Goal: Information Seeking & Learning: Learn about a topic

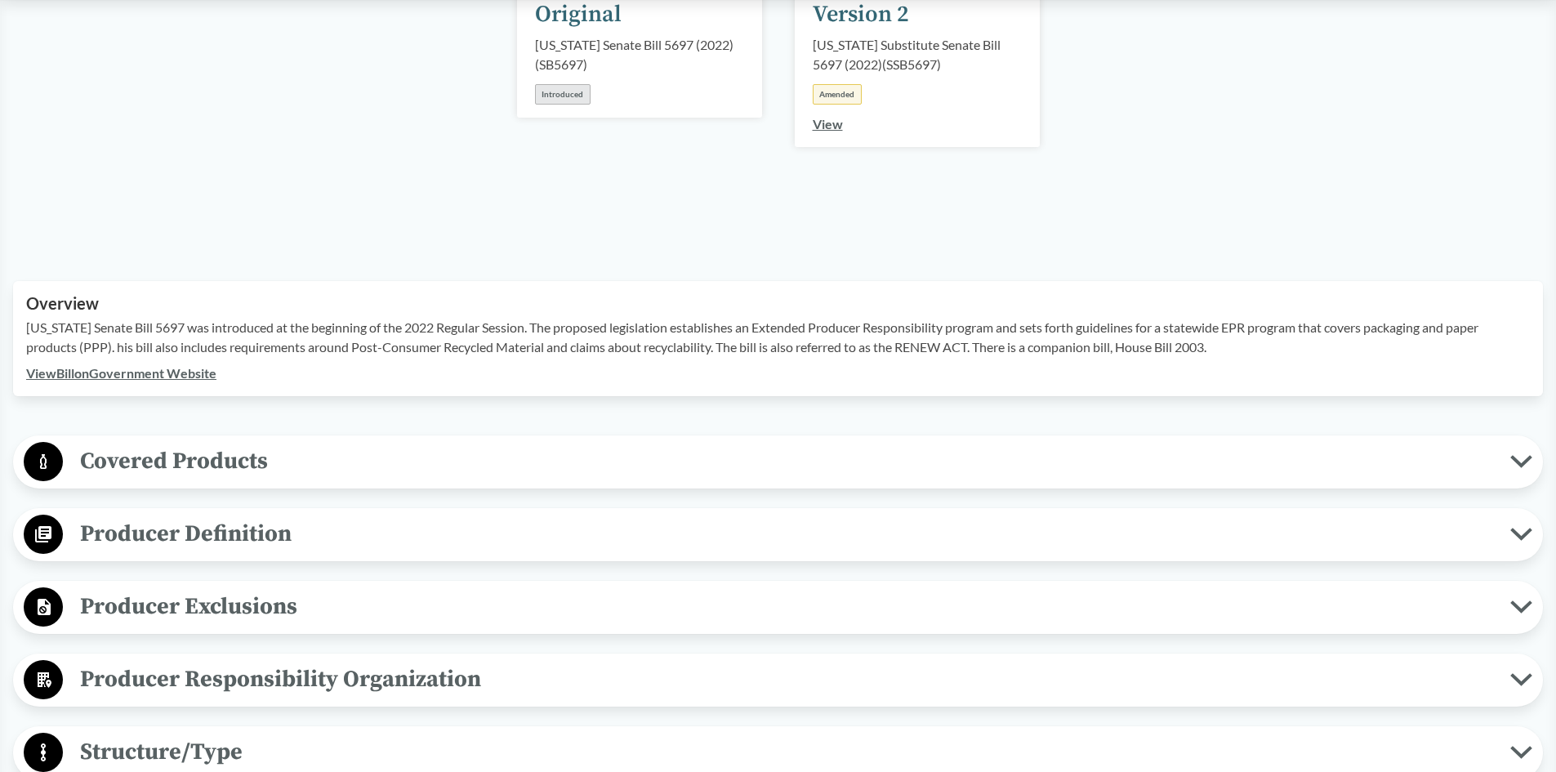
scroll to position [327, 0]
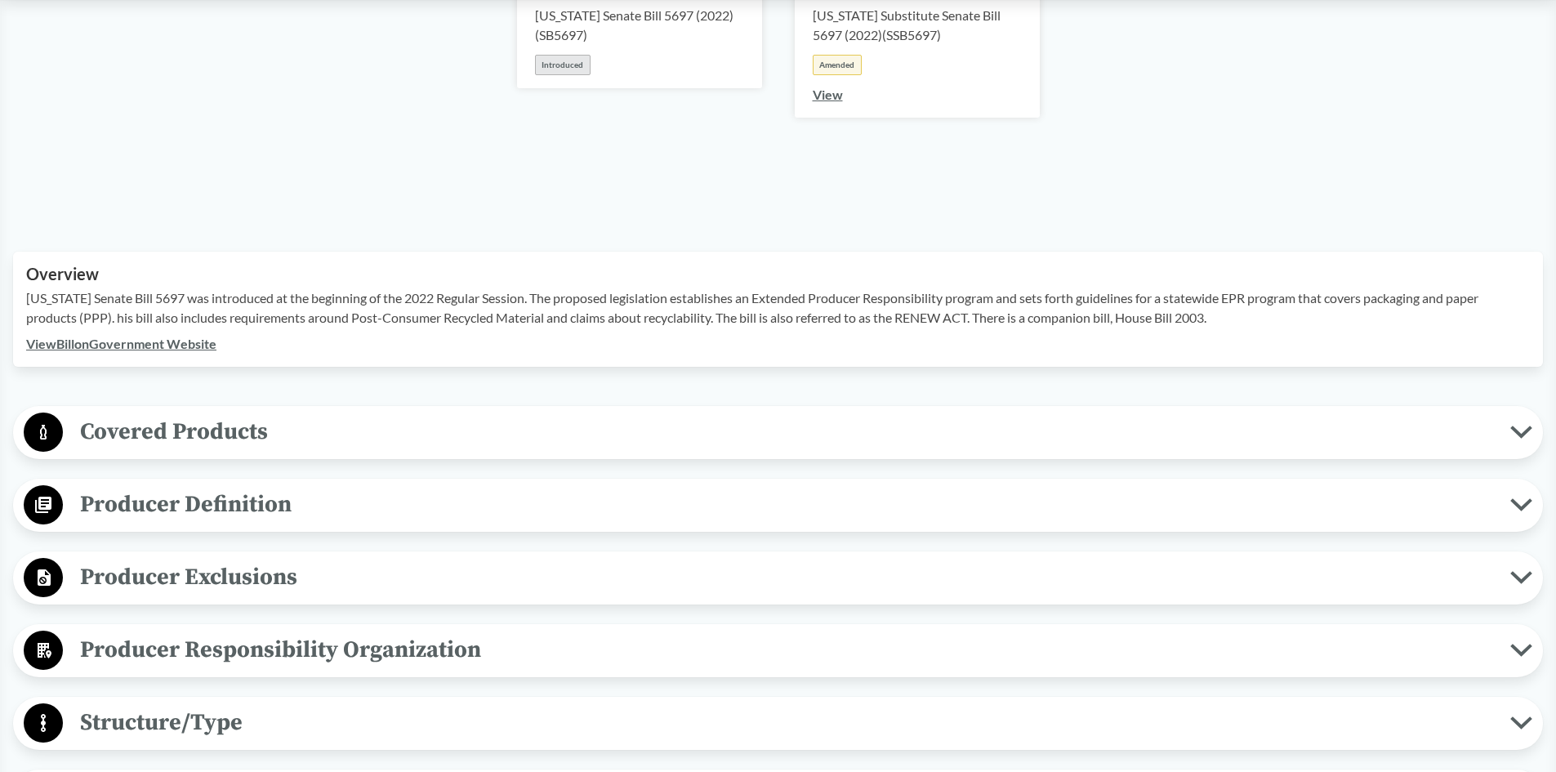
click at [145, 433] on span "Covered Products" at bounding box center [786, 431] width 1447 height 37
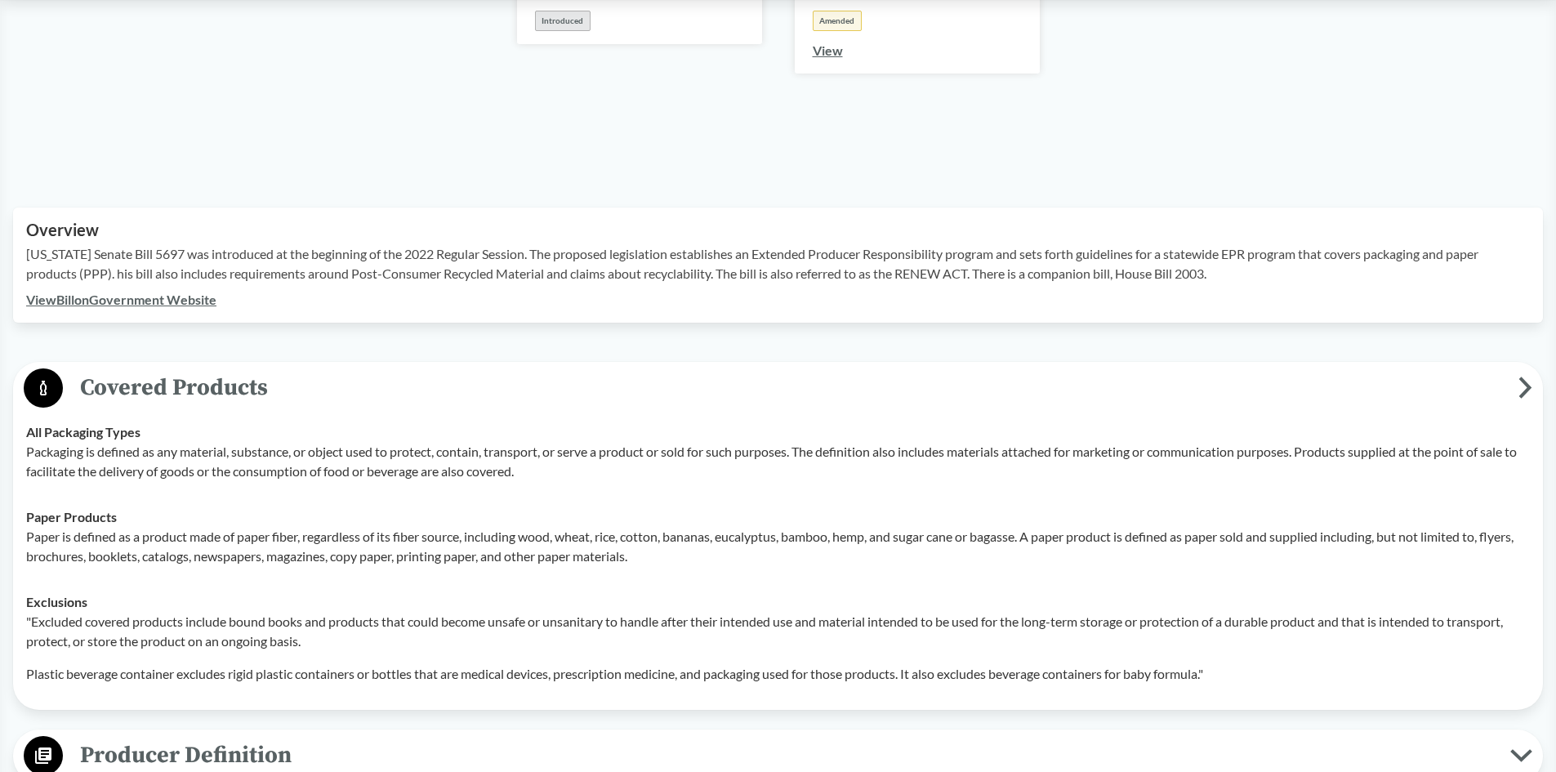
scroll to position [408, 0]
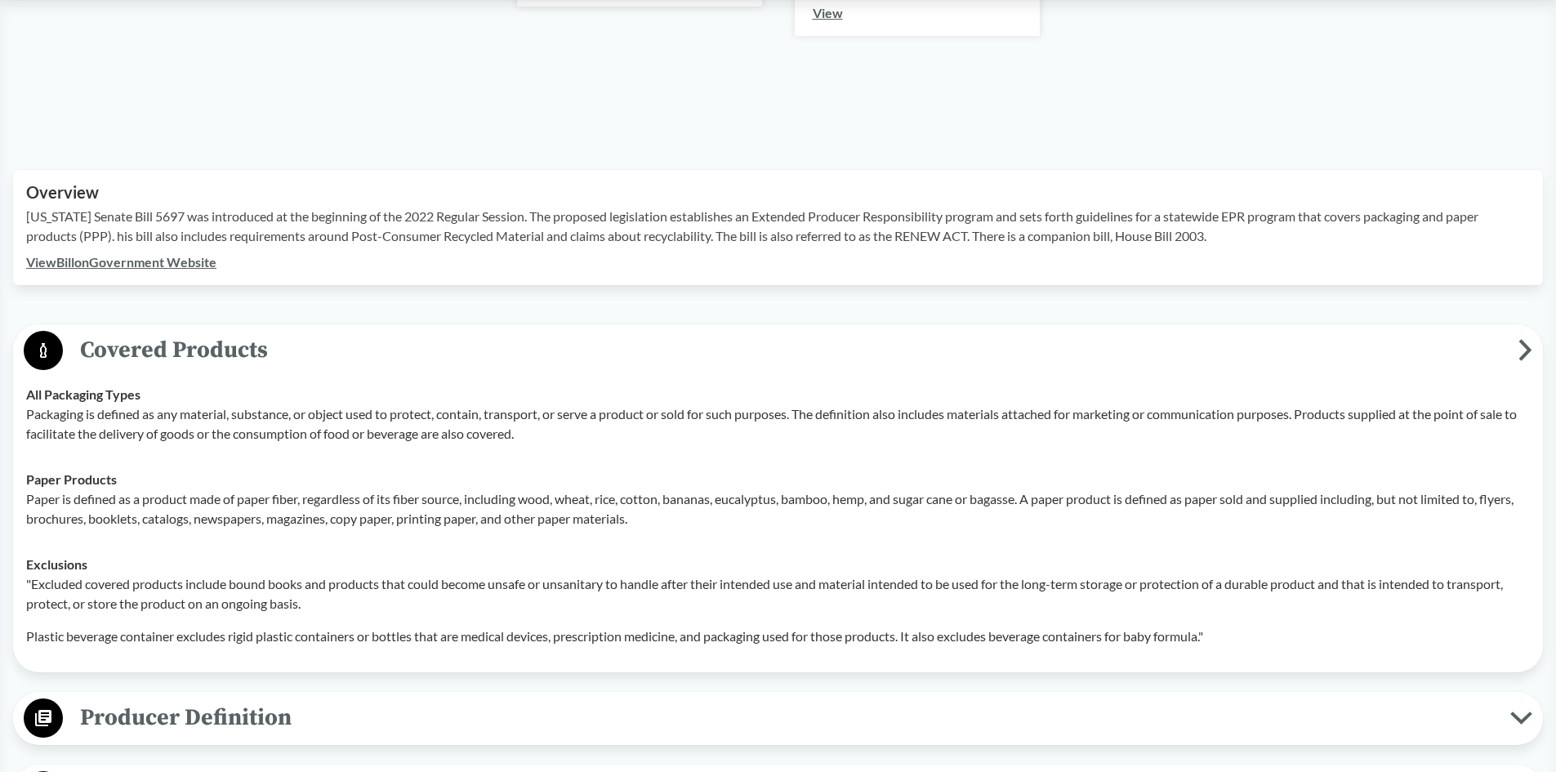
click at [159, 354] on span "Covered Products" at bounding box center [790, 350] width 1455 height 37
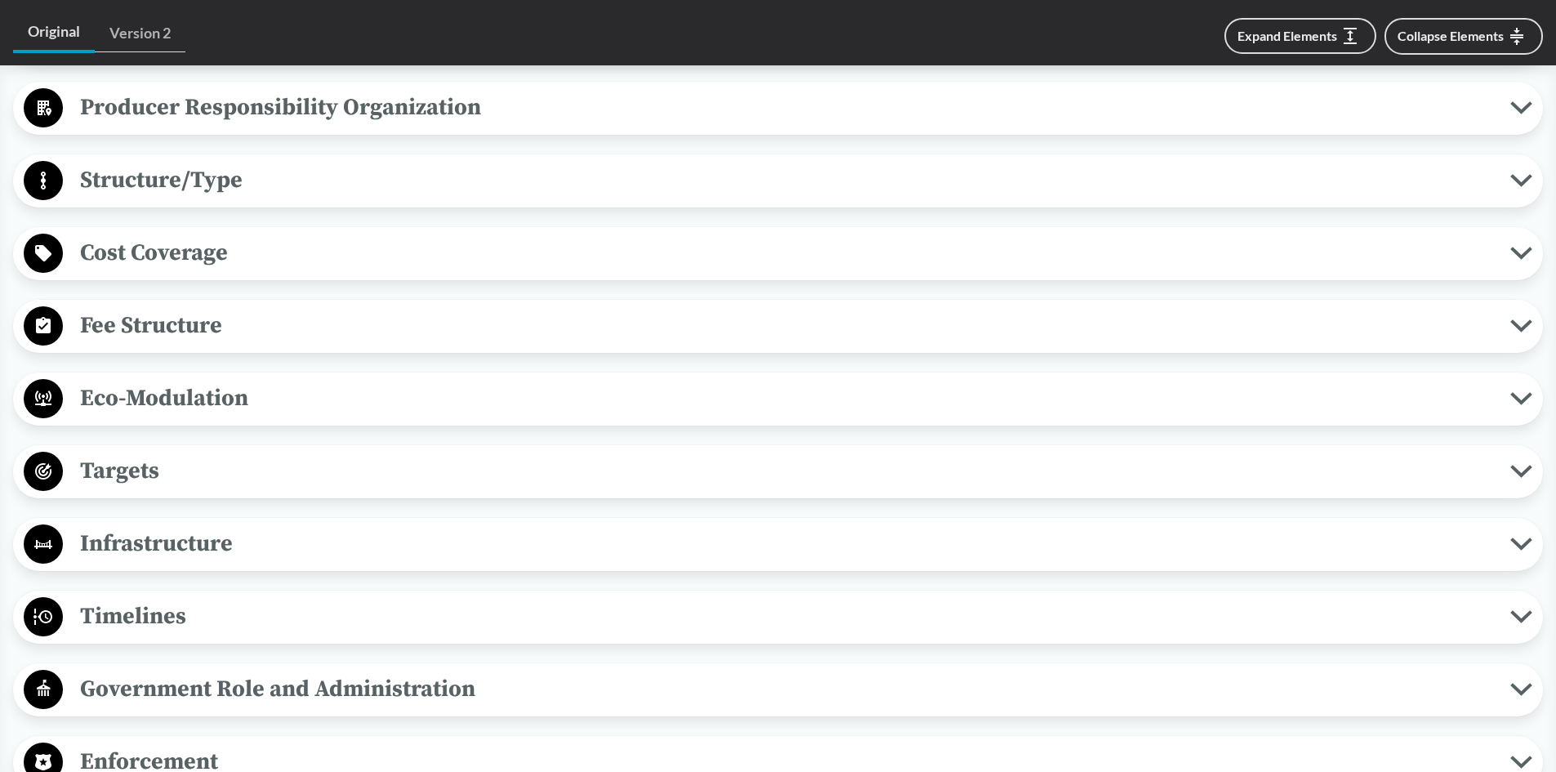
scroll to position [898, 0]
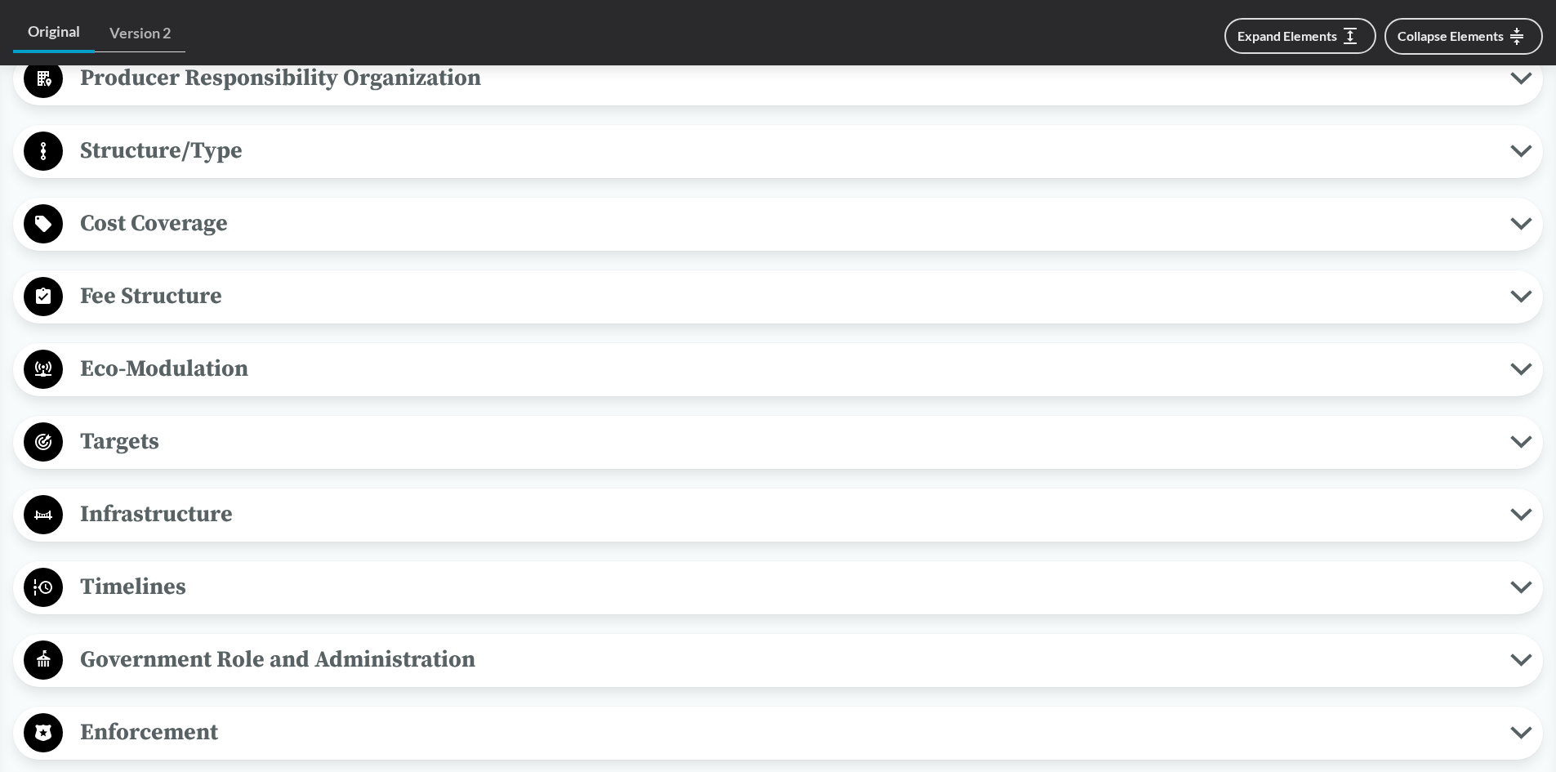
click at [181, 359] on span "Eco-Modulation" at bounding box center [786, 368] width 1447 height 37
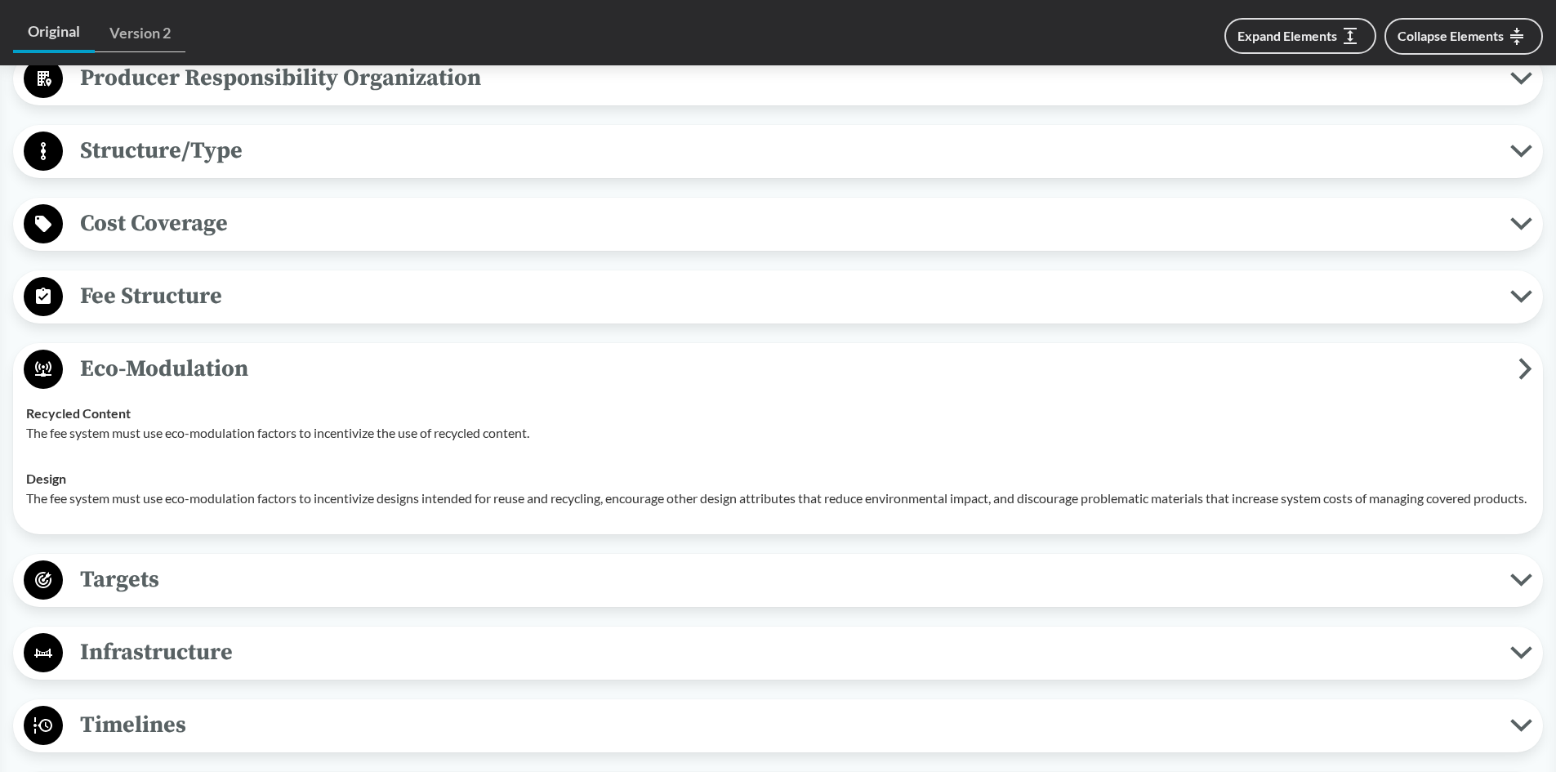
click at [181, 359] on span "Eco-Modulation" at bounding box center [790, 368] width 1455 height 37
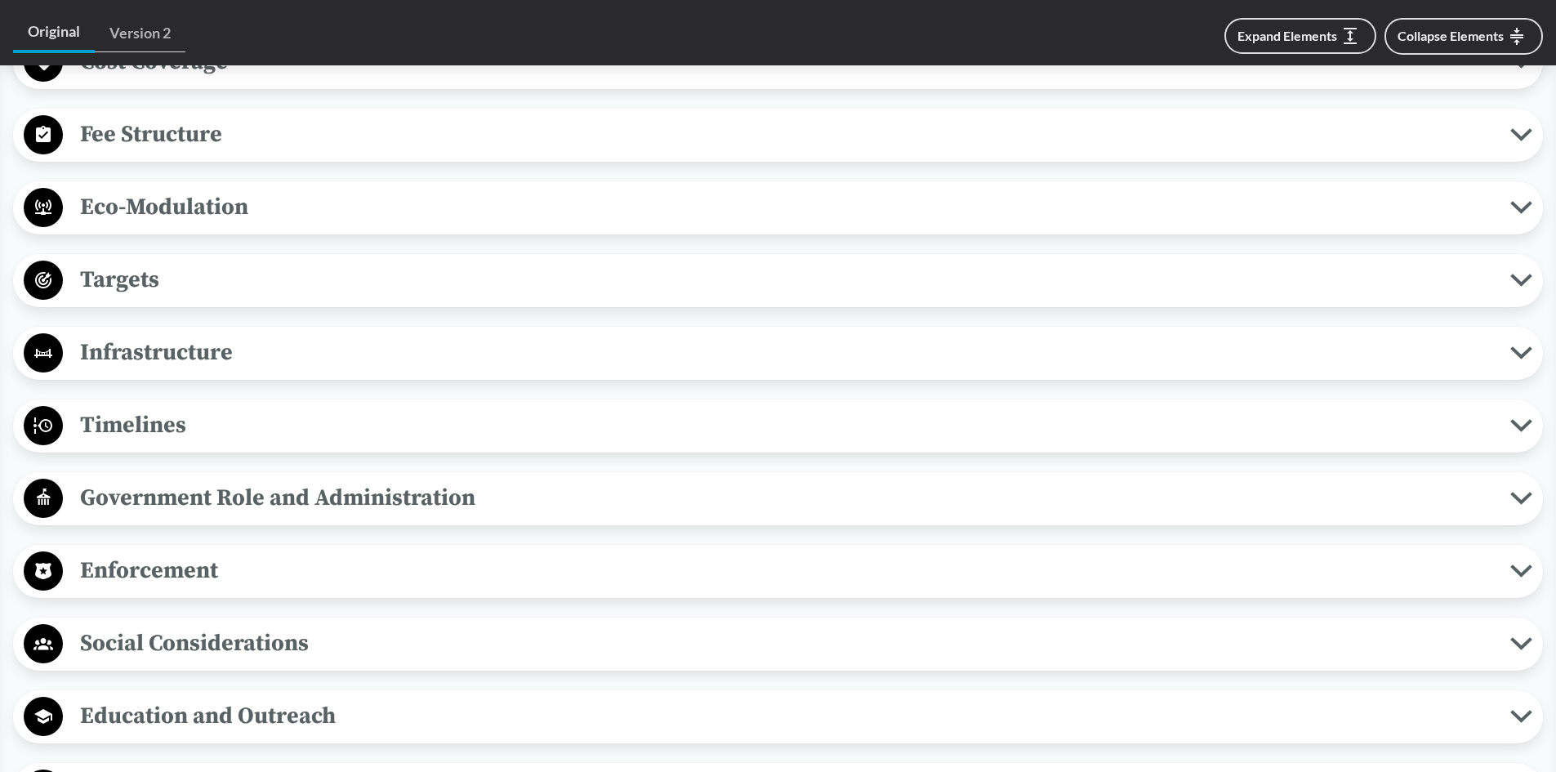
scroll to position [1062, 0]
click at [144, 295] on span "Targets" at bounding box center [786, 278] width 1447 height 37
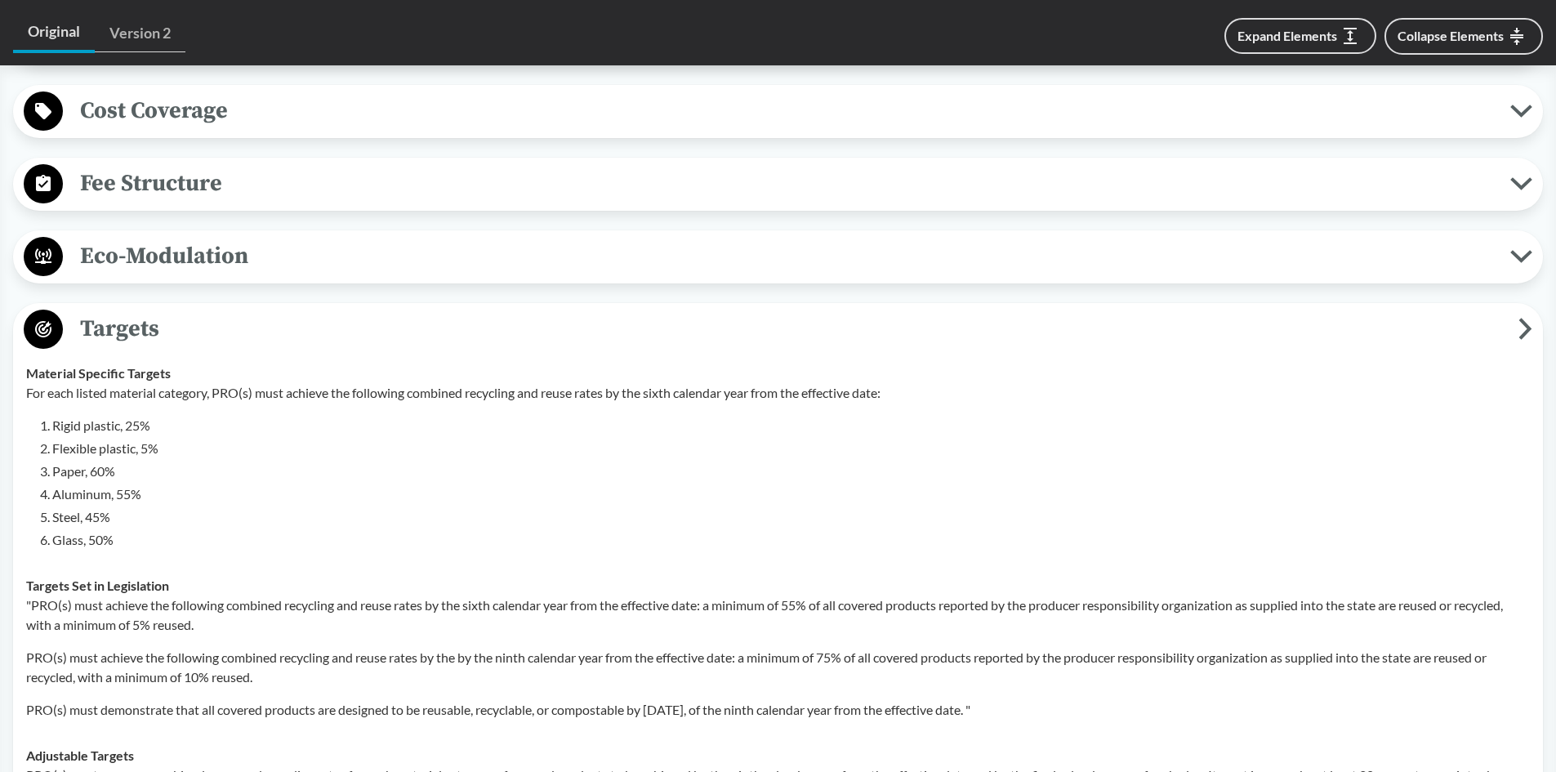
scroll to position [980, 0]
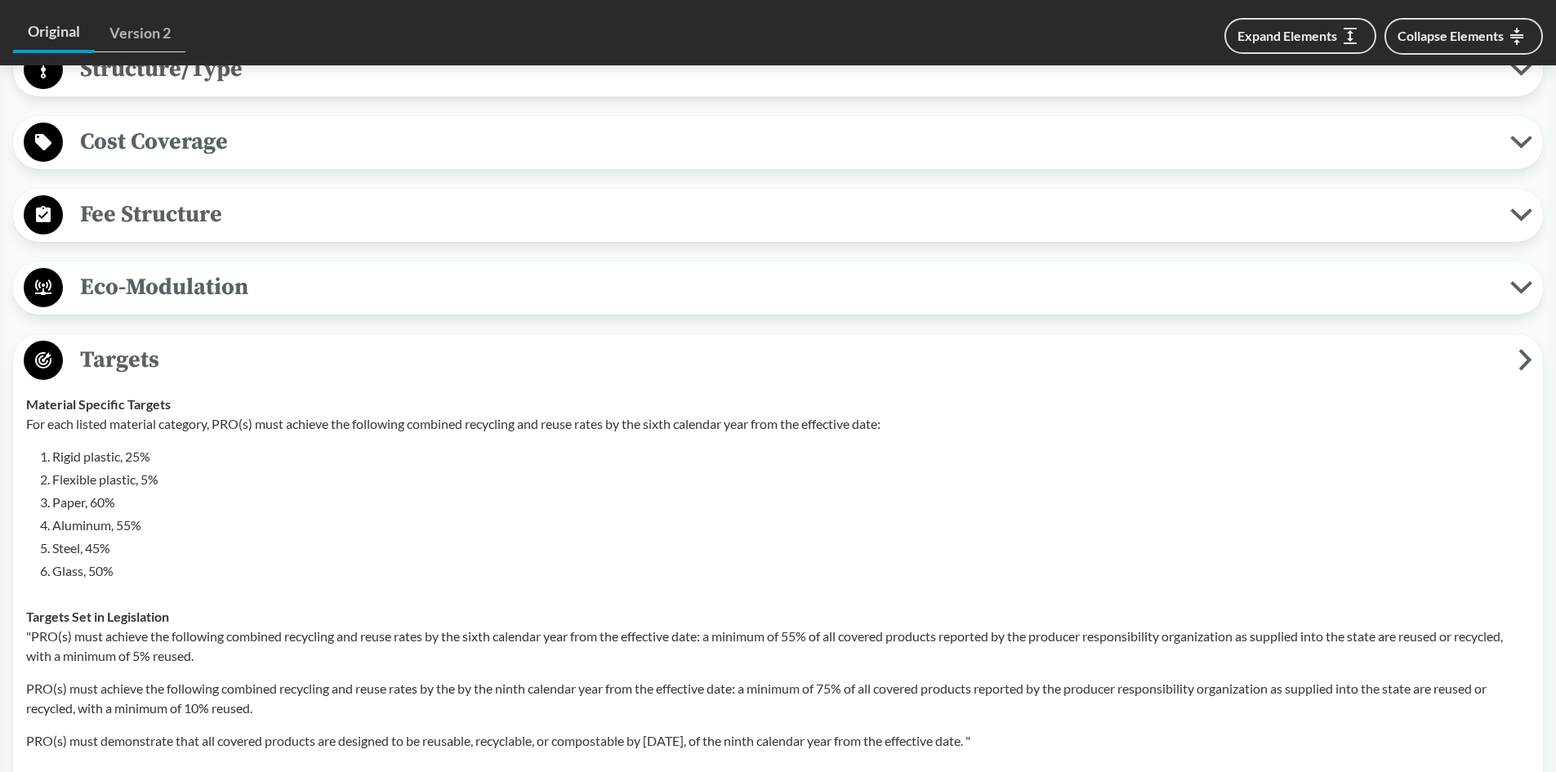
click at [153, 341] on button "Targets" at bounding box center [778, 361] width 1518 height 42
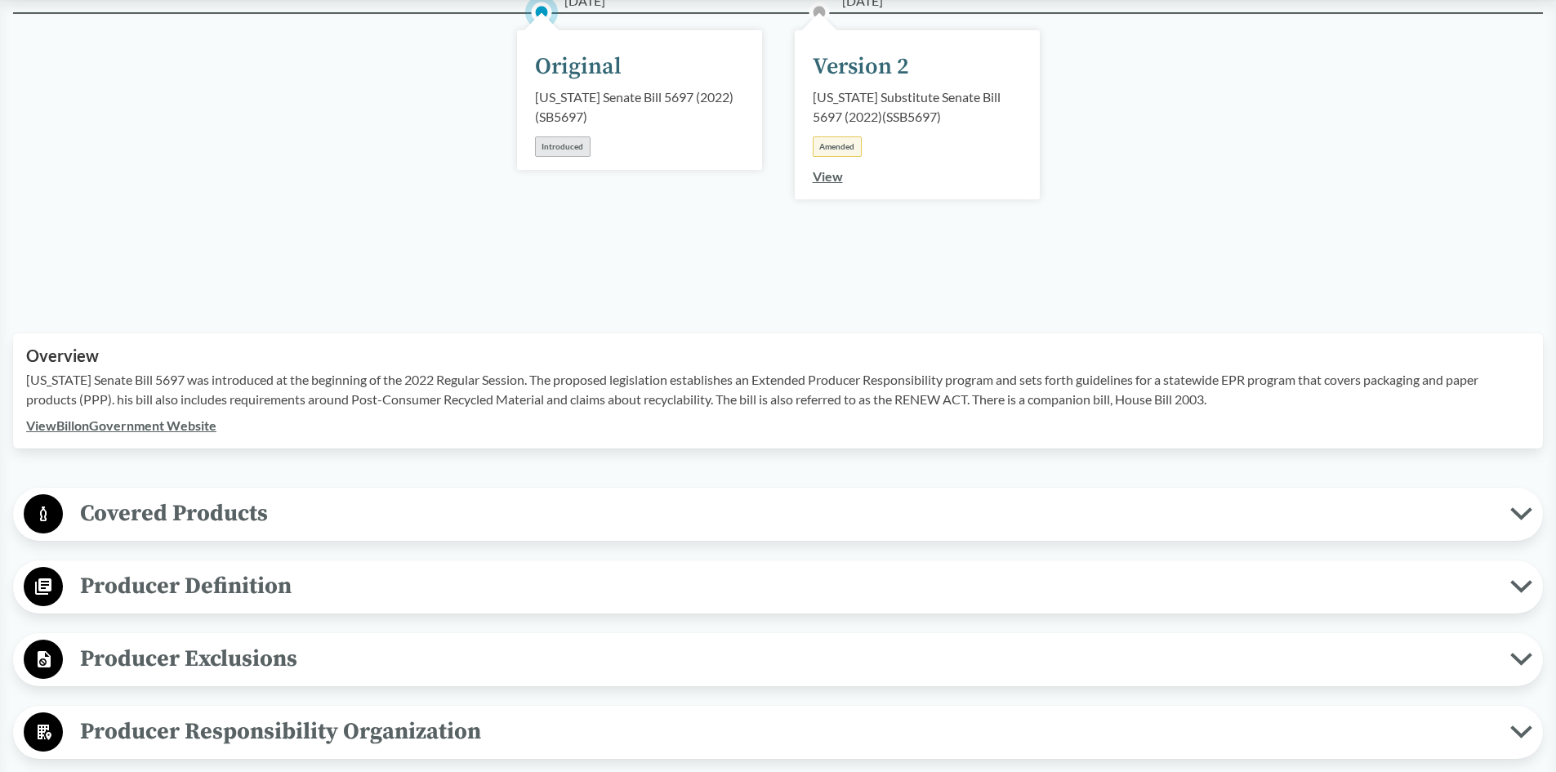
scroll to position [0, 0]
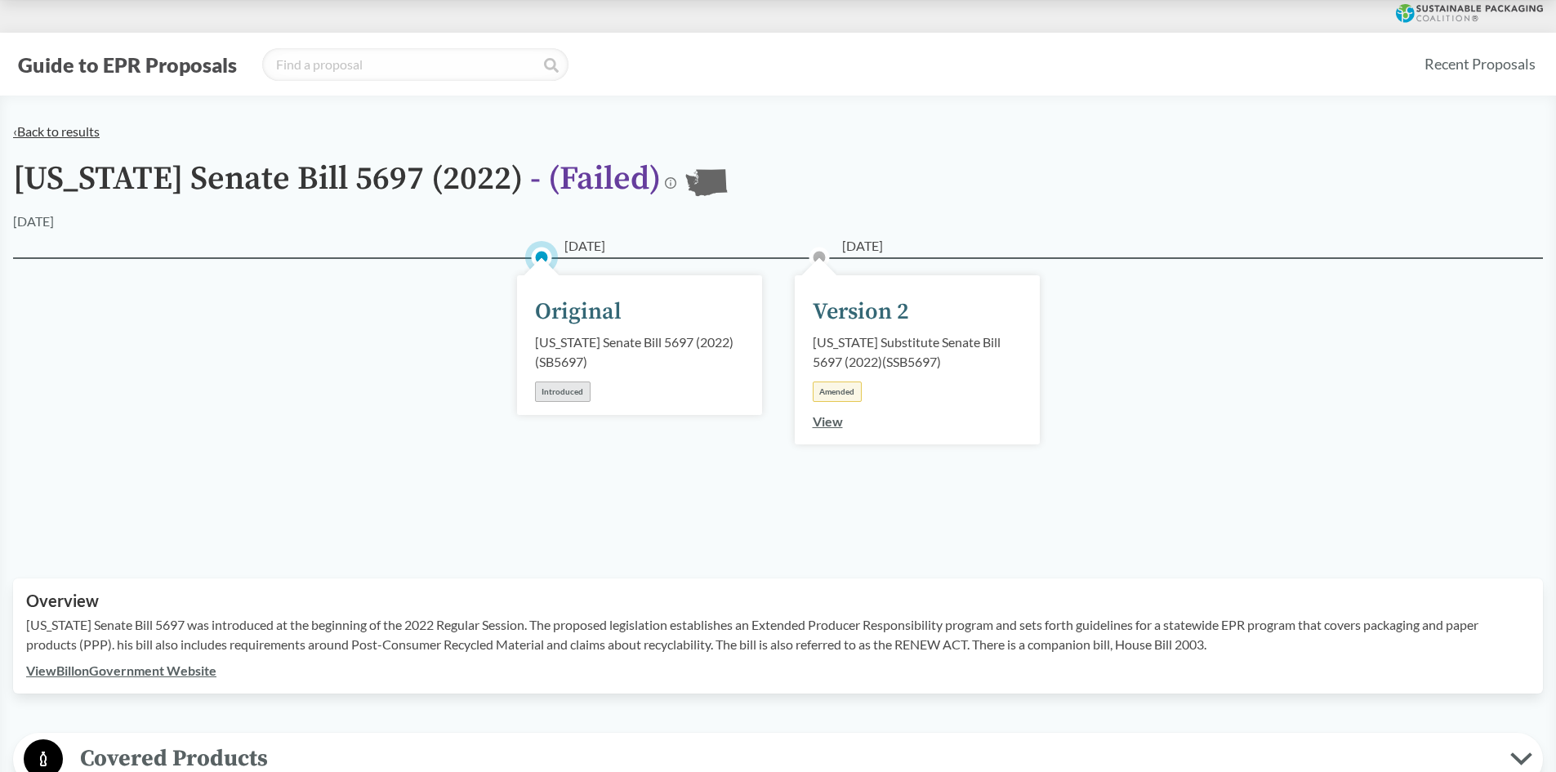
click at [59, 131] on link "‹ Back to results" at bounding box center [56, 131] width 87 height 16
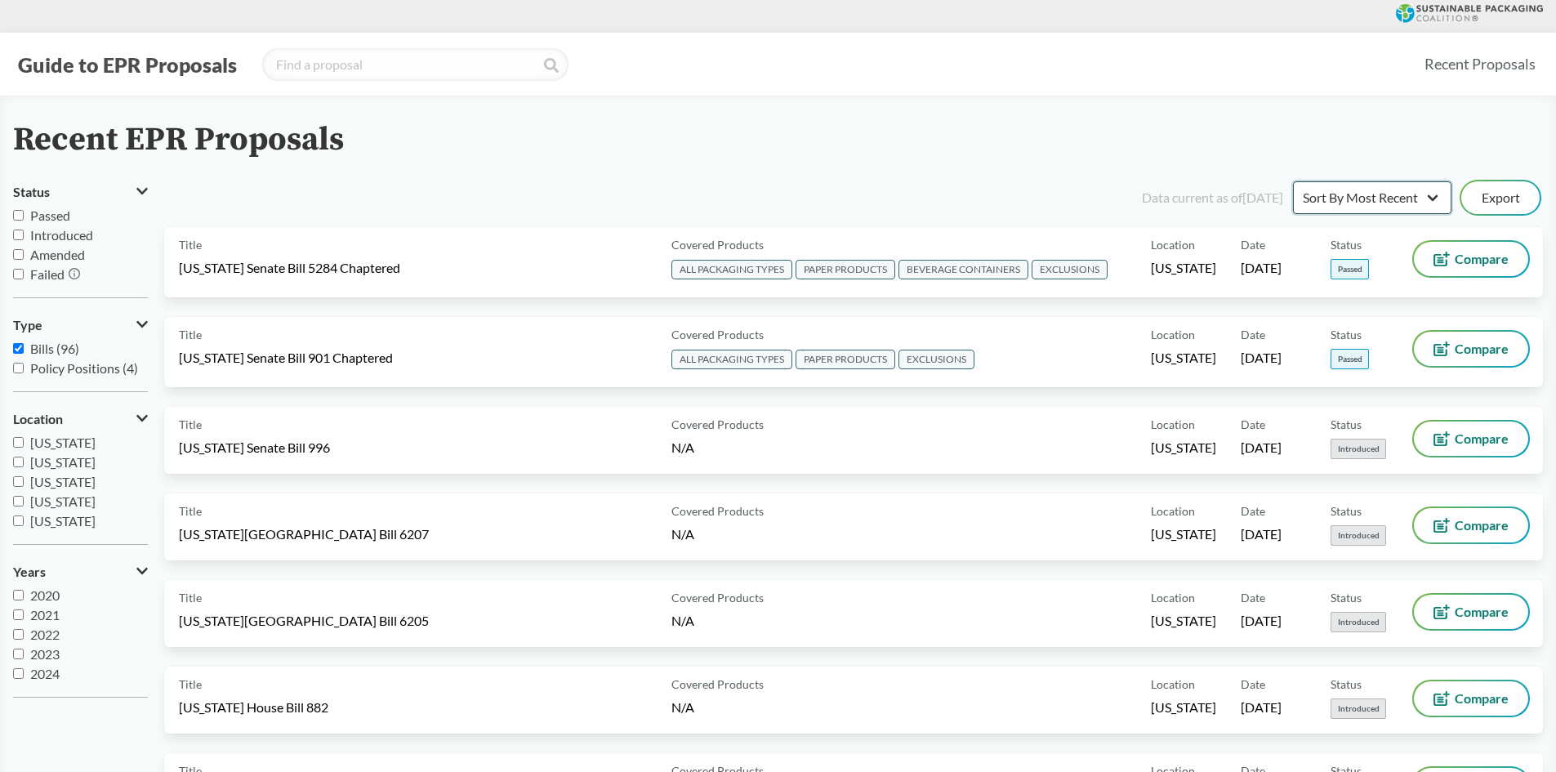
click at [1368, 201] on select "Sort By Most Recent Sort By Status" at bounding box center [1372, 197] width 158 height 33
select select "Sort By Status"
click at [1293, 181] on select "Sort By Most Recent Sort By Status" at bounding box center [1372, 197] width 158 height 33
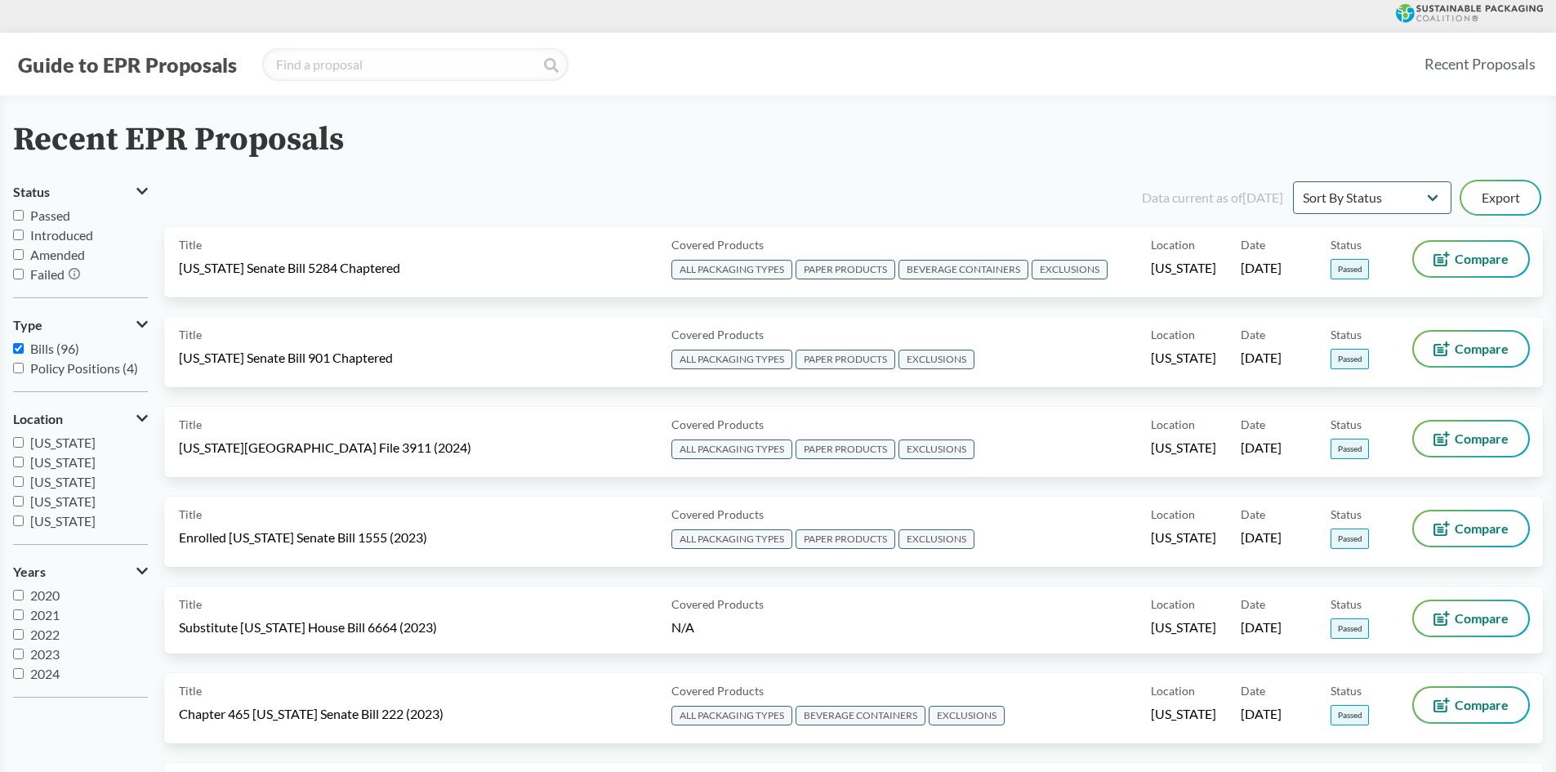
click at [20, 217] on input "Passed" at bounding box center [18, 215] width 11 height 11
checkbox input "true"
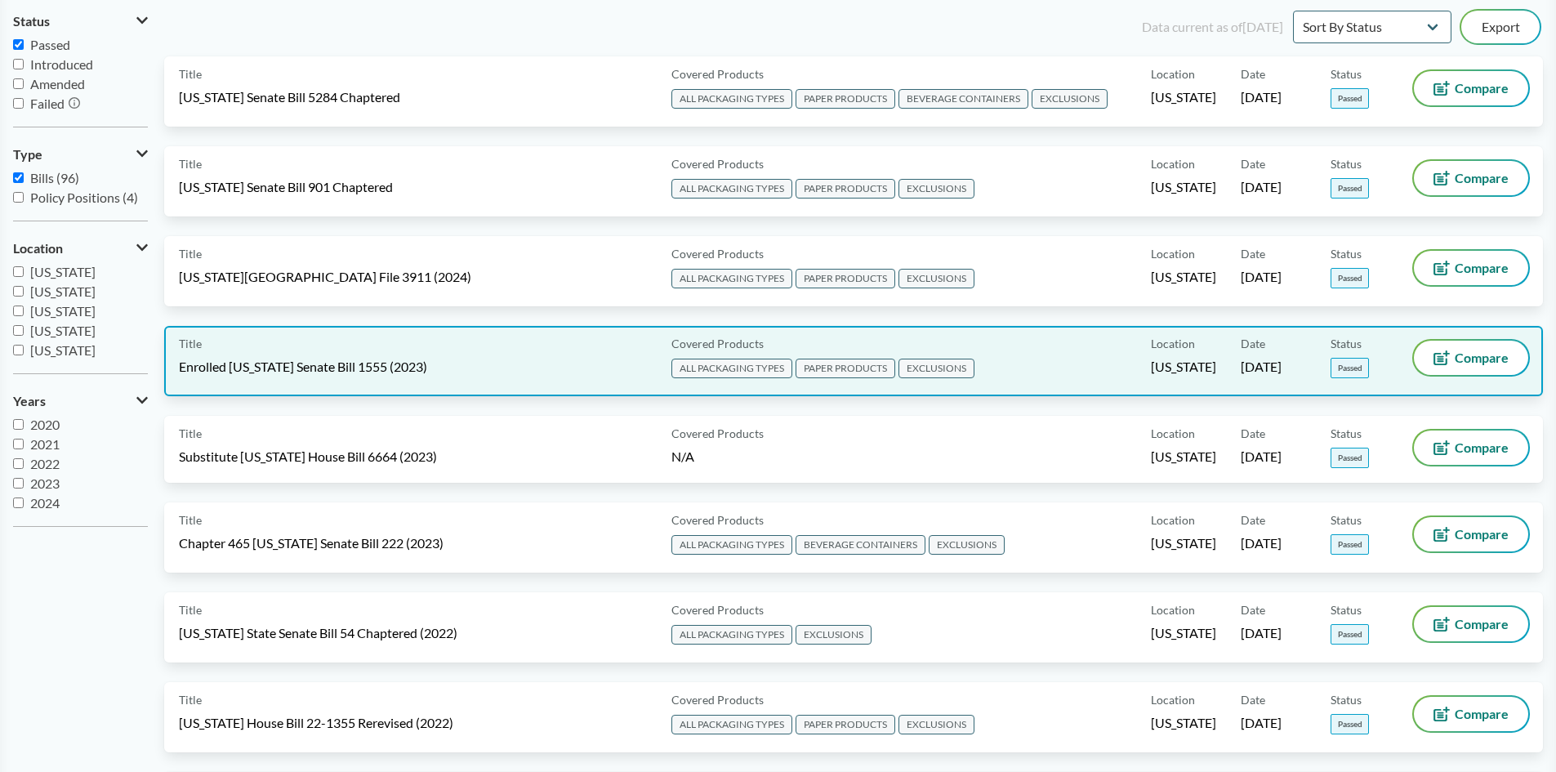
scroll to position [131, 0]
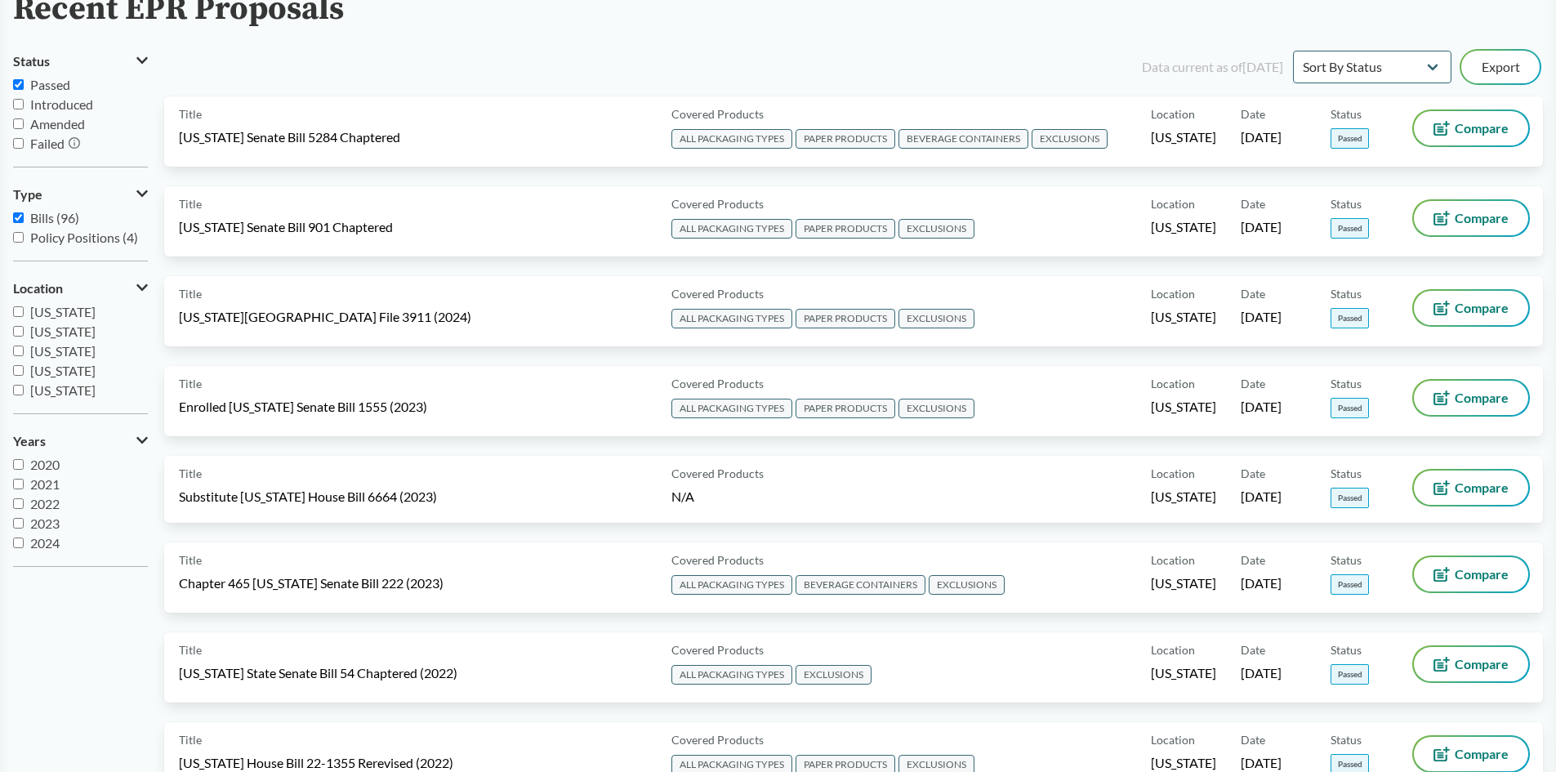
click at [16, 104] on input "Introduced" at bounding box center [18, 104] width 11 height 11
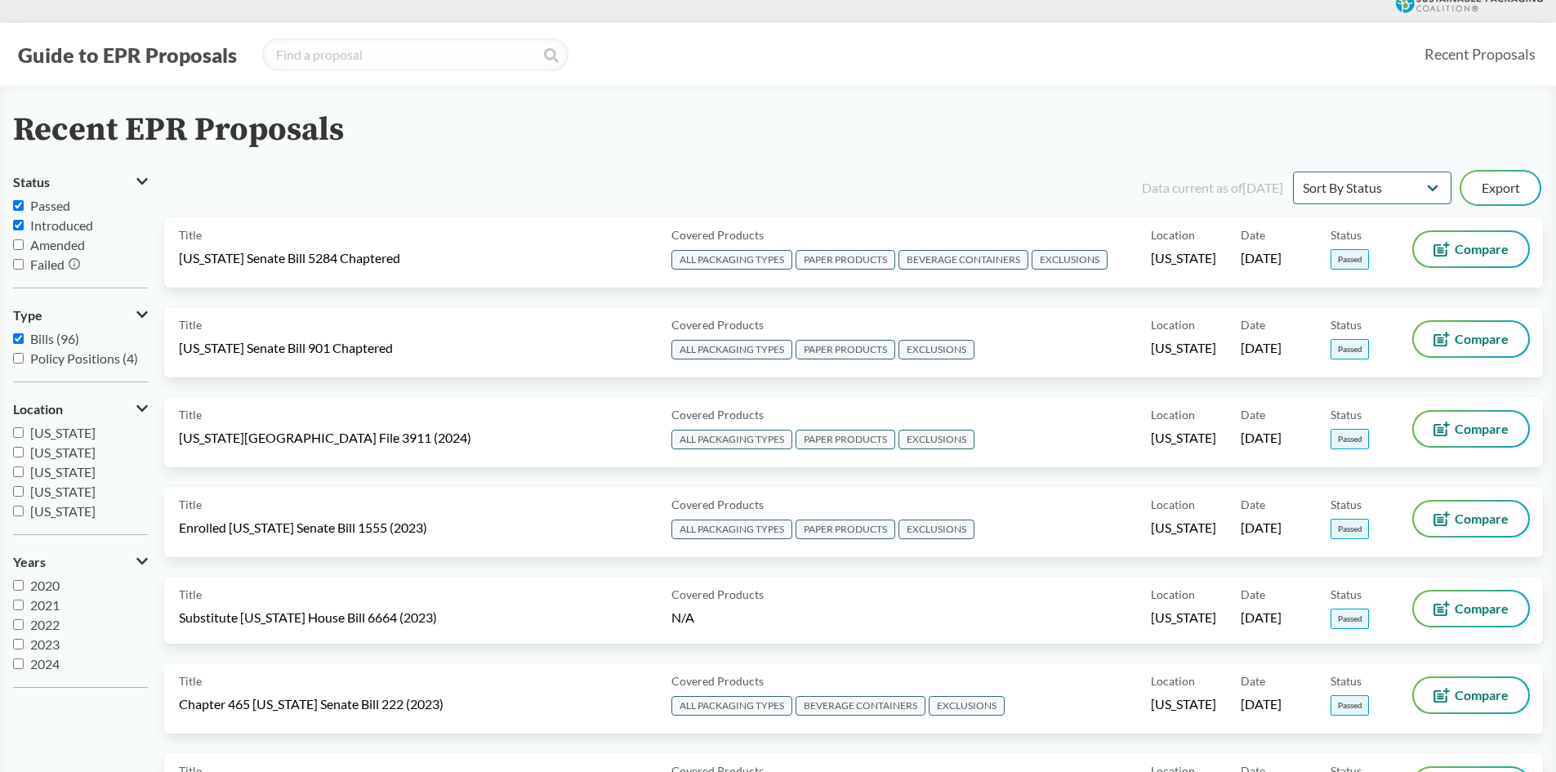
scroll to position [0, 0]
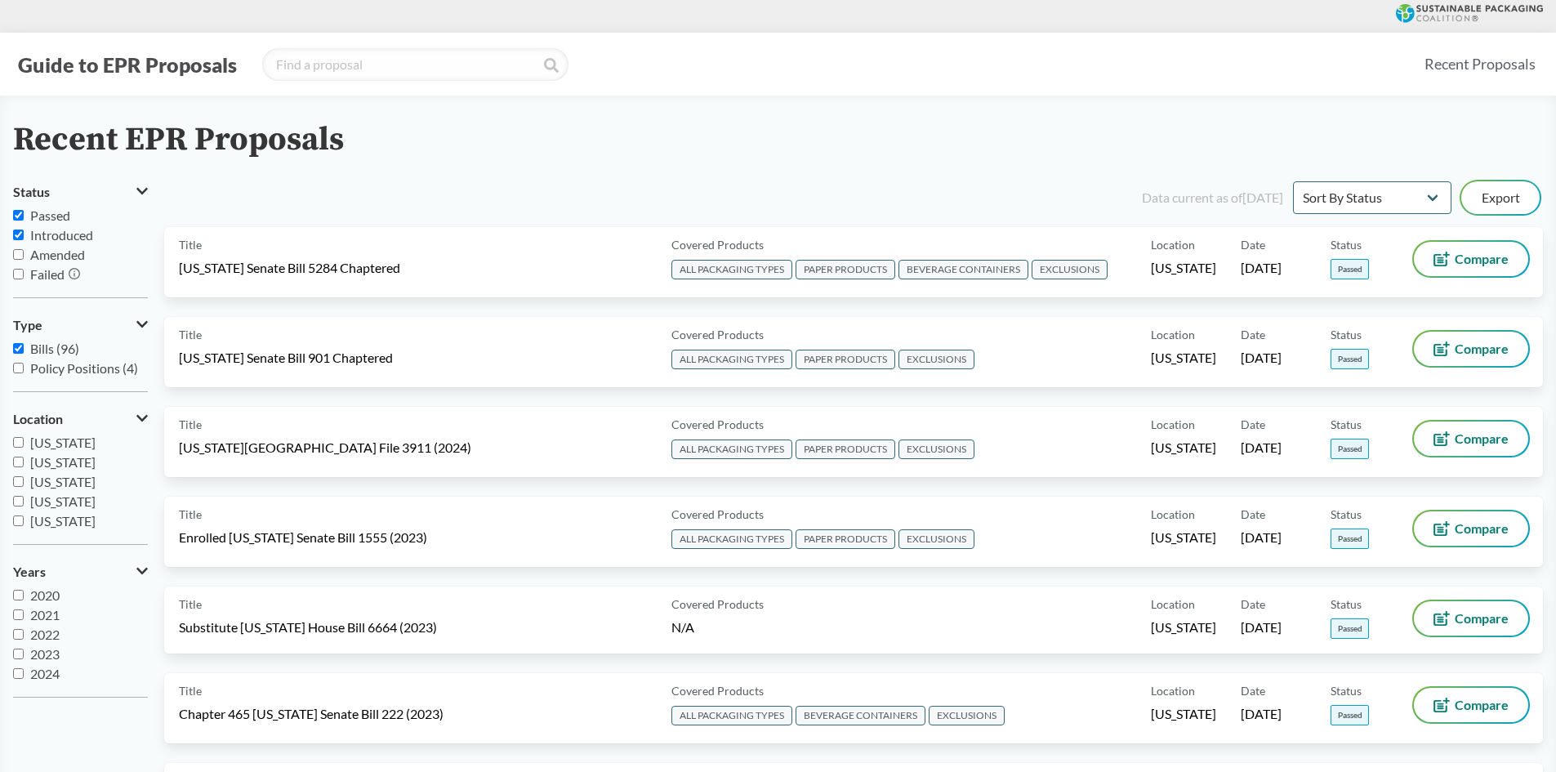
click at [22, 238] on input "Introduced" at bounding box center [18, 234] width 11 height 11
checkbox input "false"
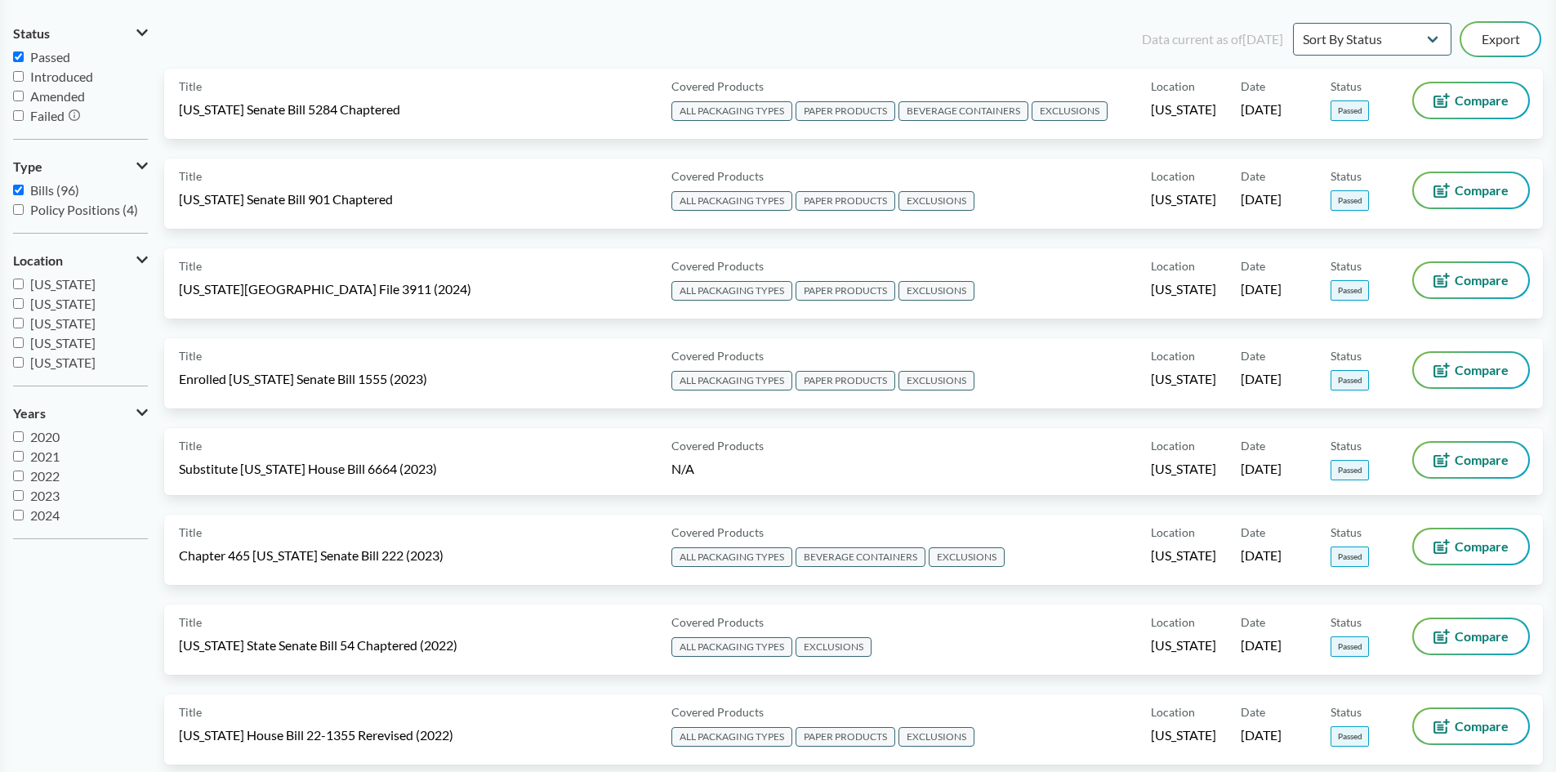
scroll to position [163, 0]
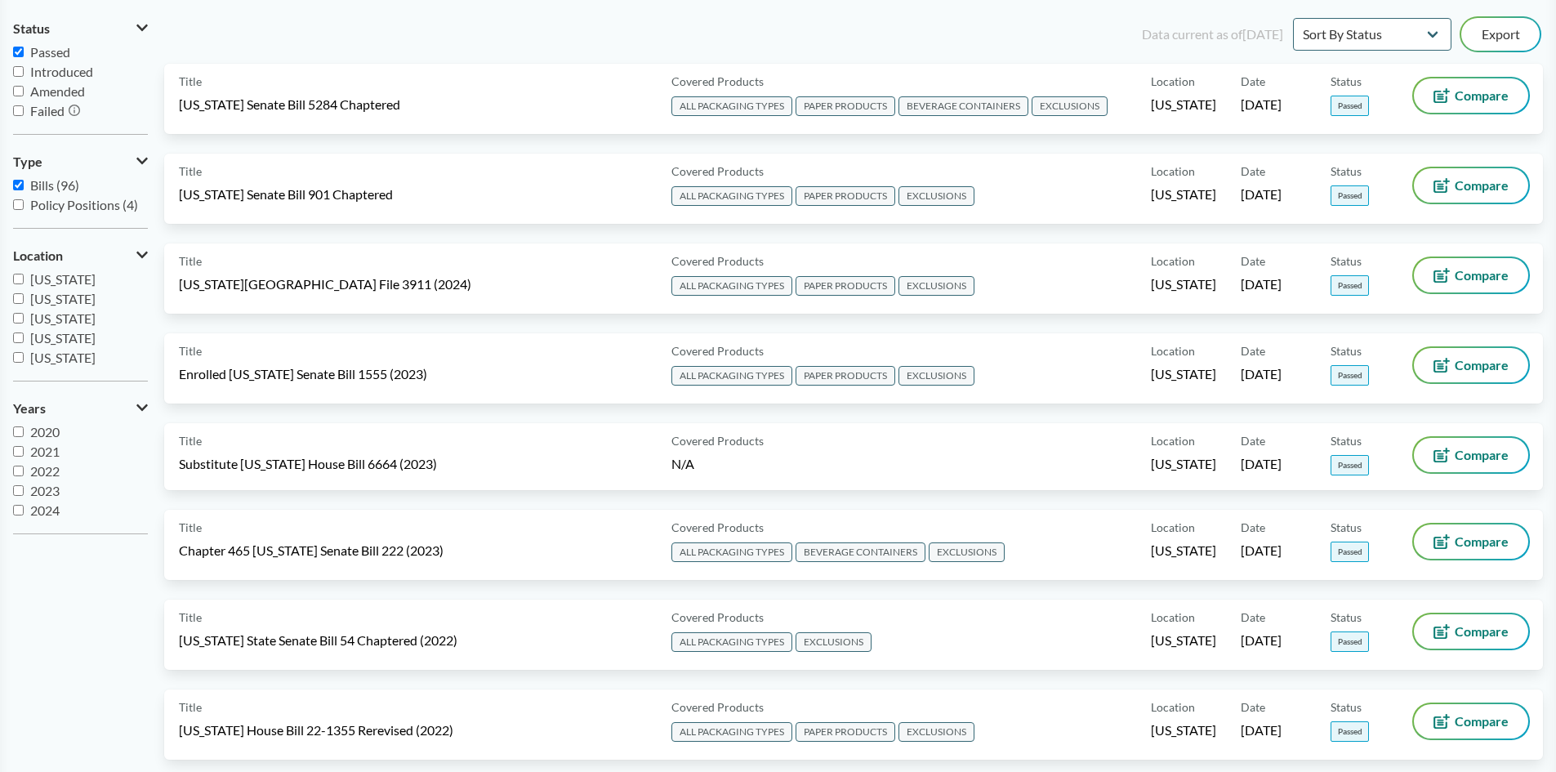
click at [45, 281] on span "[US_STATE]" at bounding box center [62, 279] width 65 height 16
click at [24, 281] on input "[US_STATE]" at bounding box center [18, 279] width 11 height 11
checkbox input "true"
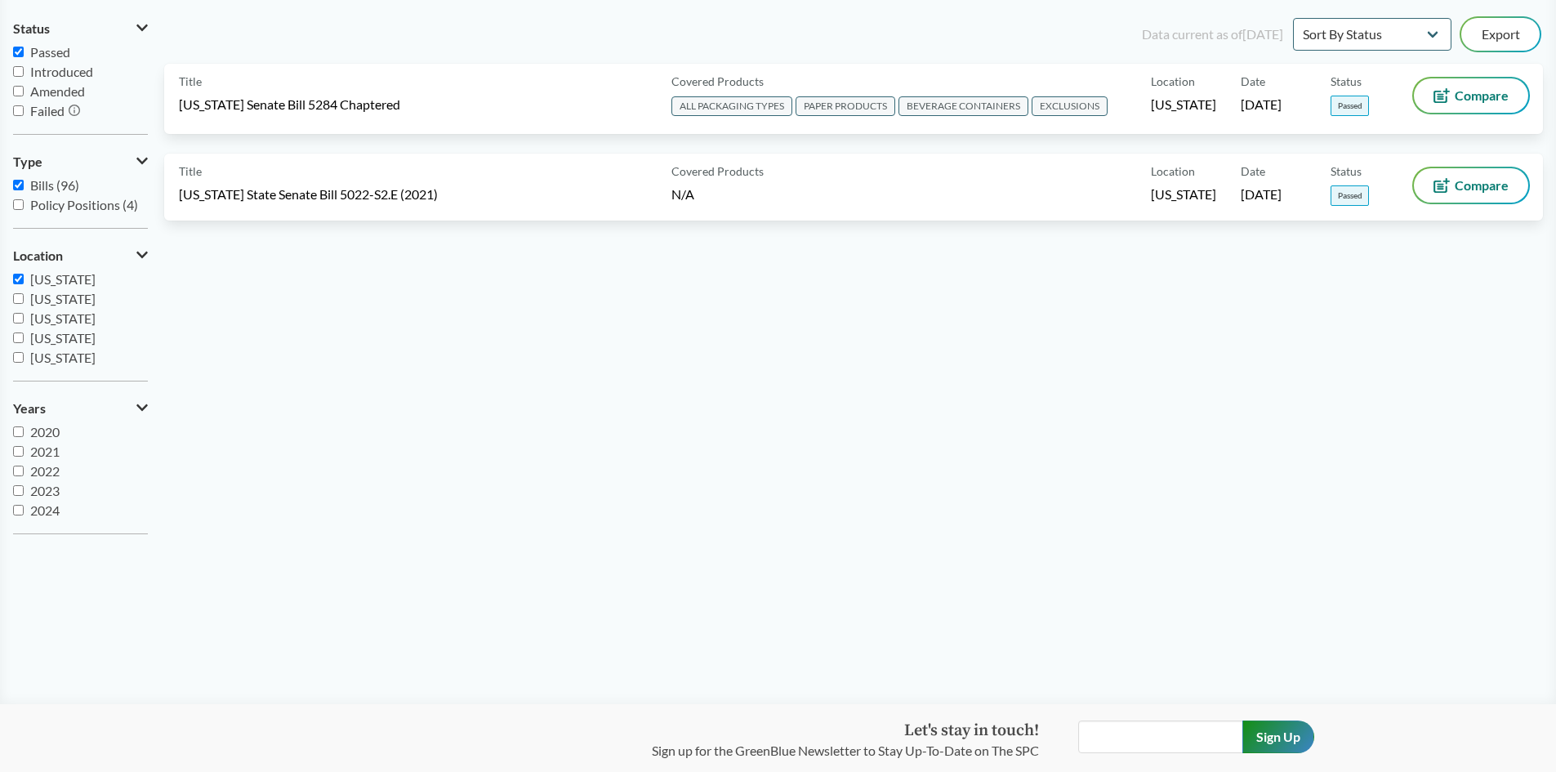
click at [49, 311] on span "[US_STATE]" at bounding box center [62, 318] width 65 height 16
click at [24, 313] on input "[US_STATE]" at bounding box center [18, 318] width 11 height 11
checkbox input "true"
click at [59, 297] on span "[US_STATE]" at bounding box center [62, 299] width 65 height 16
click at [24, 297] on input "[US_STATE]" at bounding box center [18, 298] width 11 height 11
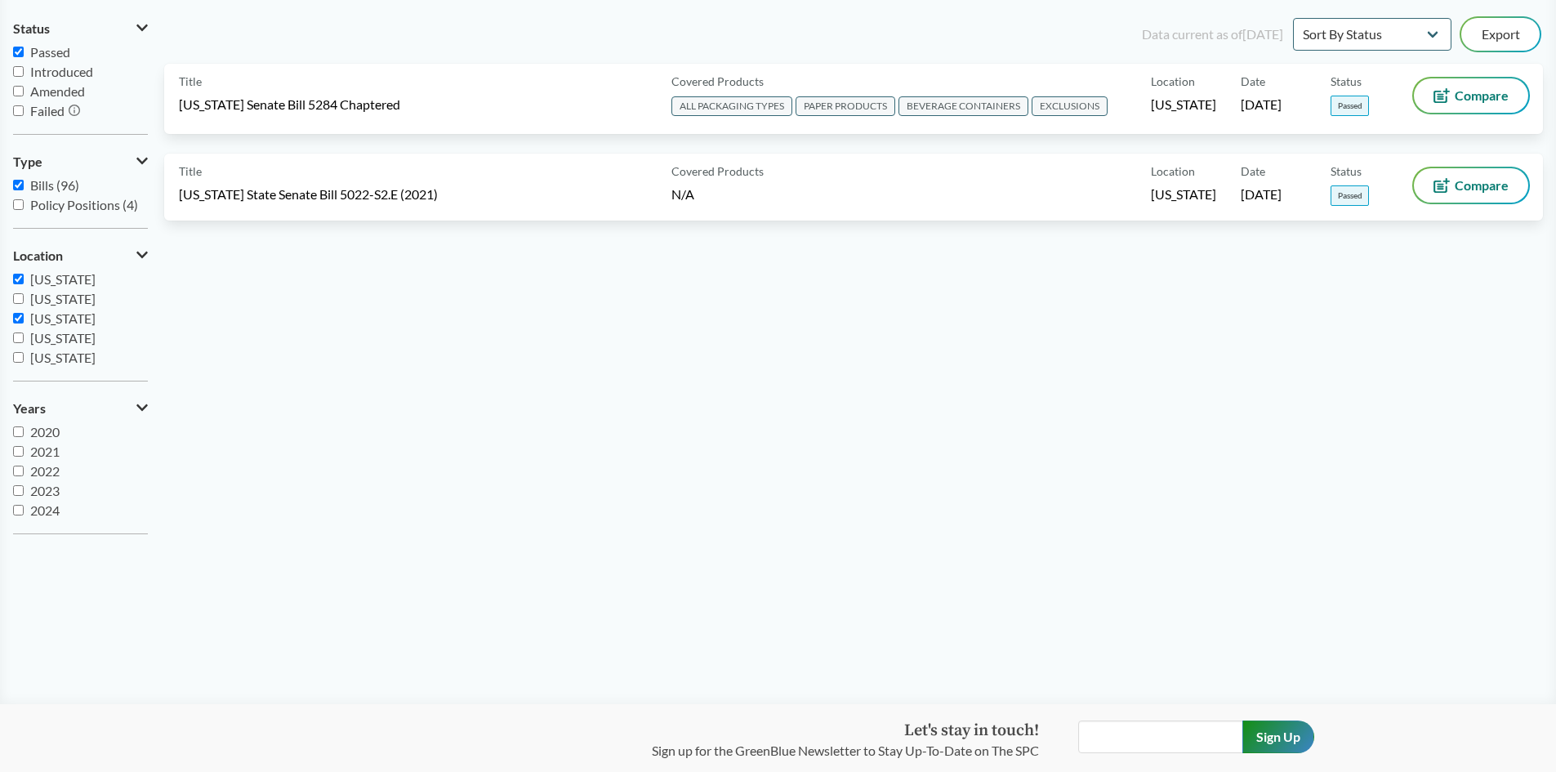
checkbox input "true"
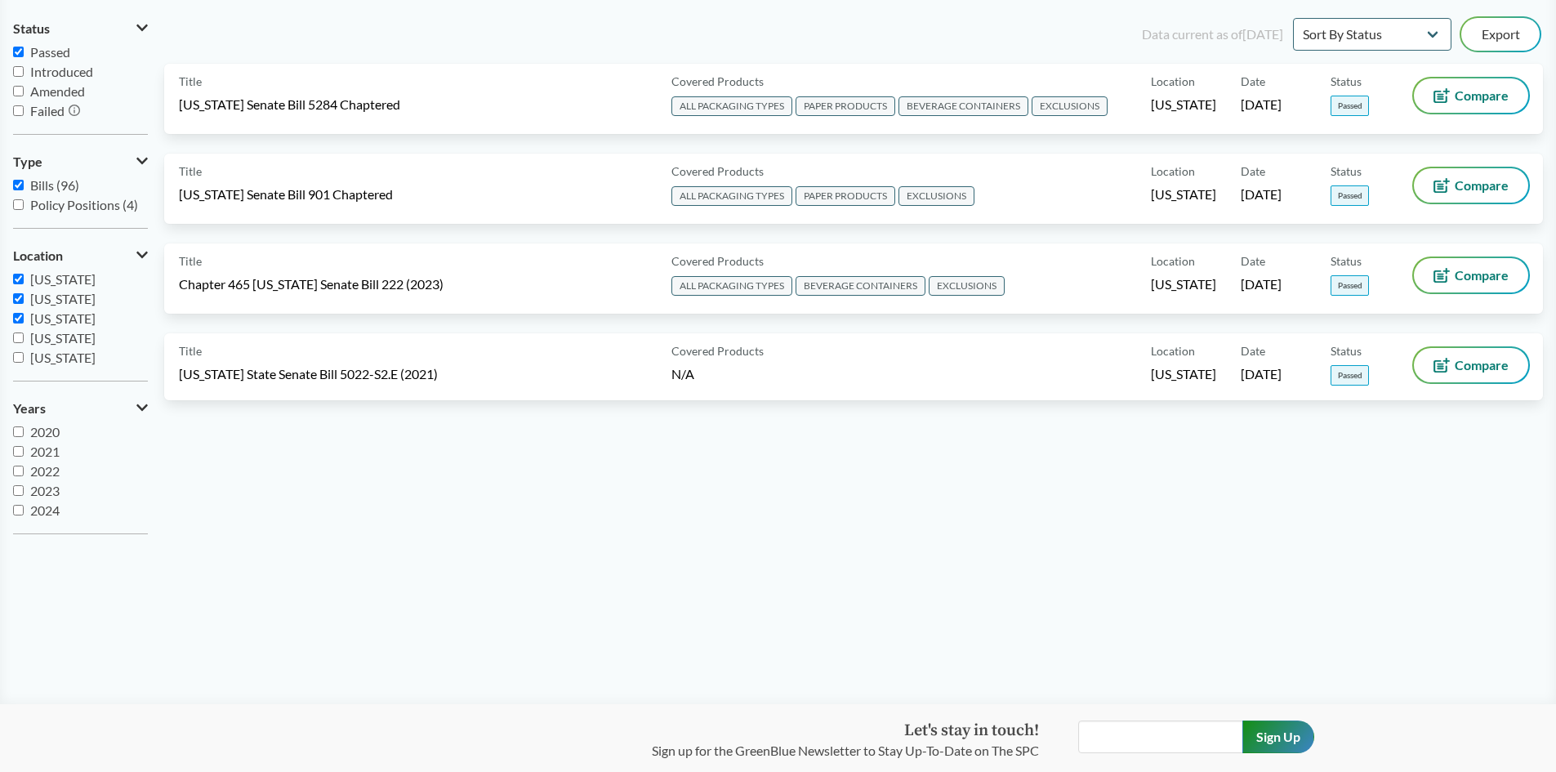
click at [64, 318] on span "[US_STATE]" at bounding box center [62, 318] width 65 height 16
click at [24, 318] on input "[US_STATE]" at bounding box center [18, 318] width 11 height 11
checkbox input "false"
click at [70, 345] on span "[US_STATE]" at bounding box center [62, 344] width 65 height 16
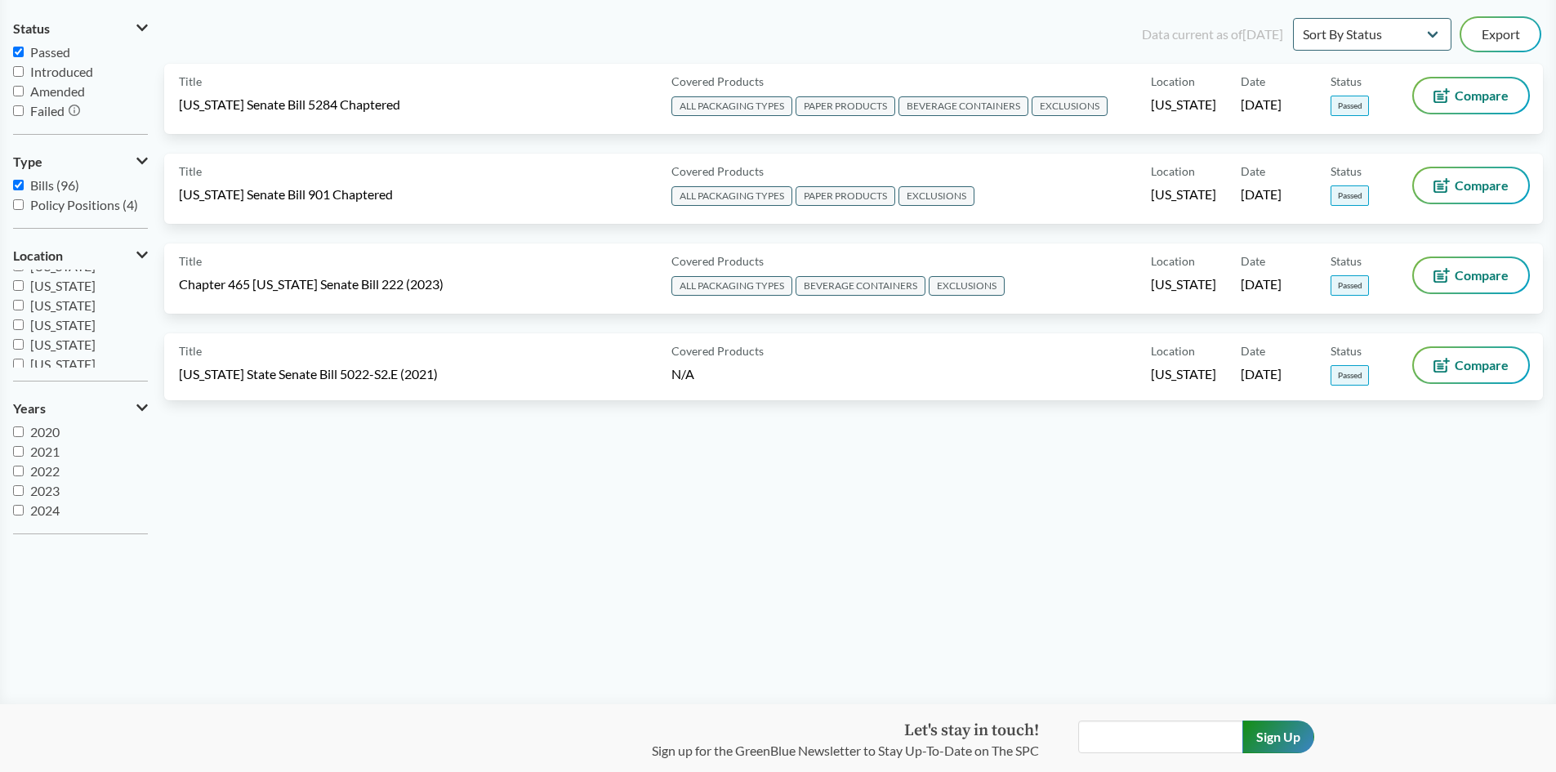
click at [24, 345] on input "[US_STATE]" at bounding box center [18, 344] width 11 height 11
checkbox input "true"
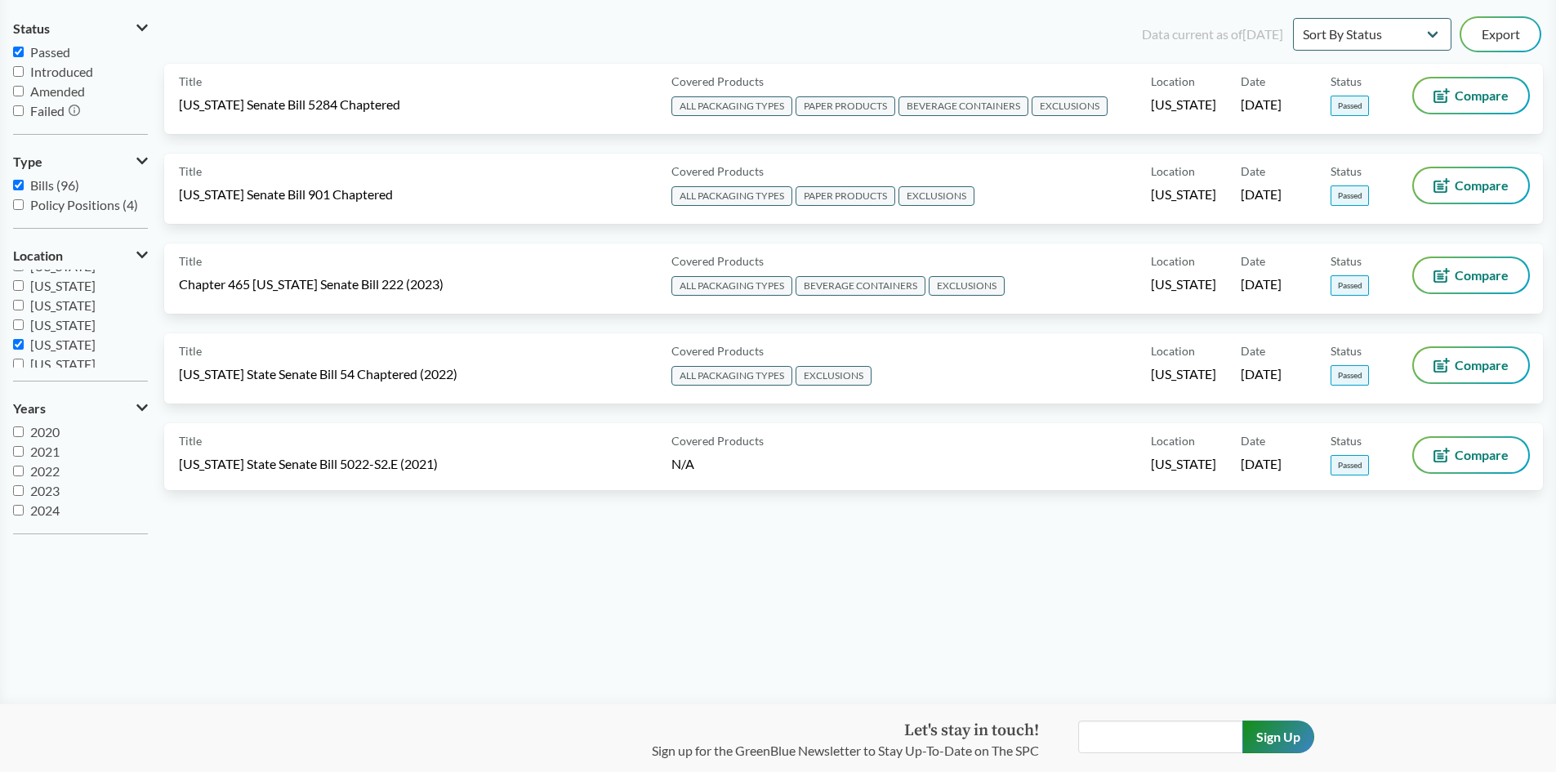
scroll to position [310, 0]
click at [52, 287] on span "[US_STATE]" at bounding box center [62, 282] width 65 height 16
click at [24, 287] on input "[US_STATE]" at bounding box center [18, 282] width 11 height 11
checkbox input "true"
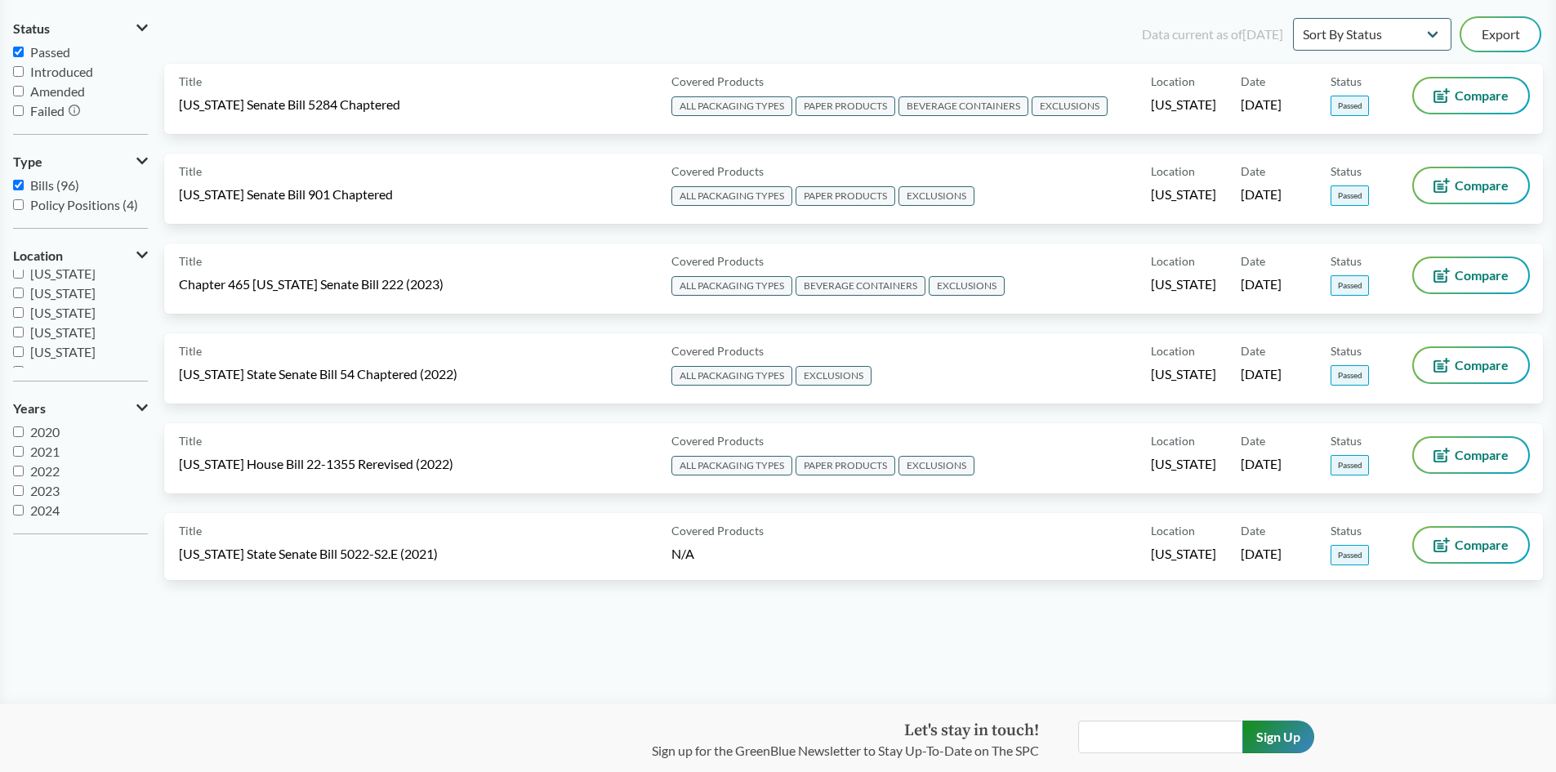
scroll to position [353, 0]
click at [62, 335] on span "[US_STATE]" at bounding box center [62, 338] width 65 height 16
click at [24, 335] on input "[US_STATE]" at bounding box center [18, 337] width 11 height 11
checkbox input "true"
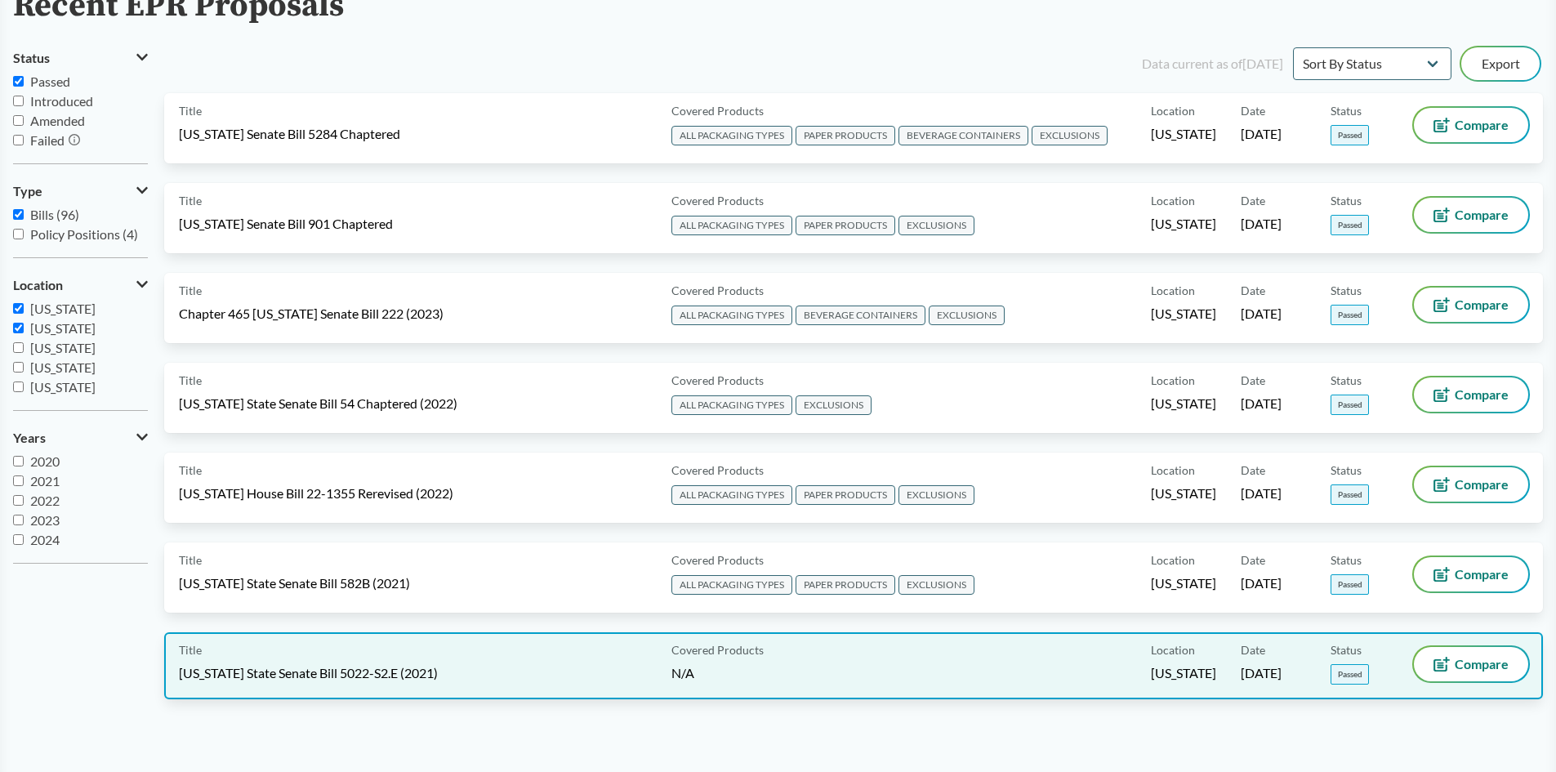
scroll to position [163, 0]
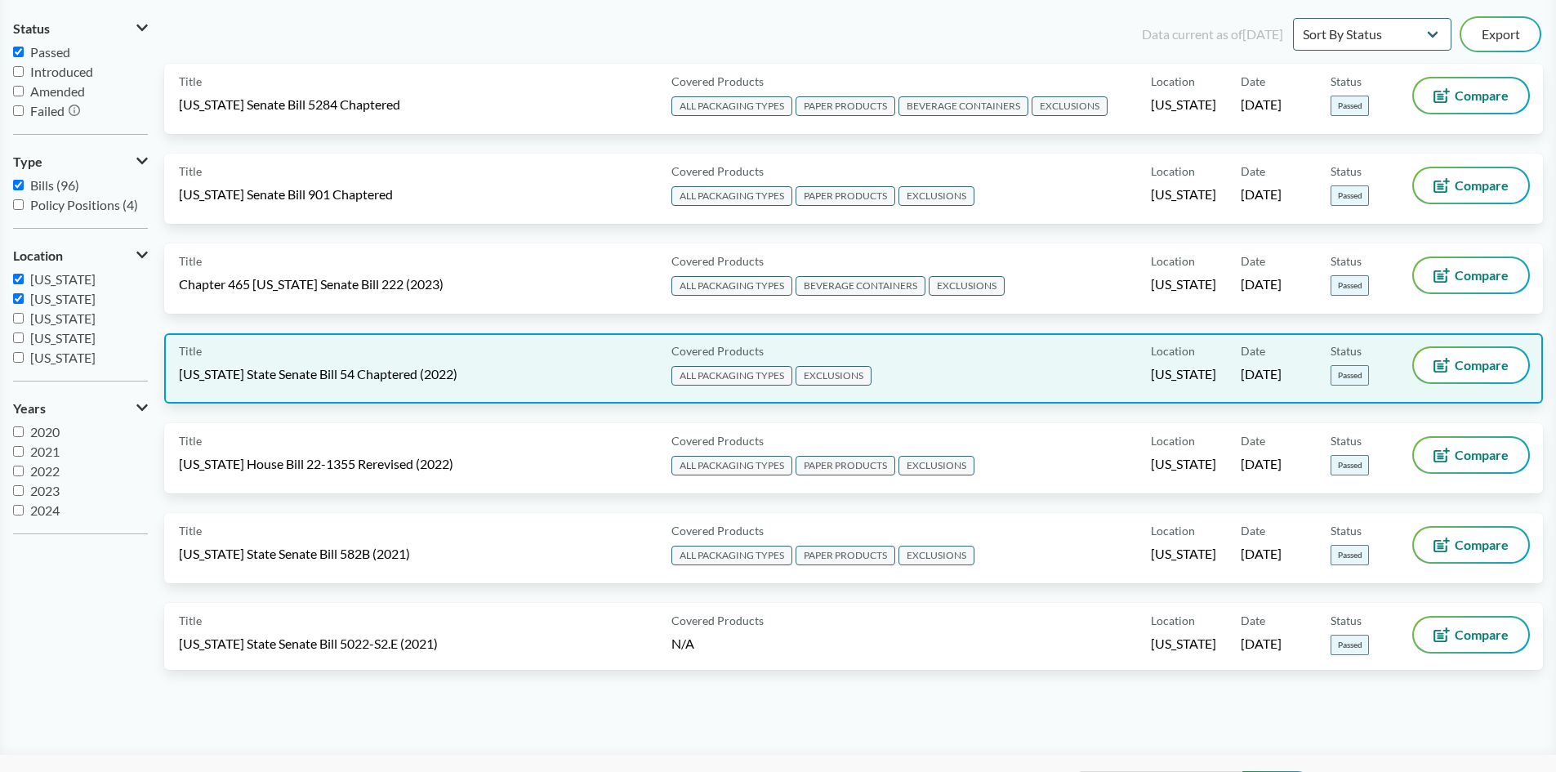
click at [1078, 372] on div "Covered Products ALL PACKAGING TYPES EXCLUSIONS" at bounding box center [908, 368] width 486 height 41
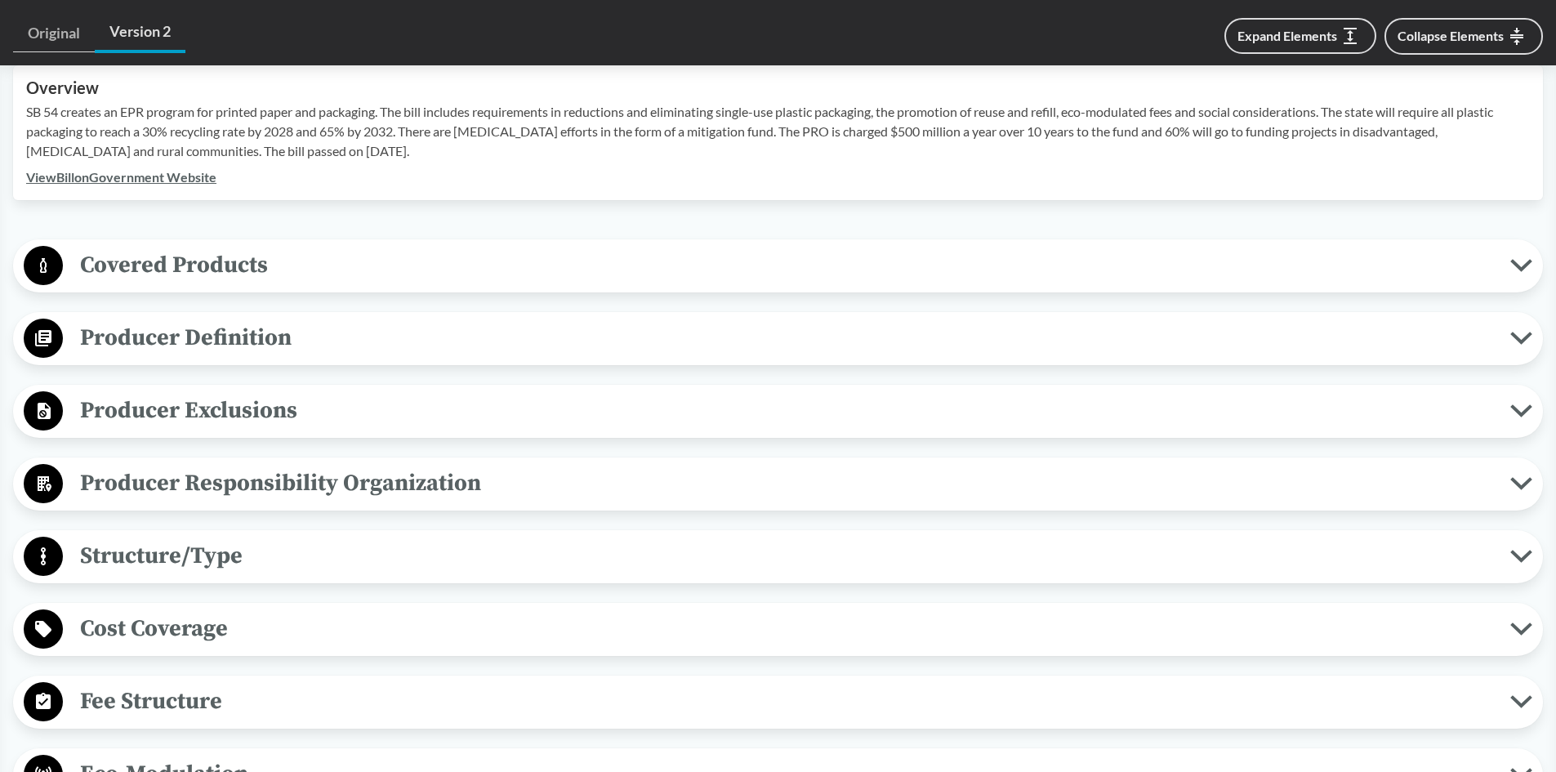
scroll to position [735, 0]
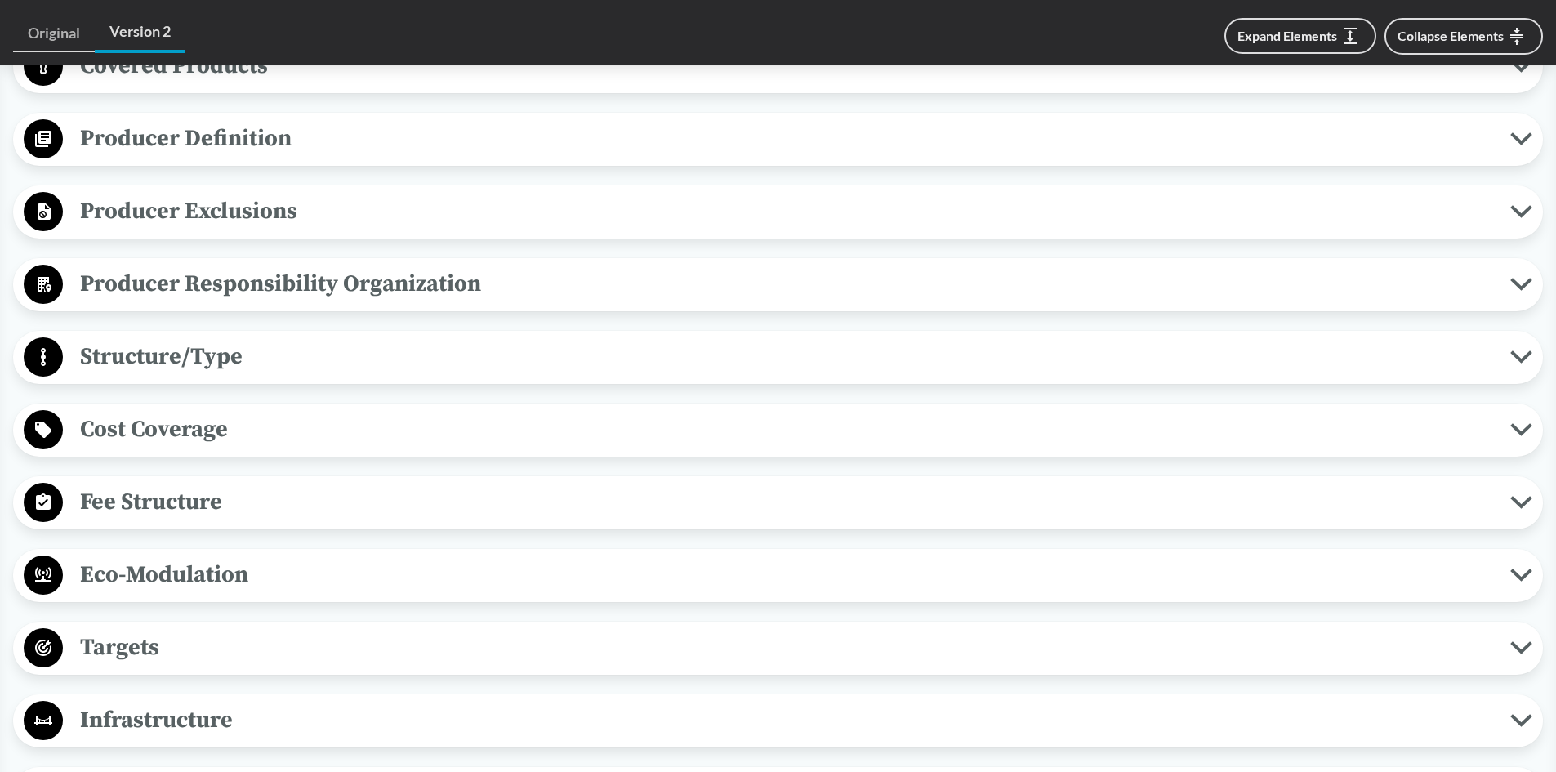
click at [125, 633] on span "Targets" at bounding box center [786, 647] width 1447 height 37
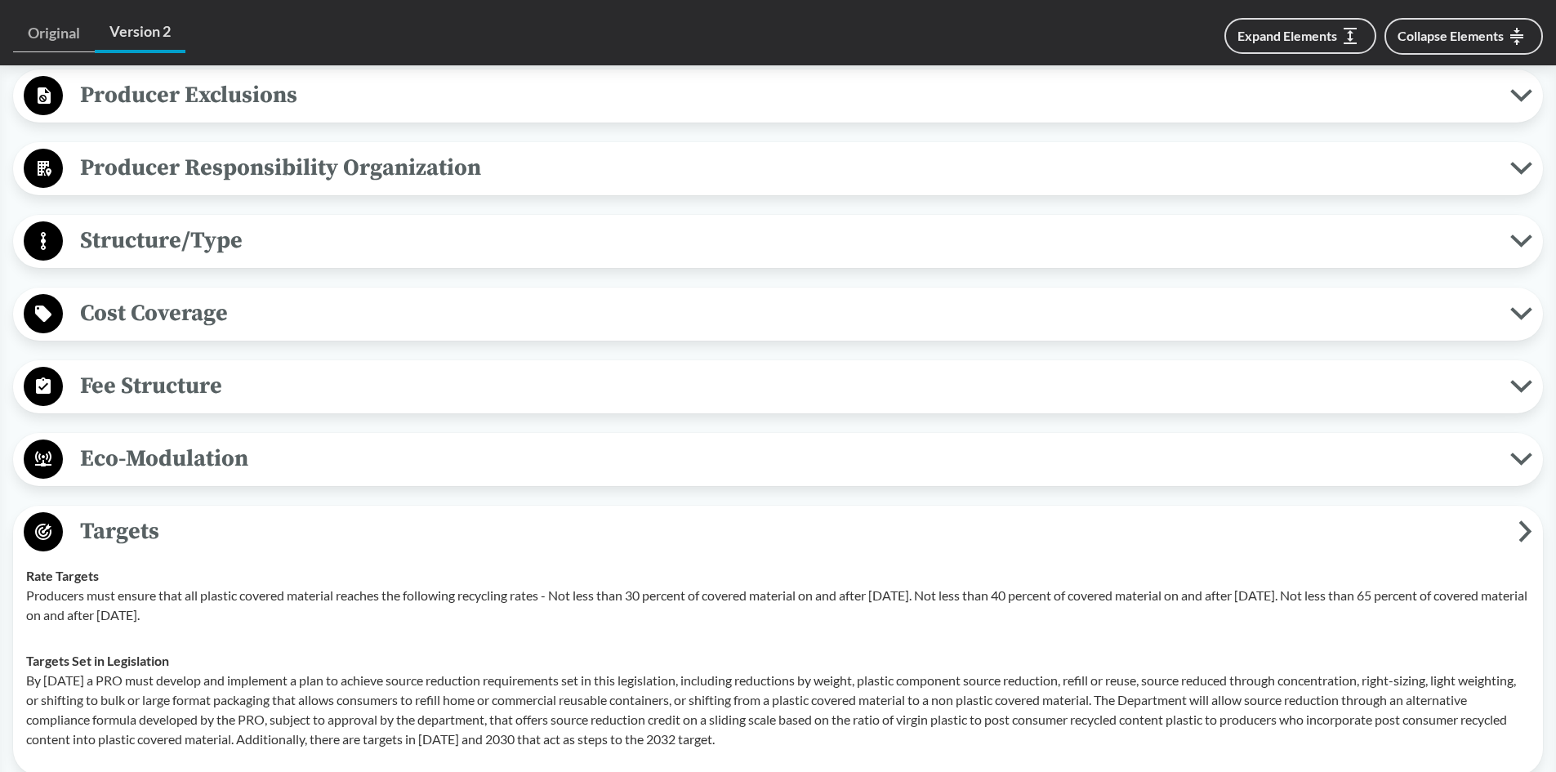
scroll to position [817, 0]
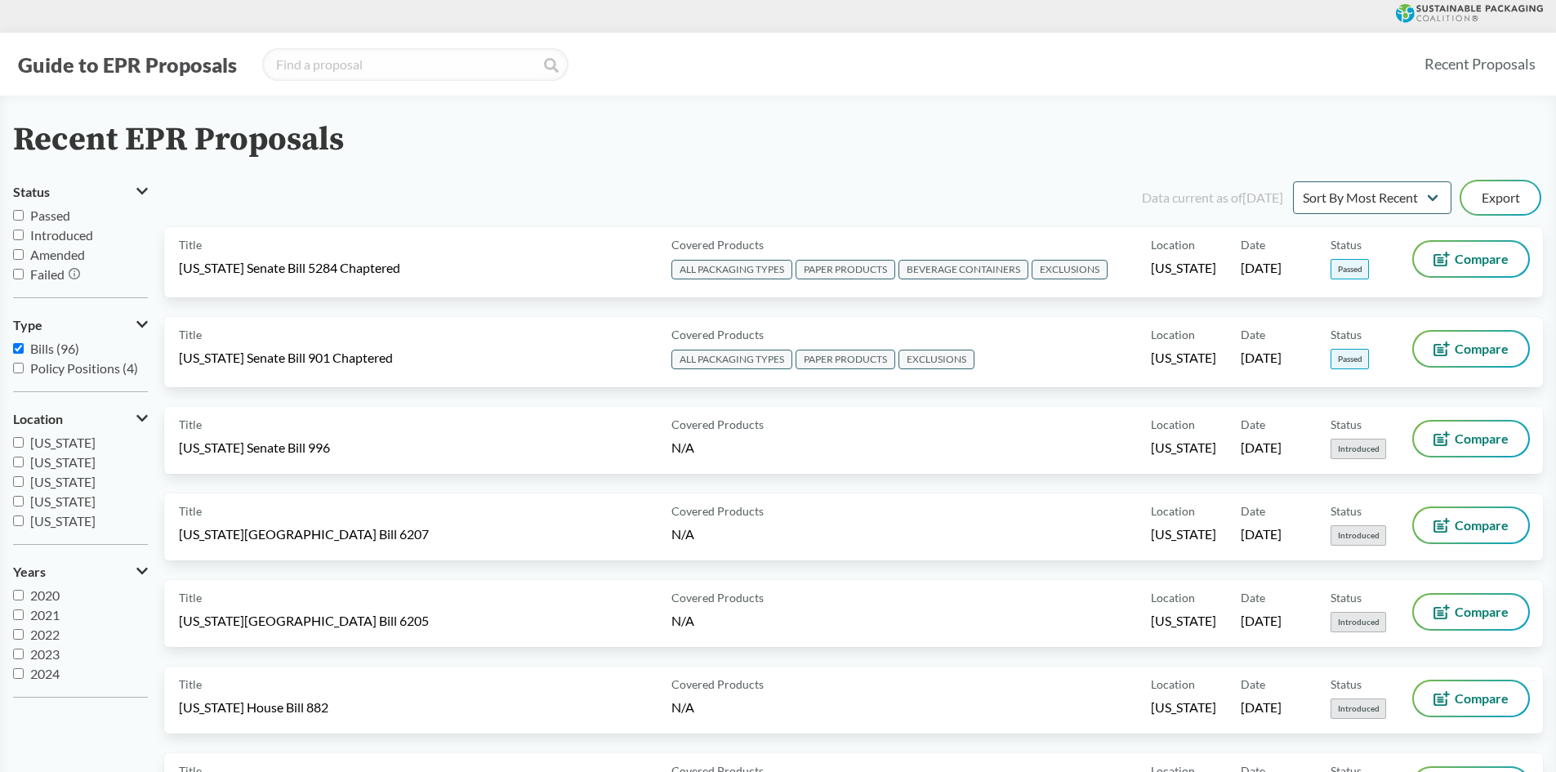
click at [65, 238] on span "Introduced" at bounding box center [61, 235] width 63 height 16
click at [24, 238] on input "Introduced" at bounding box center [18, 234] width 11 height 11
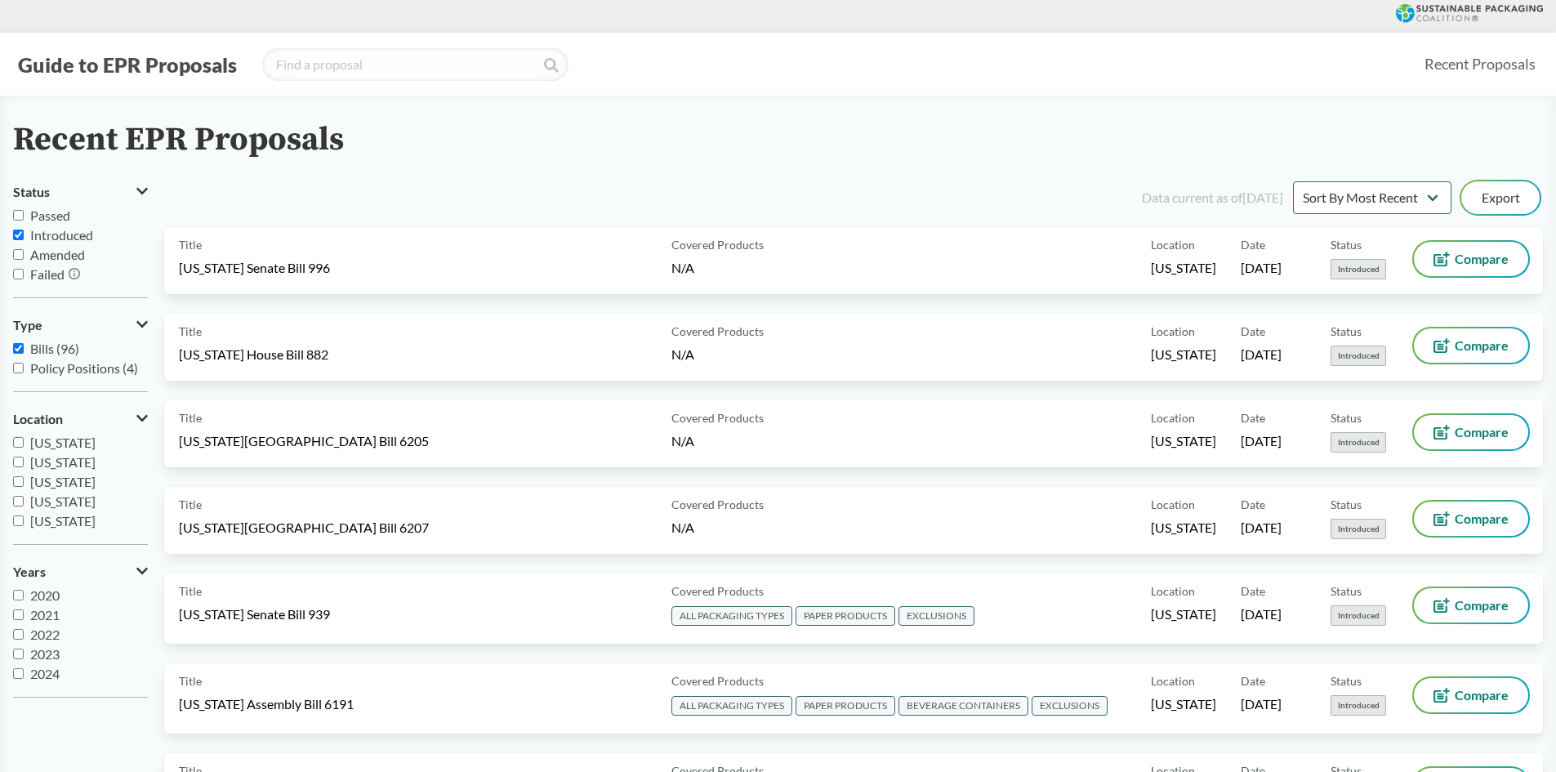
click at [60, 235] on span "Introduced" at bounding box center [61, 235] width 63 height 16
click at [24, 235] on input "Introduced" at bounding box center [18, 234] width 11 height 11
checkbox input "false"
click at [30, 211] on span "Passed" at bounding box center [50, 215] width 40 height 16
click at [24, 211] on input "Passed" at bounding box center [18, 215] width 11 height 11
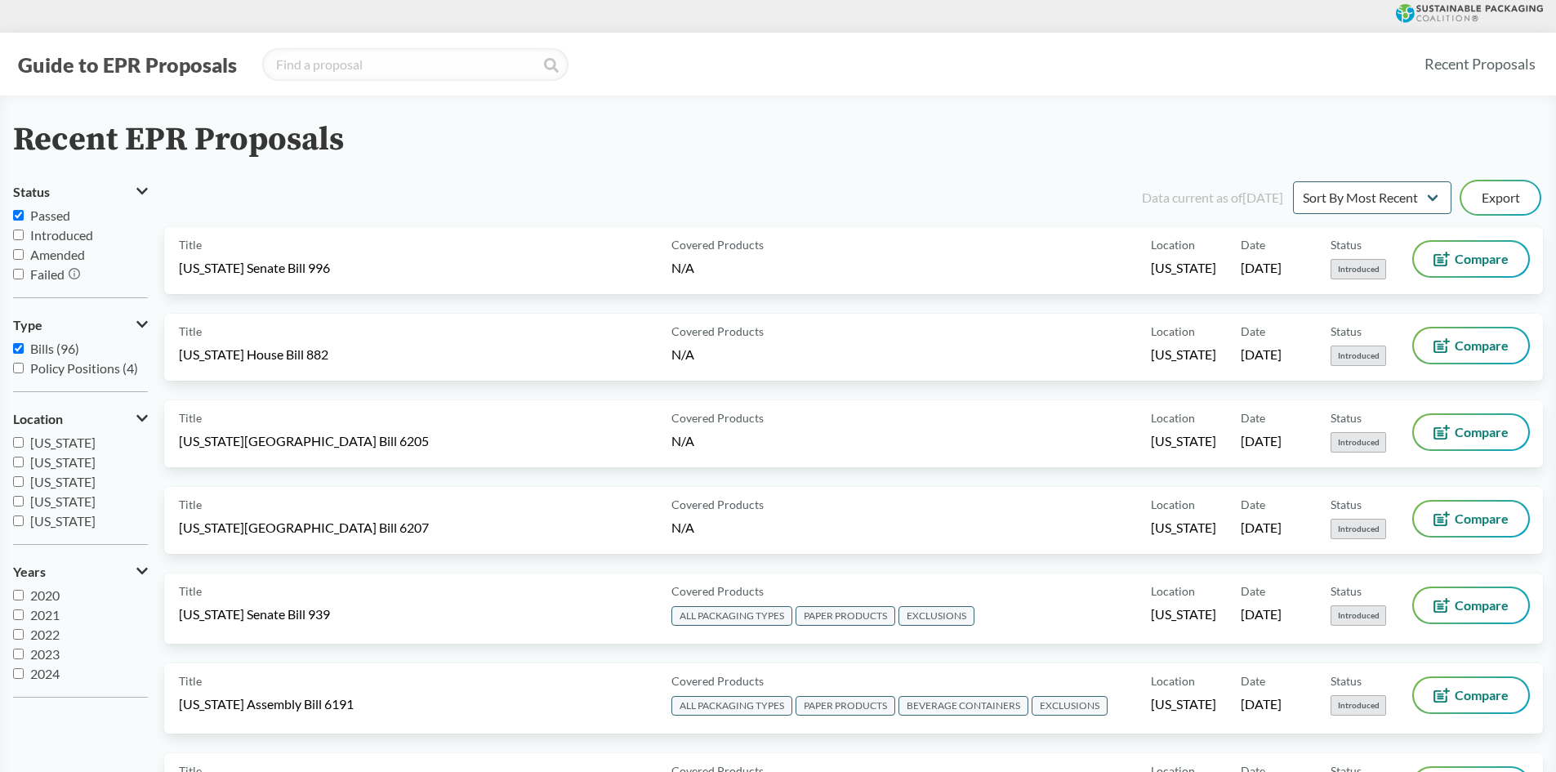
checkbox input "true"
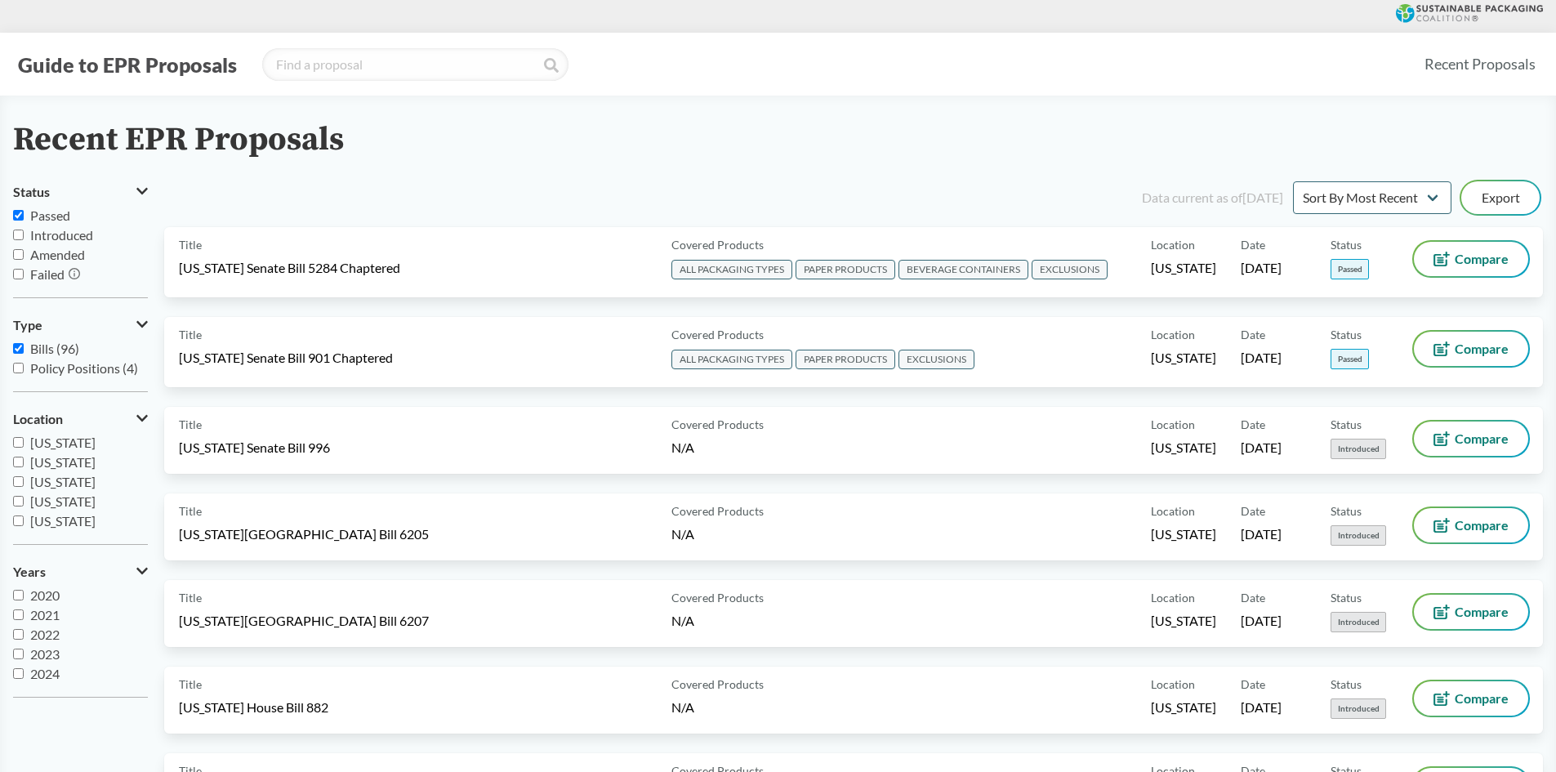
click at [64, 443] on span "[US_STATE]" at bounding box center [62, 442] width 65 height 16
click at [24, 443] on input "[US_STATE]" at bounding box center [18, 442] width 11 height 11
checkbox input "true"
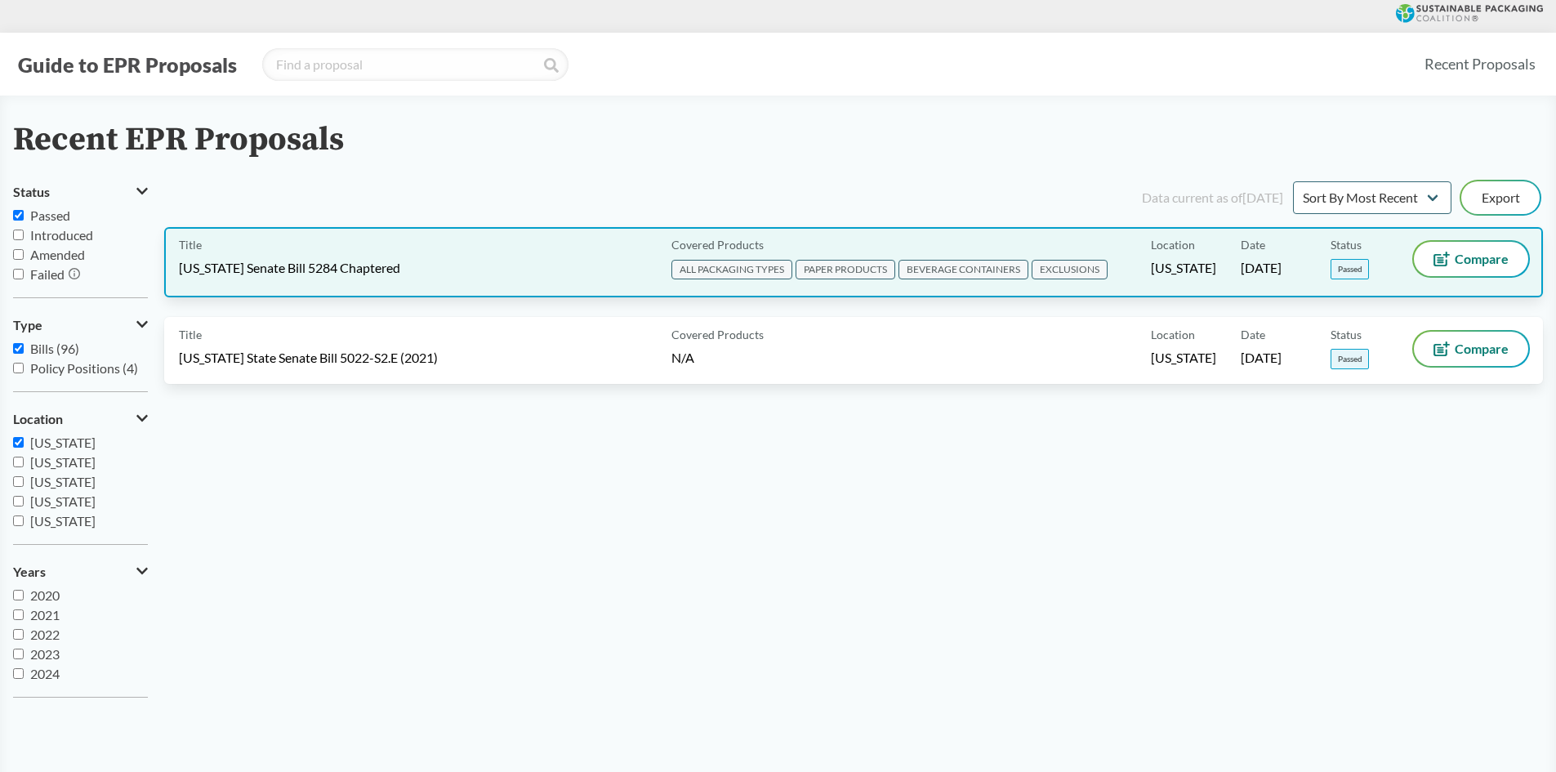
click at [394, 266] on span "[US_STATE] Senate Bill 5284 Chaptered" at bounding box center [289, 268] width 221 height 18
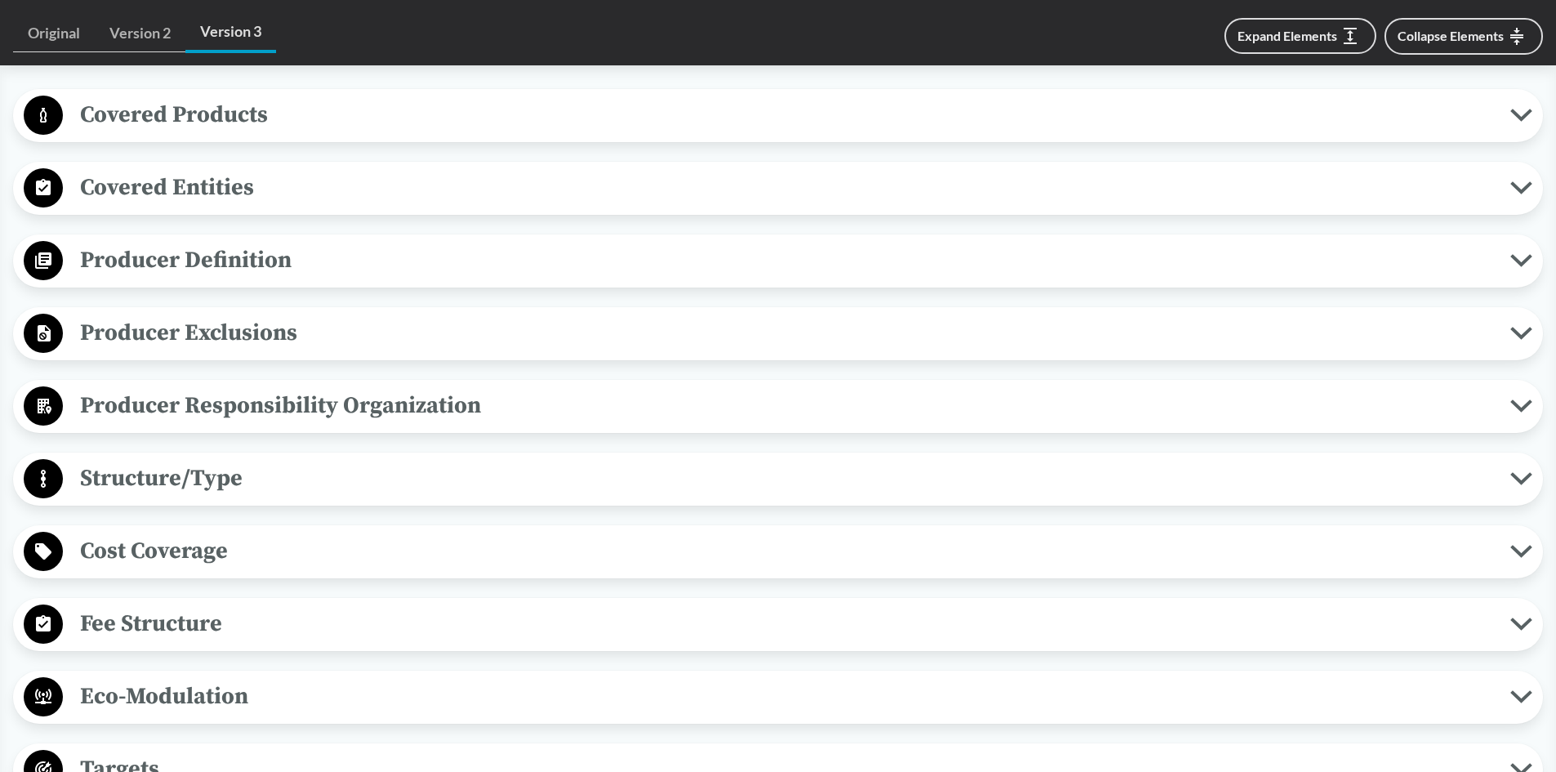
scroll to position [653, 0]
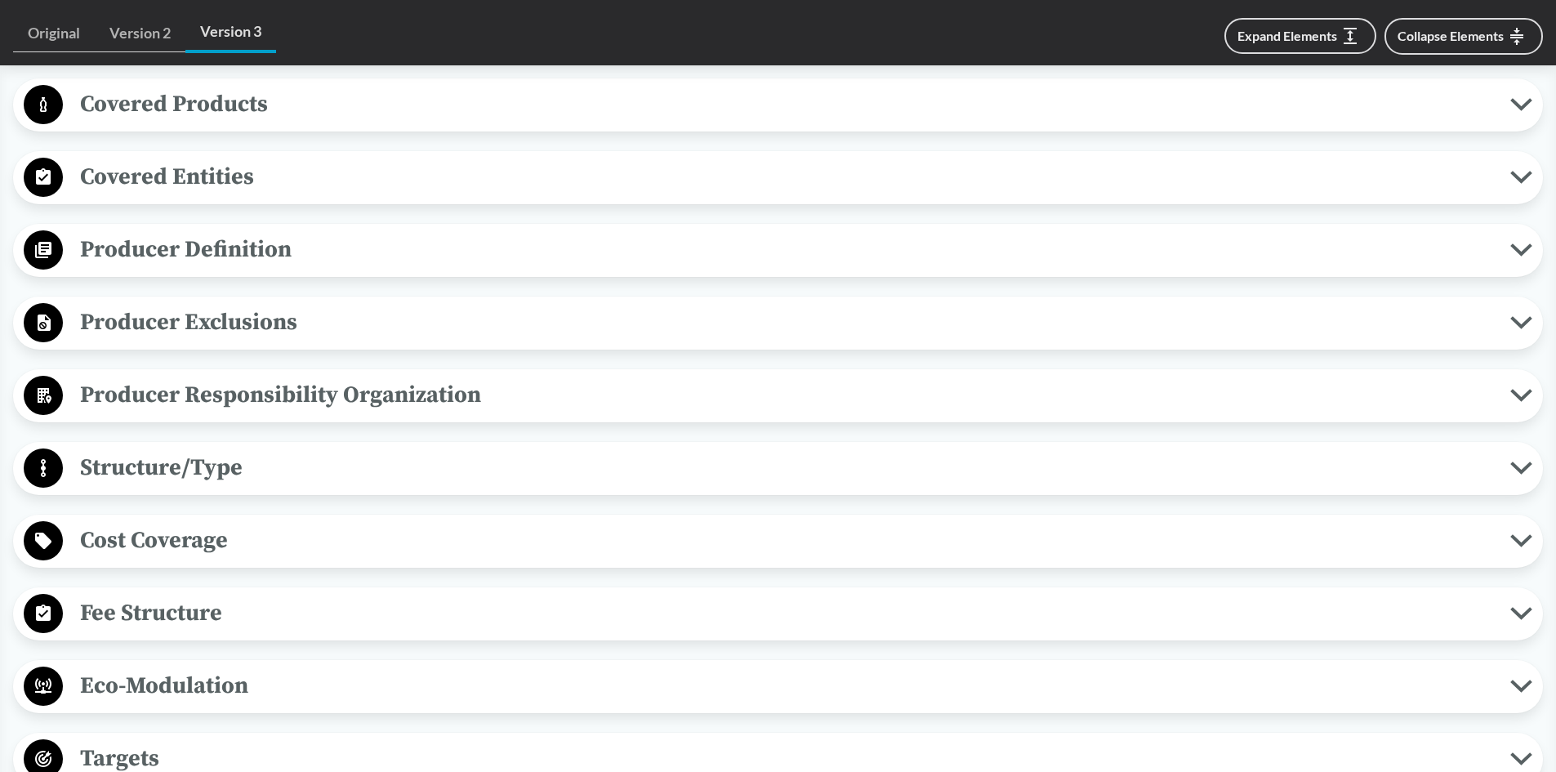
click at [177, 169] on span "Covered Entities" at bounding box center [786, 176] width 1447 height 37
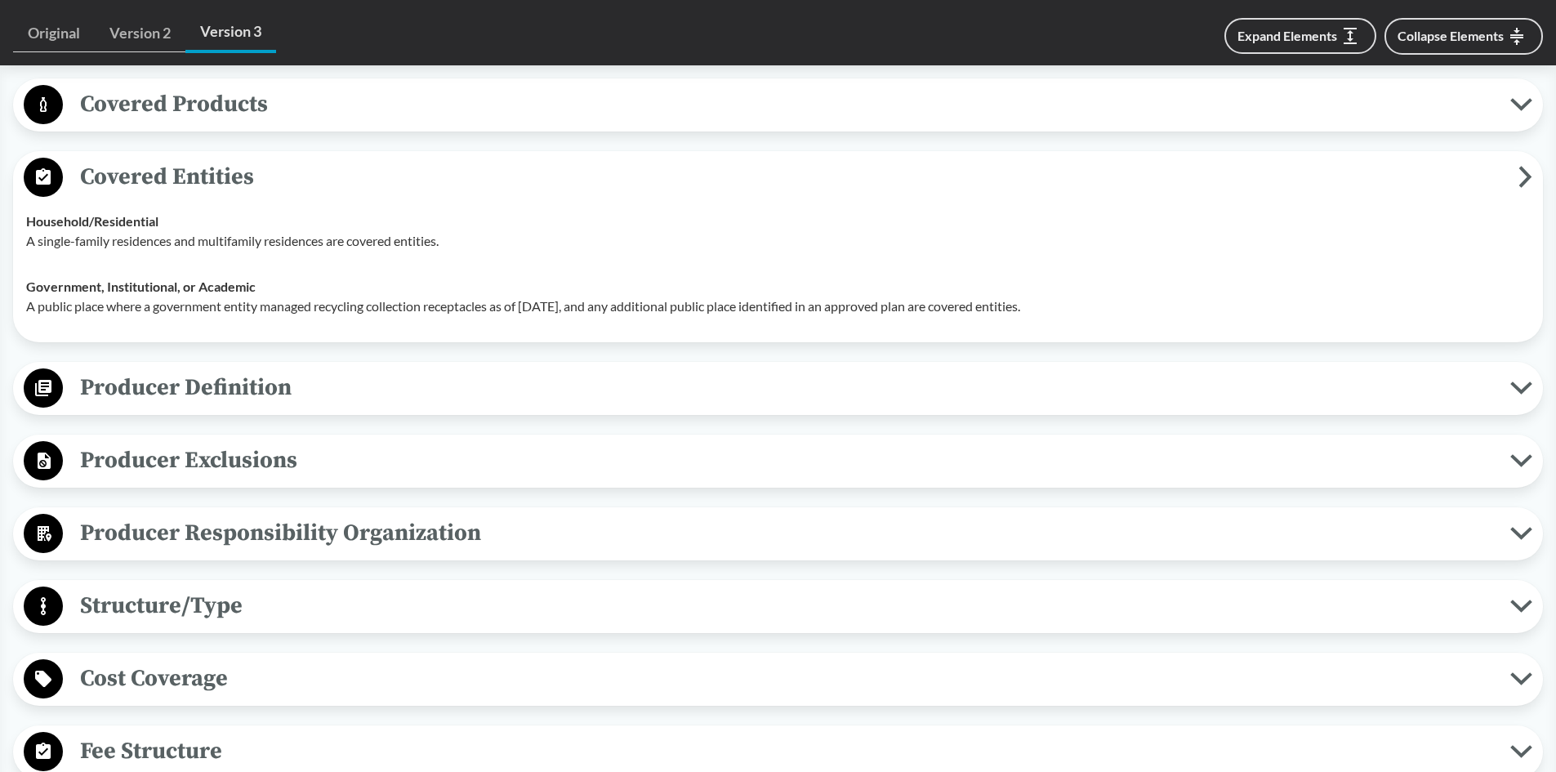
click at [183, 177] on span "Covered Entities" at bounding box center [790, 176] width 1455 height 37
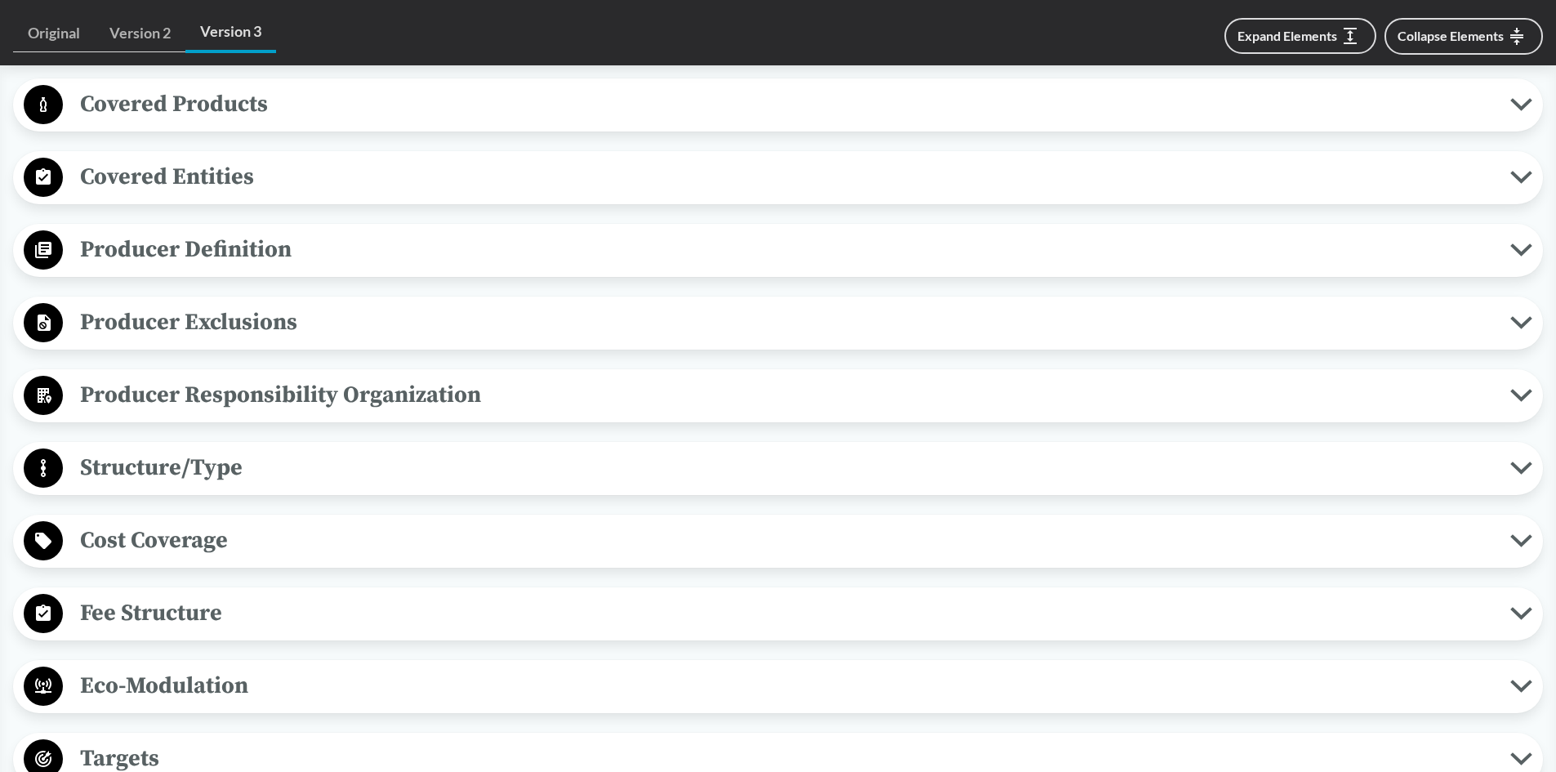
click at [214, 109] on span "Covered Products" at bounding box center [786, 104] width 1447 height 37
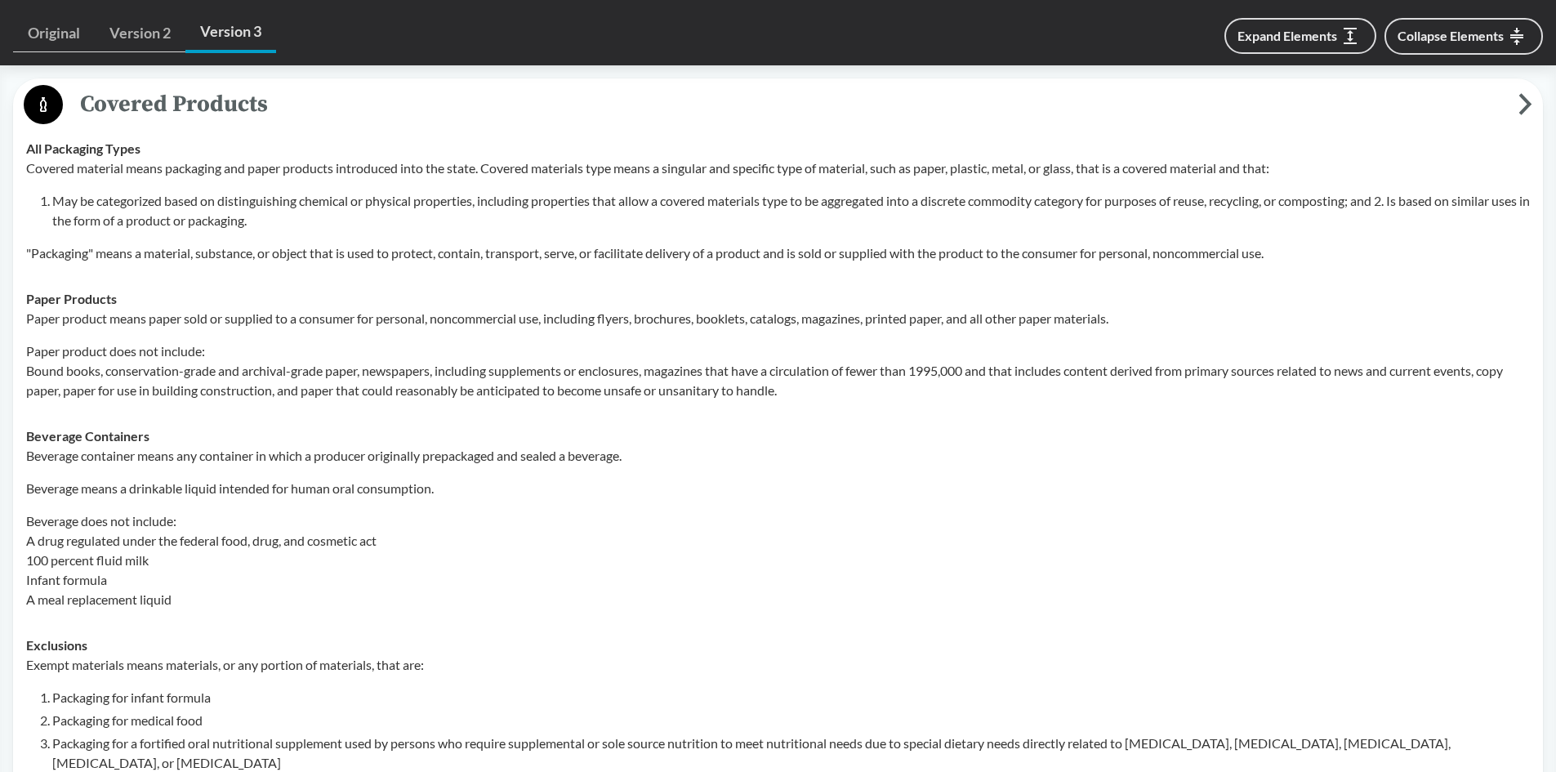
click at [214, 109] on span "Covered Products" at bounding box center [790, 104] width 1455 height 37
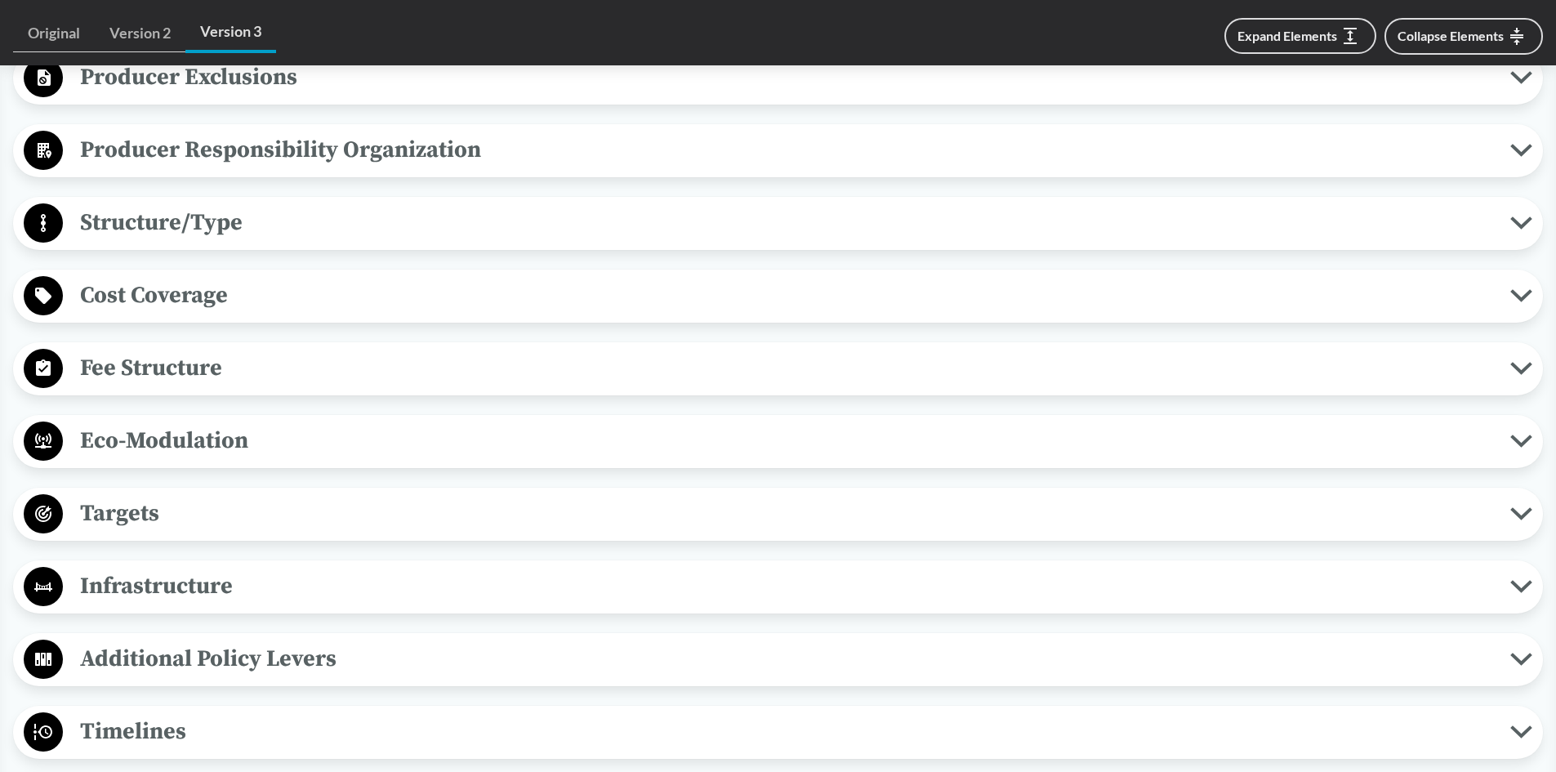
click at [190, 496] on span "Targets" at bounding box center [786, 513] width 1447 height 37
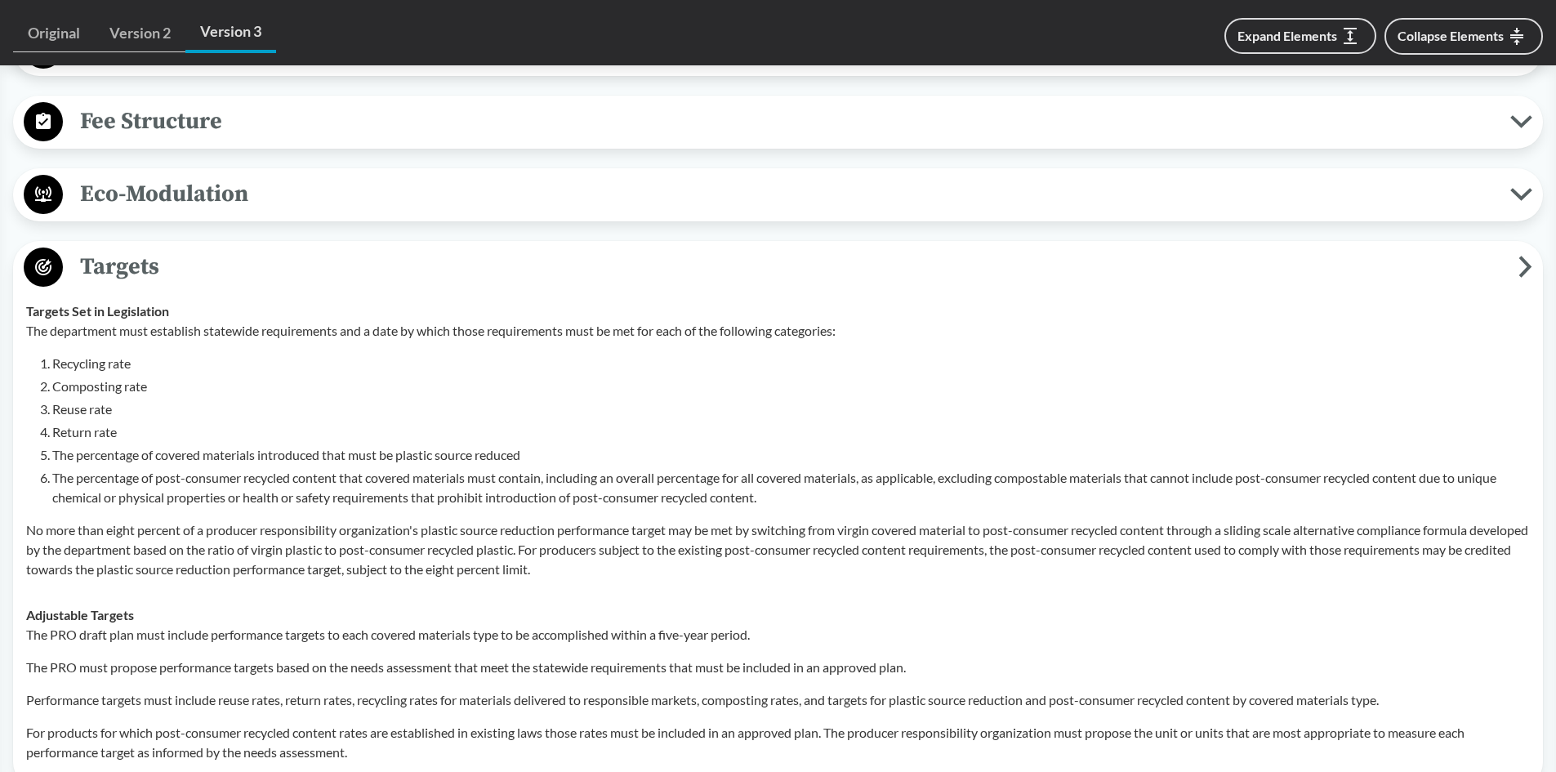
scroll to position [1225, 0]
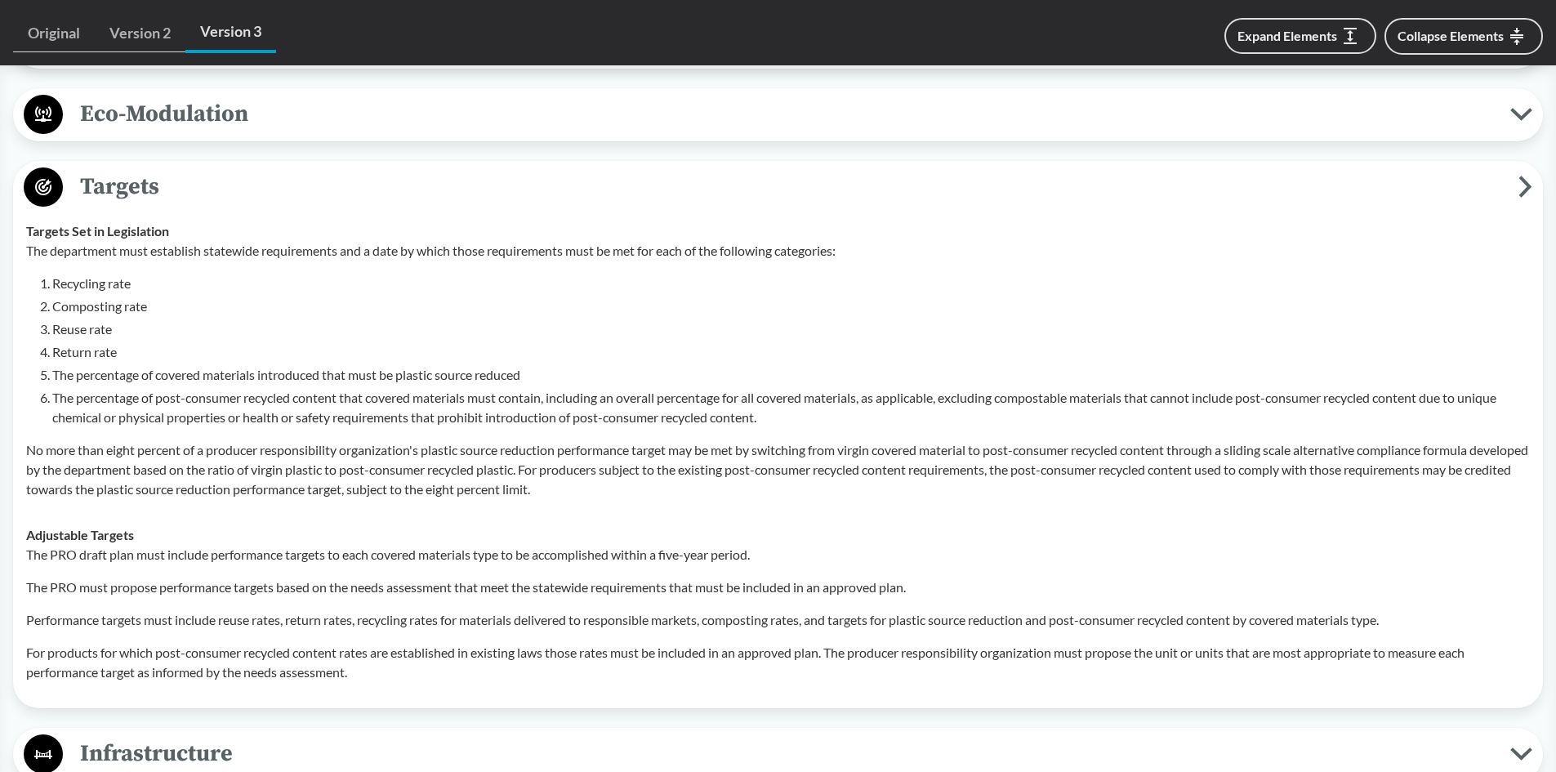
click at [136, 192] on span "Targets" at bounding box center [790, 186] width 1455 height 37
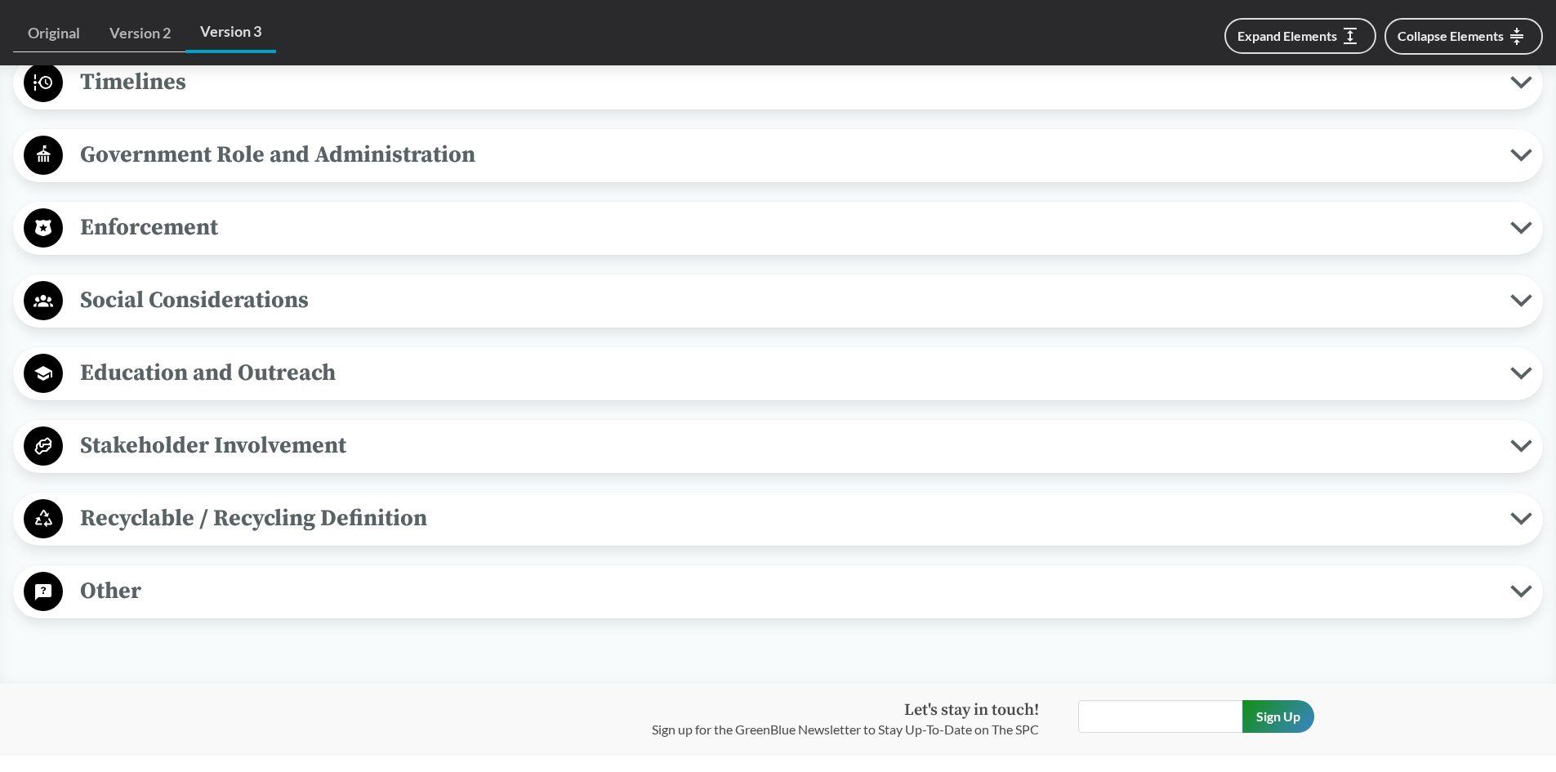
scroll to position [1551, 0]
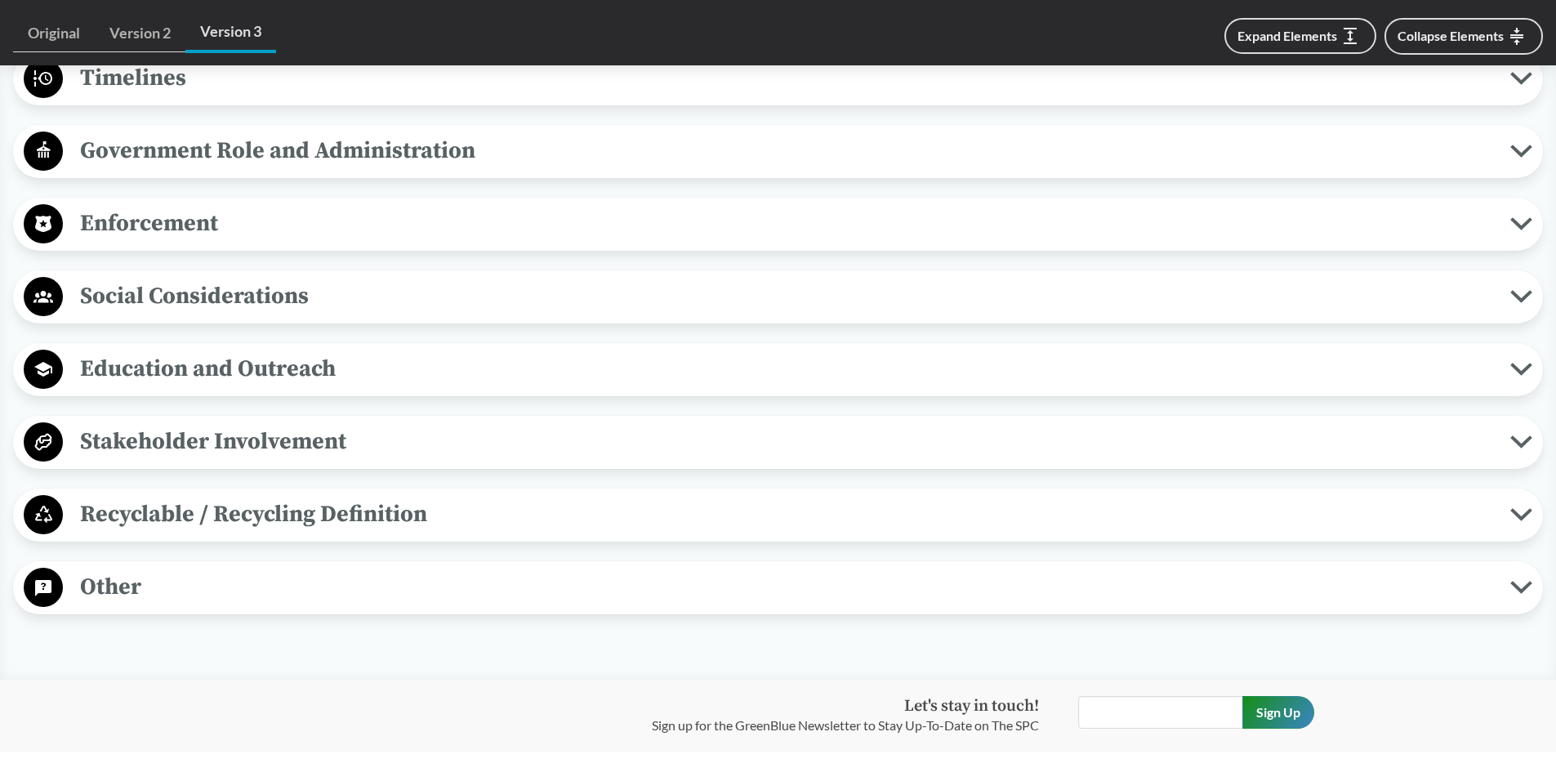
click at [220, 431] on span "Stakeholder Involvement" at bounding box center [786, 441] width 1447 height 37
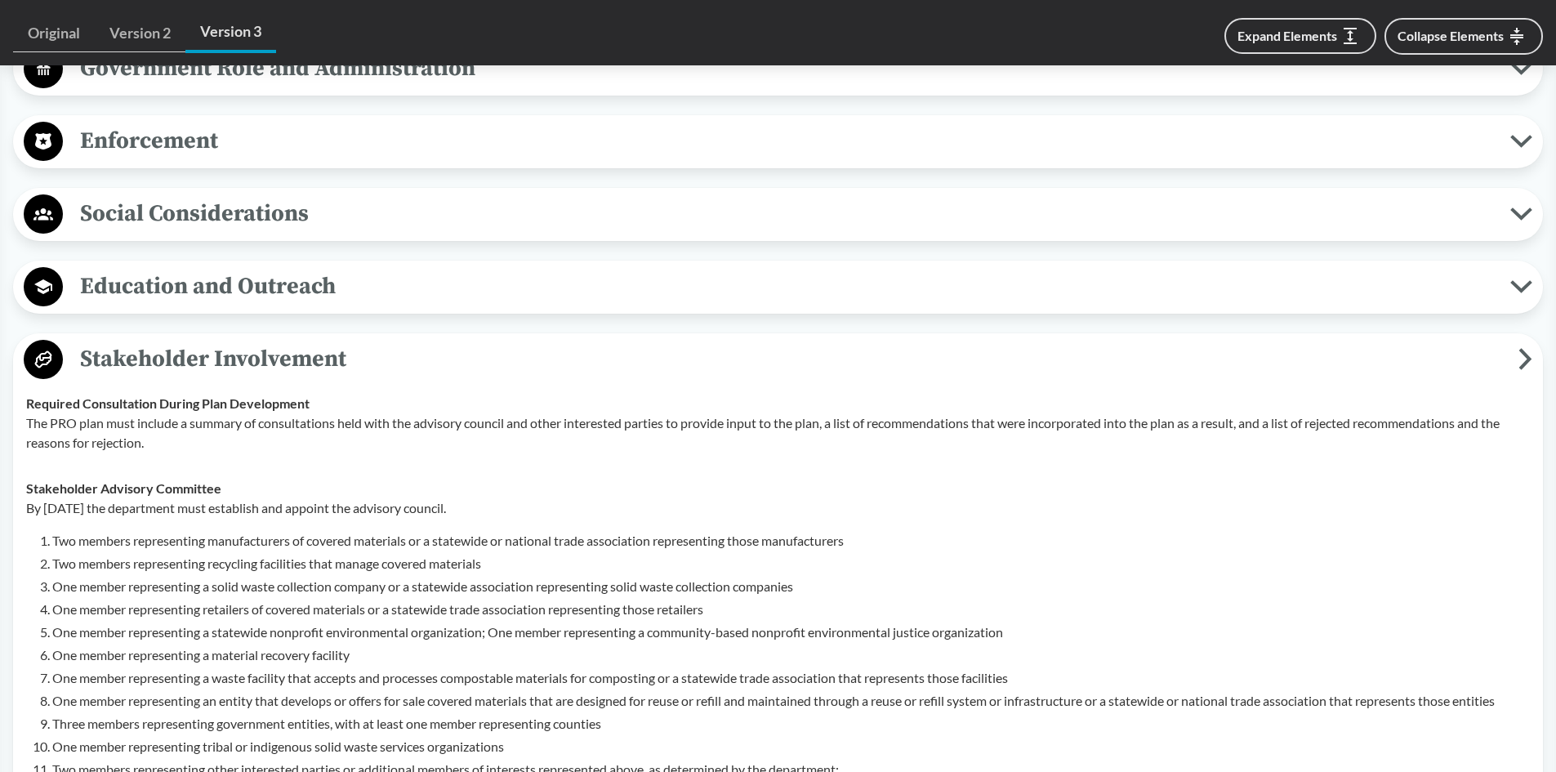
scroll to position [1633, 0]
click at [216, 354] on span "Stakeholder Involvement" at bounding box center [790, 359] width 1455 height 37
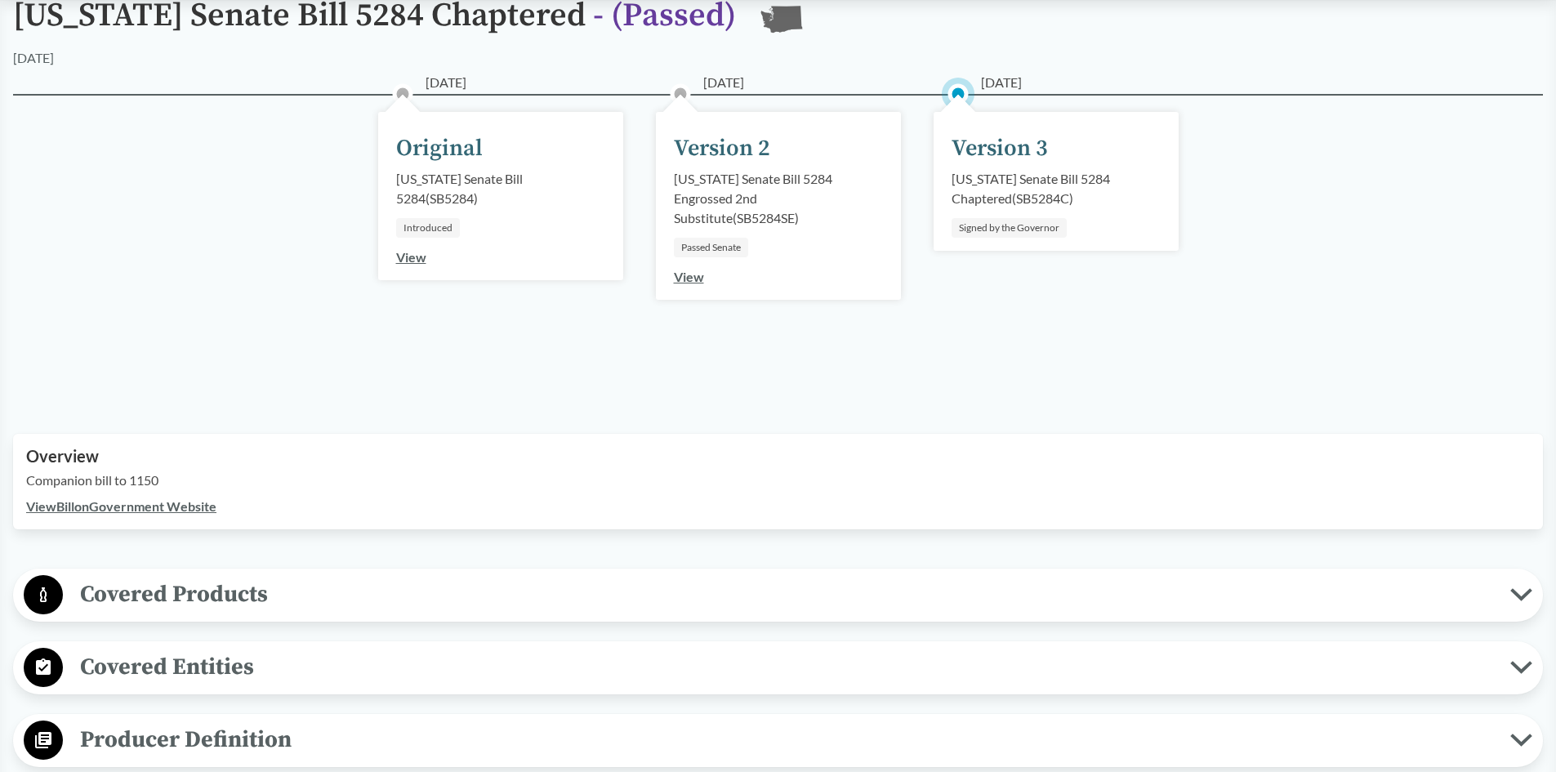
scroll to position [0, 0]
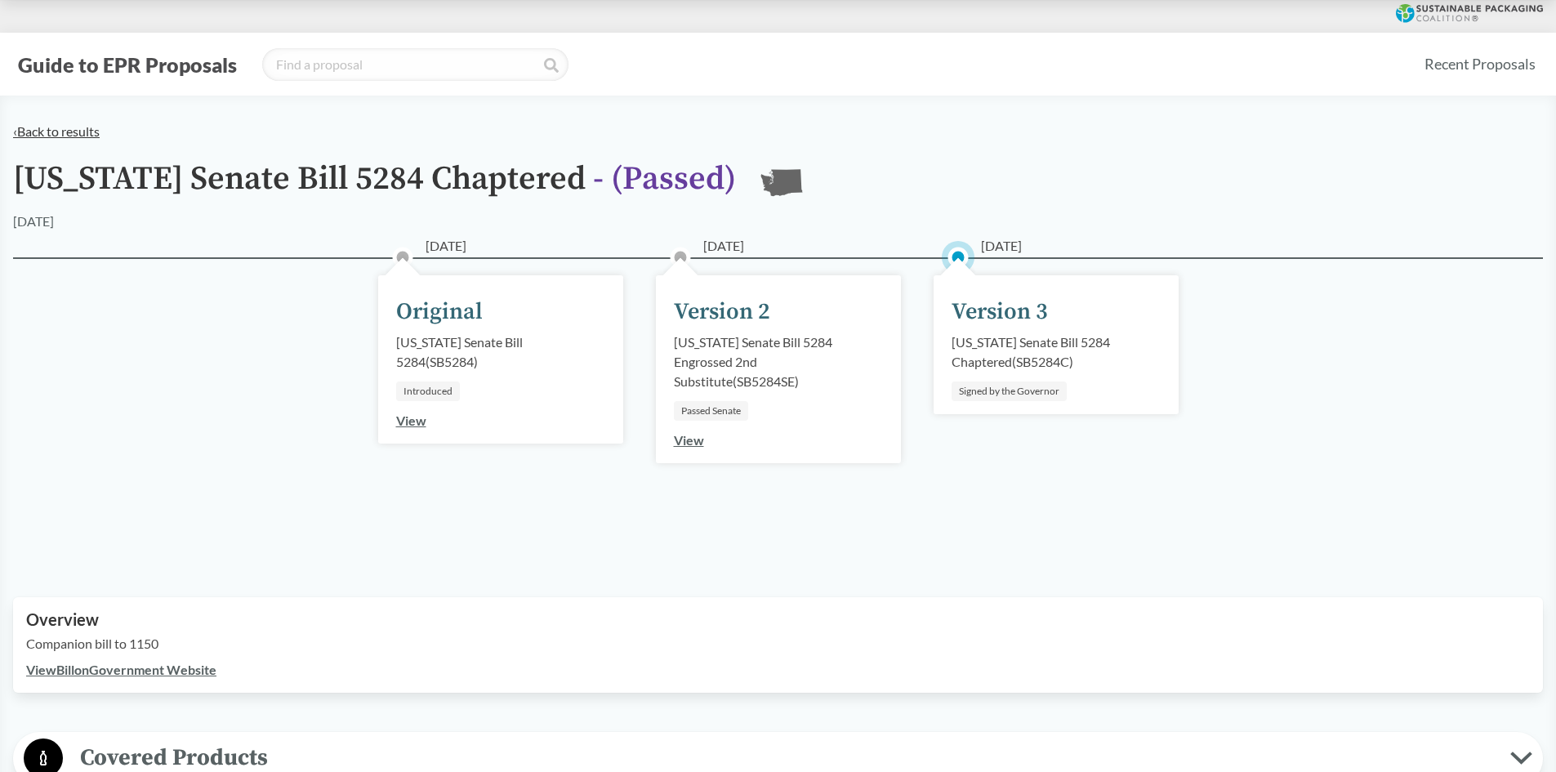
click at [56, 129] on link "‹ Back to results" at bounding box center [56, 131] width 87 height 16
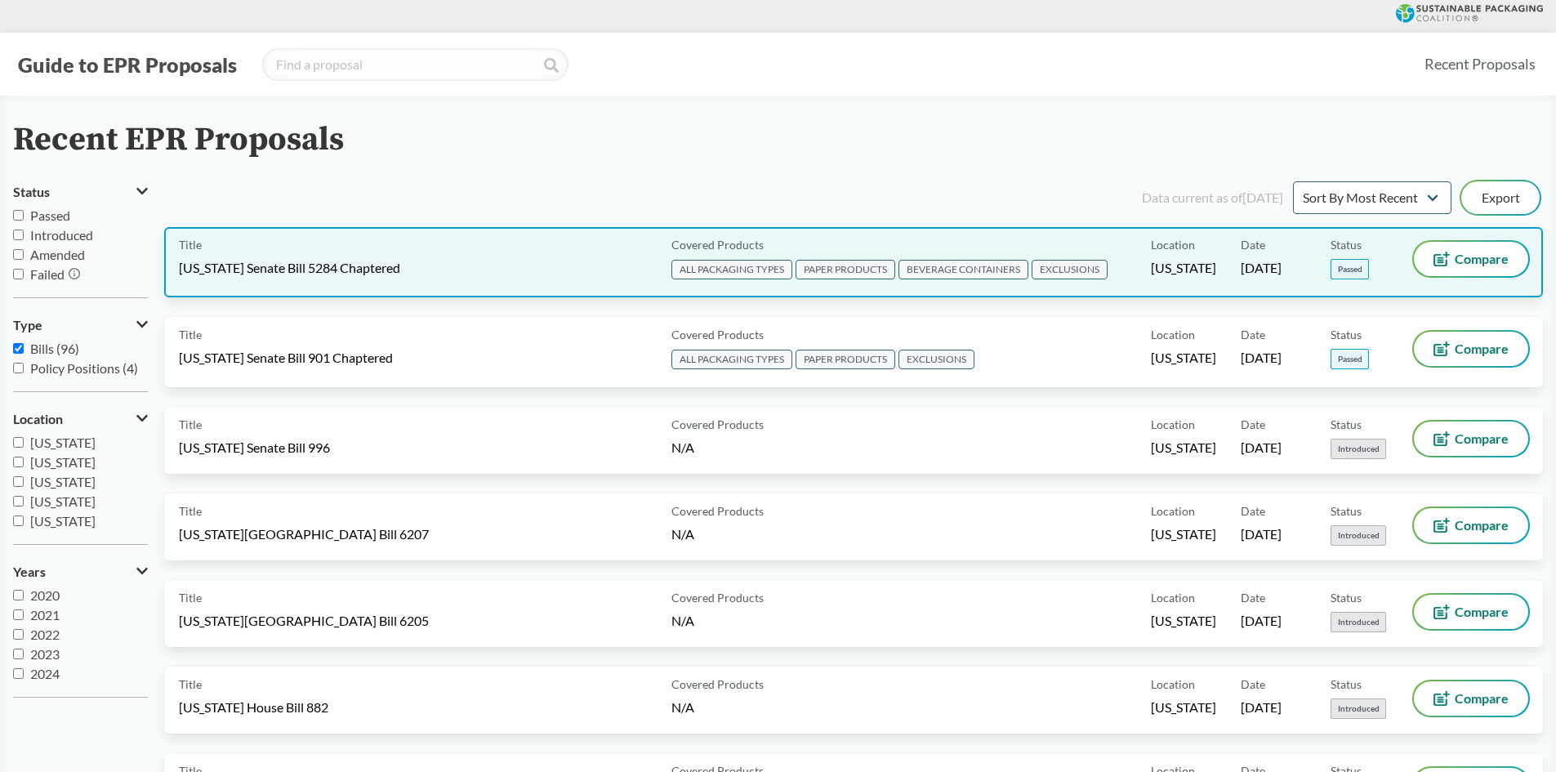
click at [465, 238] on div "Title [US_STATE] Senate Bill 5284 Chaptered Covered Products ALL PACKAGING TYPE…" at bounding box center [853, 262] width 1378 height 70
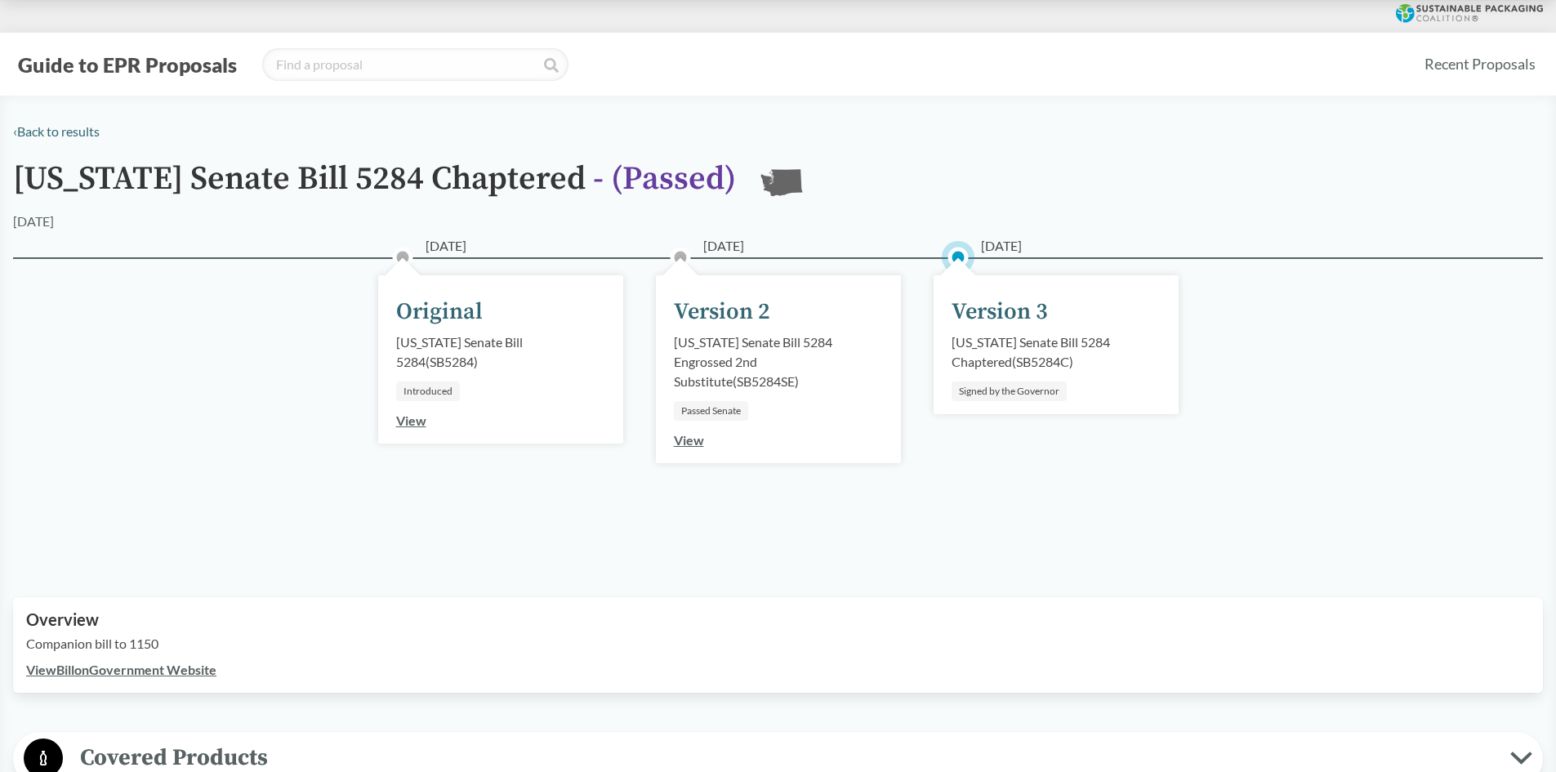
click at [687, 443] on link "View" at bounding box center [689, 440] width 30 height 16
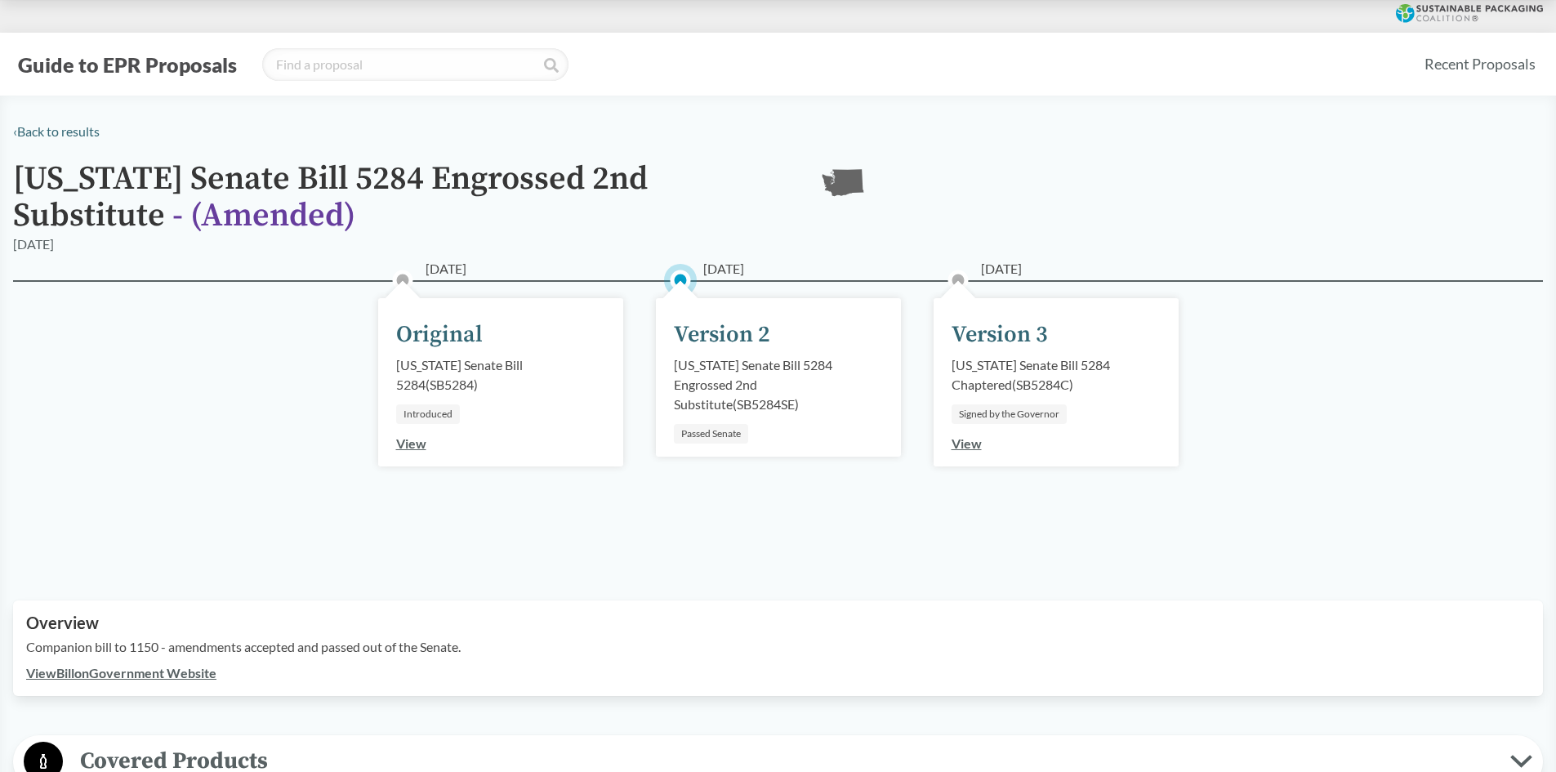
click at [946, 408] on div "[DATE] Version 3 [US_STATE] Senate Bill 5284 Chaptered ( SB5284C ) Signed by th…" at bounding box center [1055, 382] width 245 height 168
click at [966, 453] on div "[DATE] Version 3 [US_STATE] Senate Bill 5284 Chaptered ( SB5284C ) Signed by th…" at bounding box center [1055, 382] width 245 height 168
click at [972, 443] on link "View" at bounding box center [966, 443] width 30 height 16
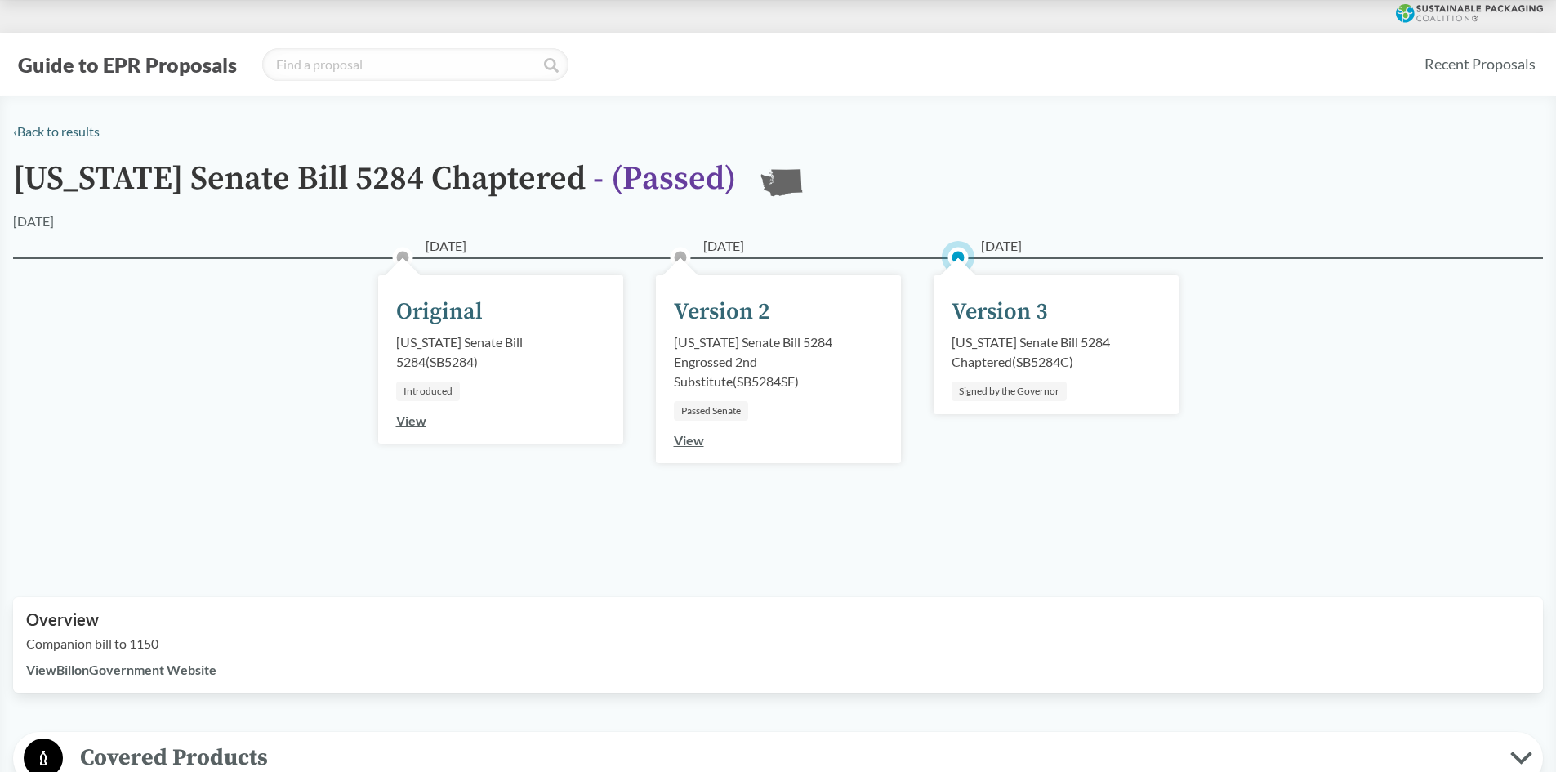
scroll to position [163, 0]
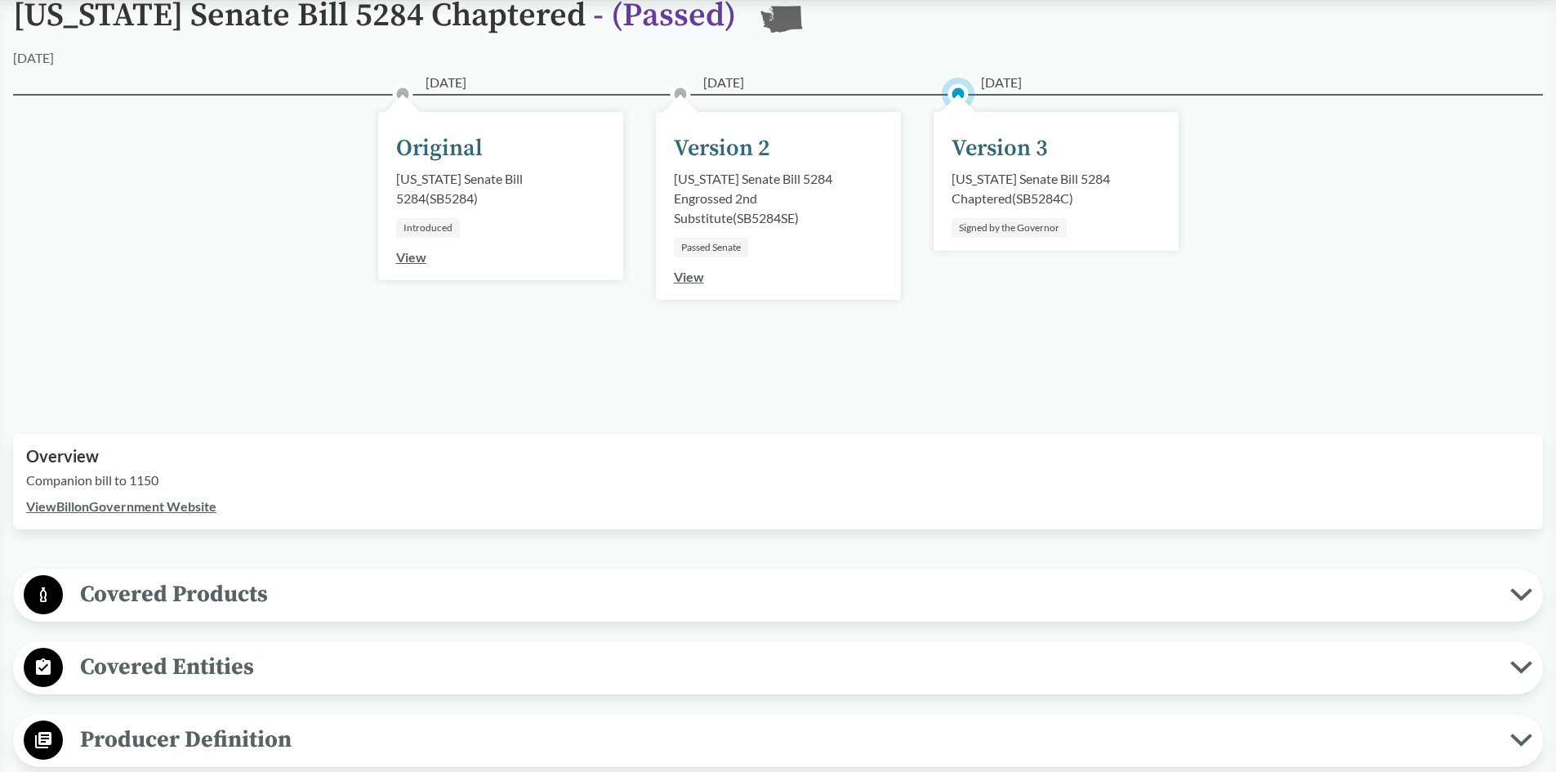
click at [154, 505] on link "View Bill on Government Website" at bounding box center [121, 506] width 190 height 16
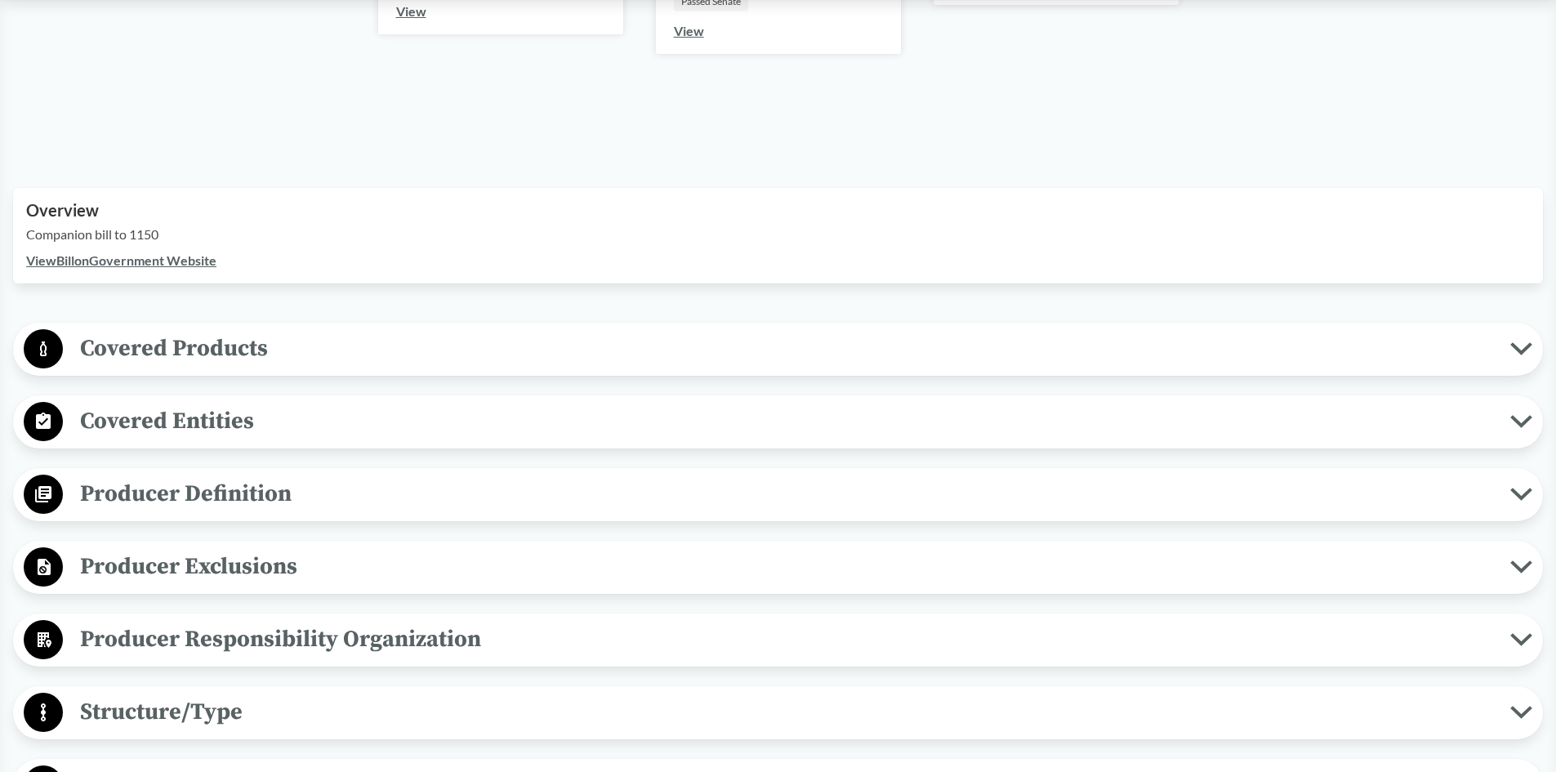
scroll to position [572, 0]
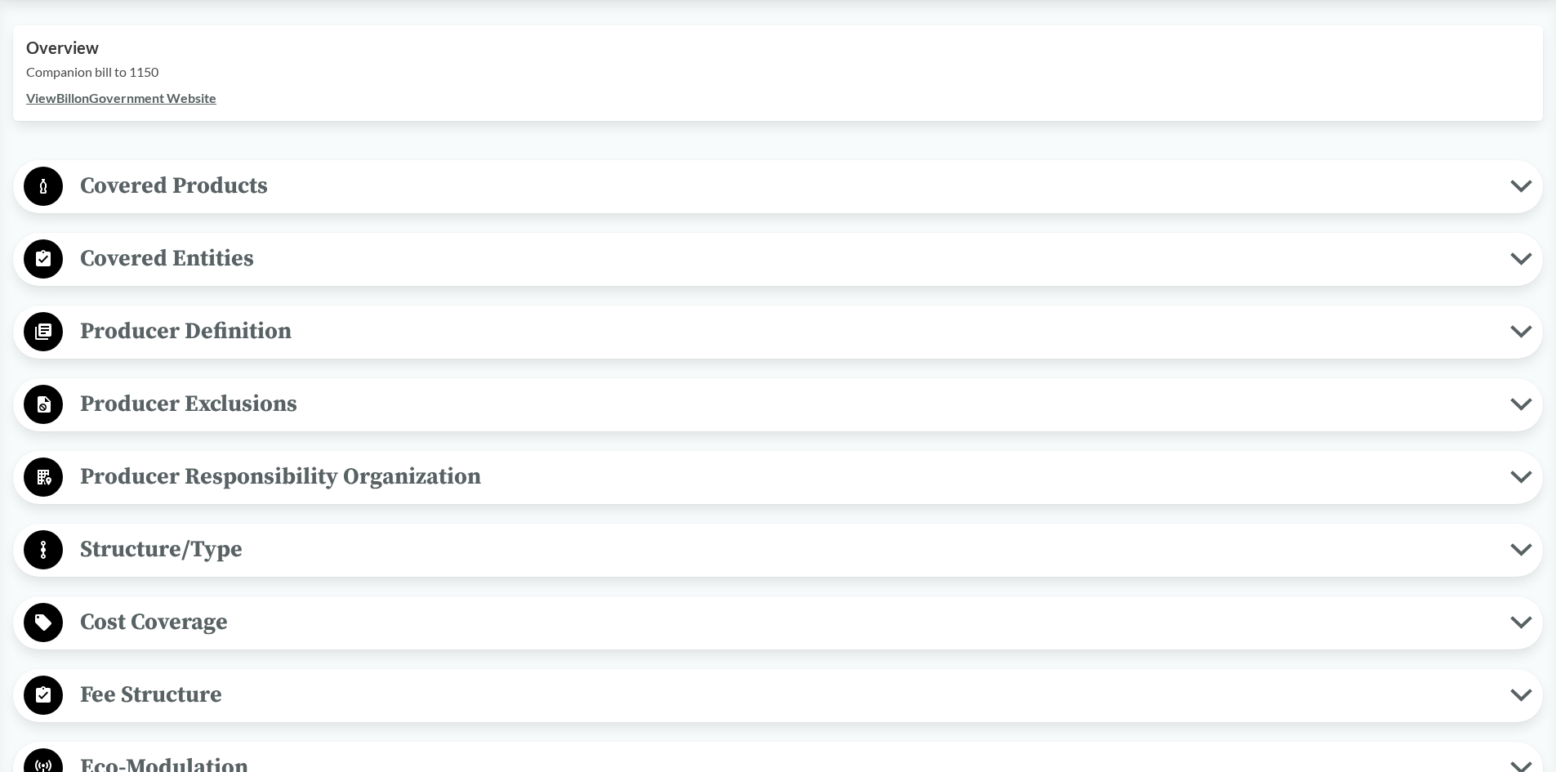
click at [269, 474] on span "Producer Responsibility Organization" at bounding box center [786, 476] width 1447 height 37
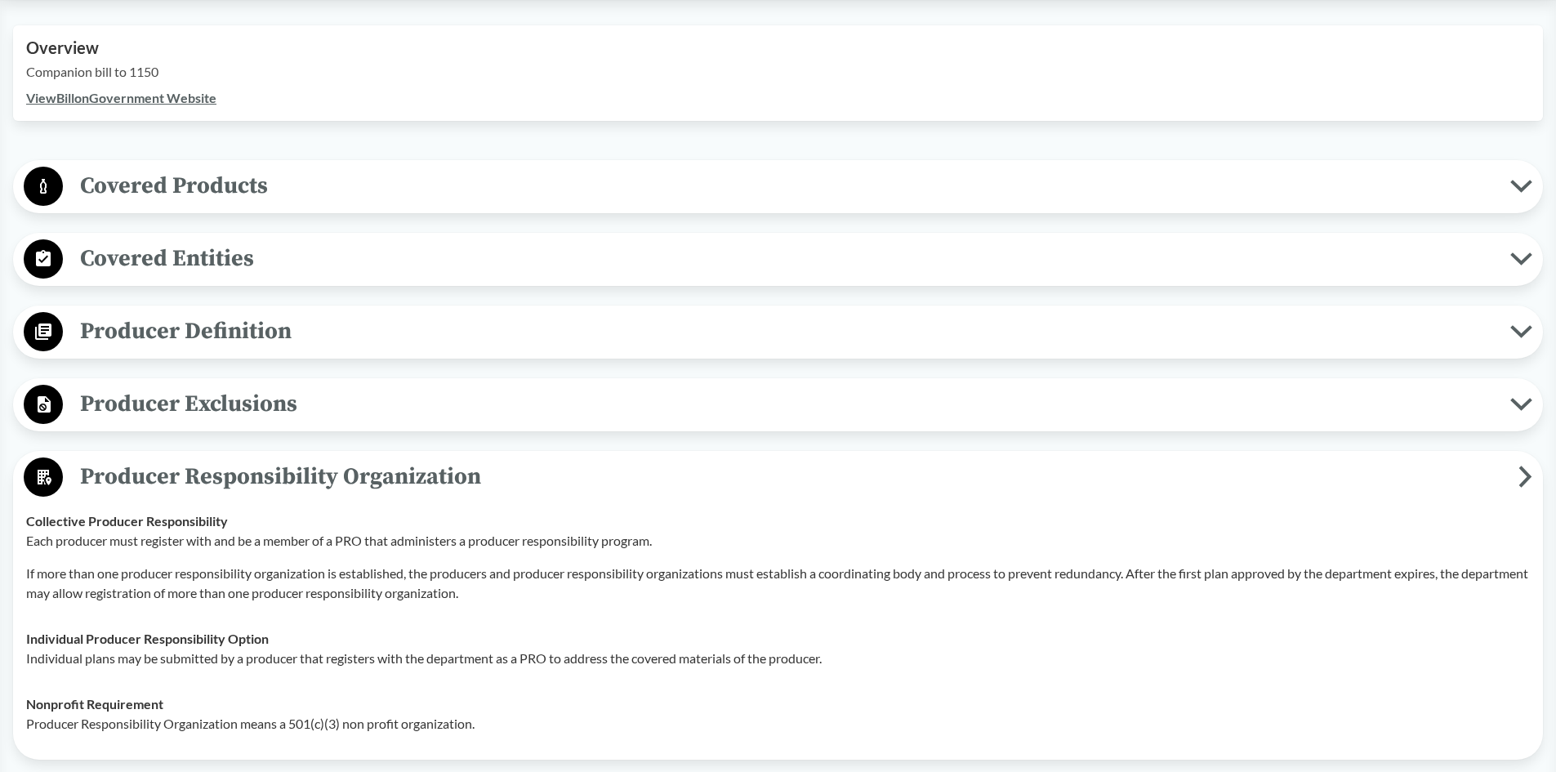
click at [269, 474] on span "Producer Responsibility Organization" at bounding box center [790, 476] width 1455 height 37
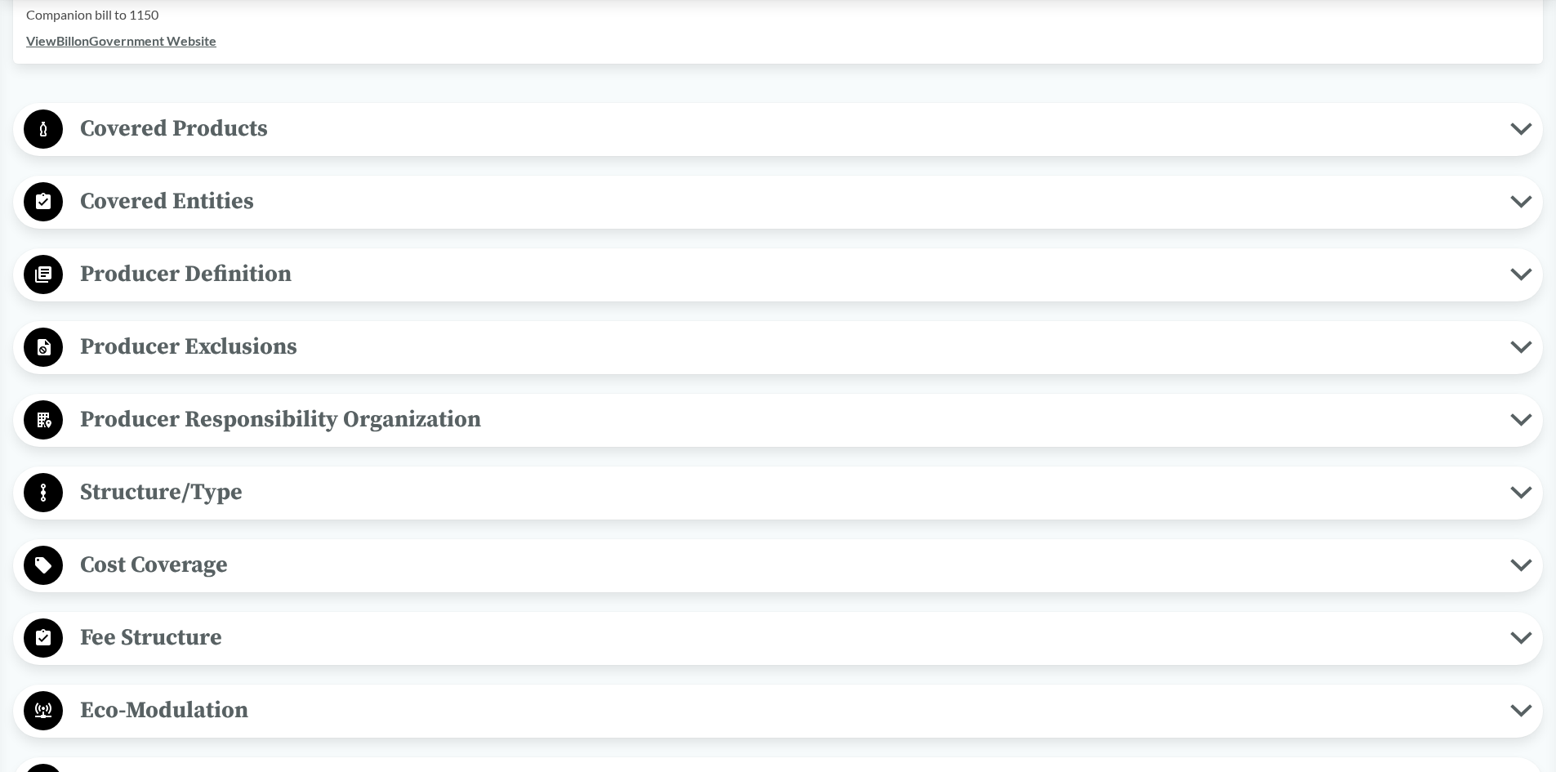
scroll to position [653, 0]
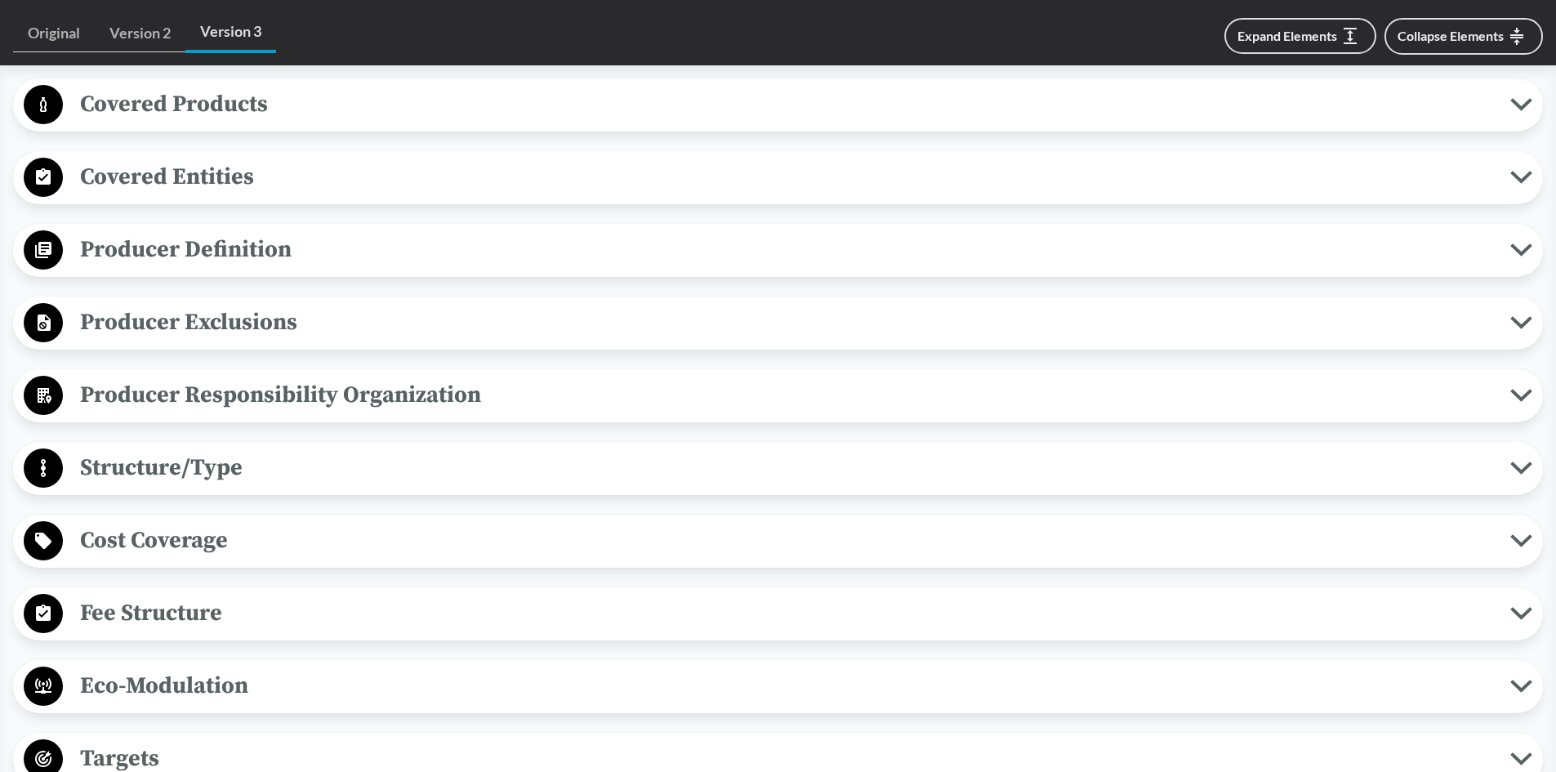
click at [229, 453] on span "Structure/Type" at bounding box center [786, 467] width 1447 height 37
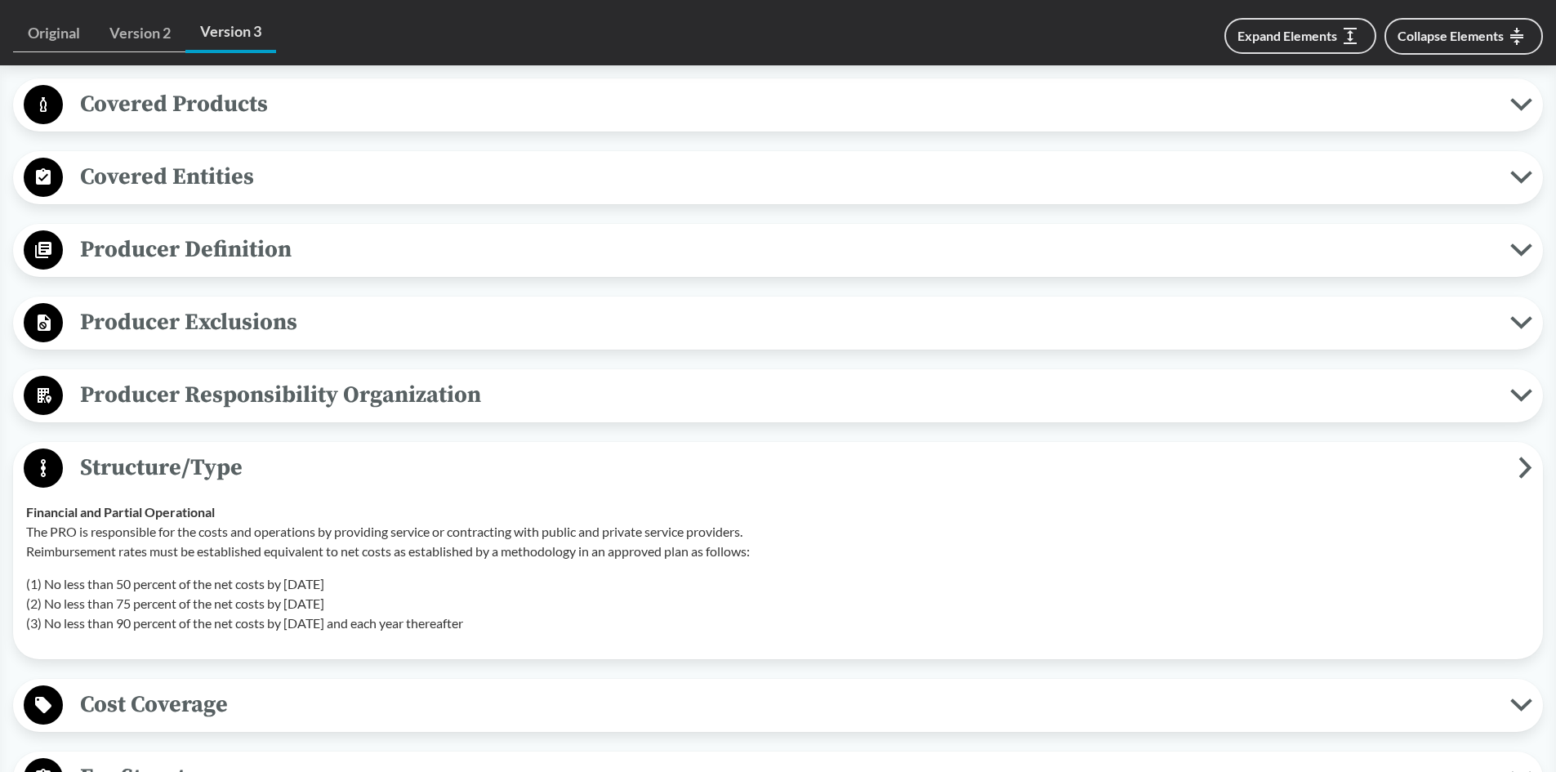
click at [229, 453] on span "Structure/Type" at bounding box center [790, 467] width 1455 height 37
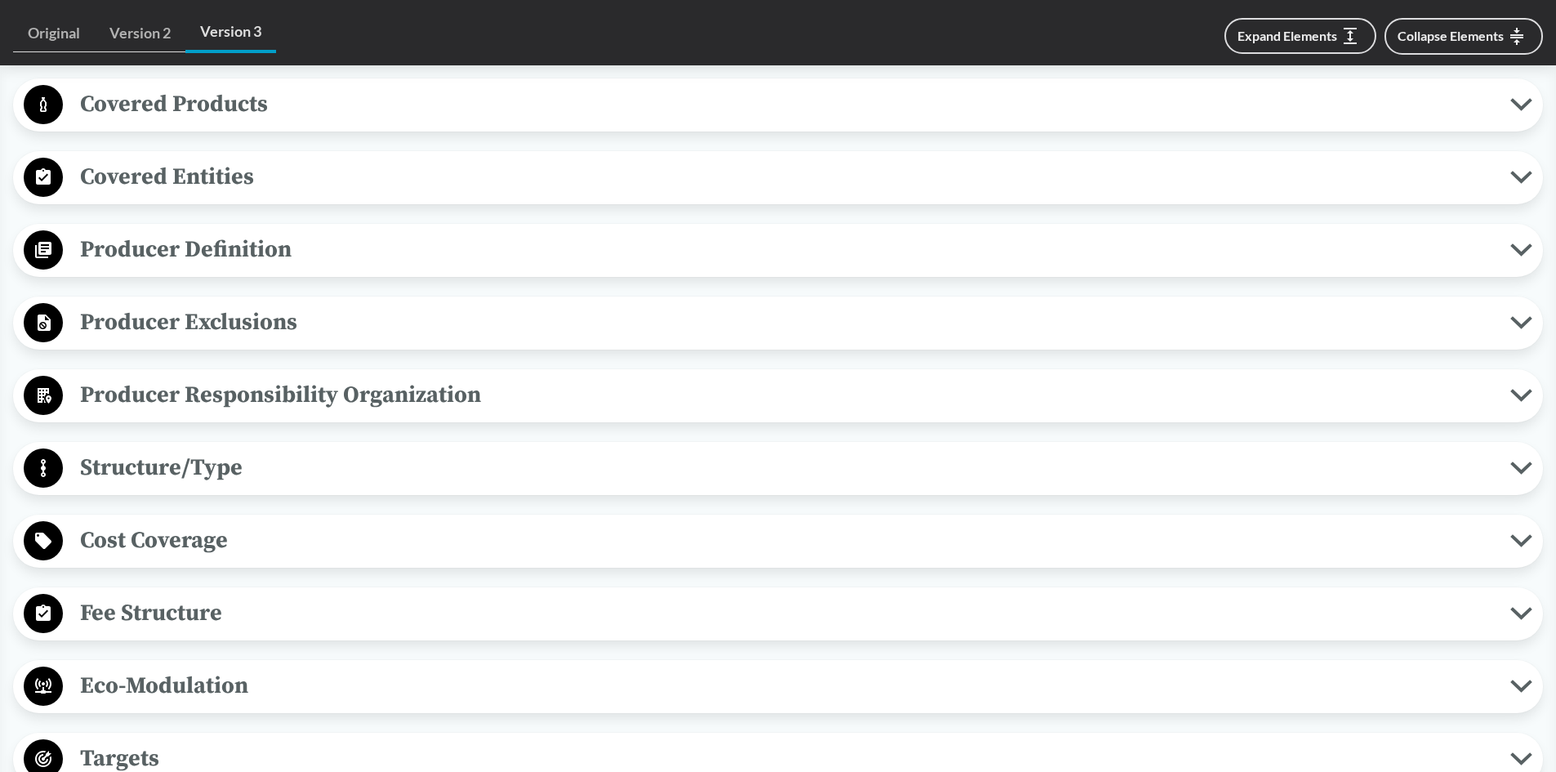
click at [183, 528] on span "Cost Coverage" at bounding box center [786, 540] width 1447 height 37
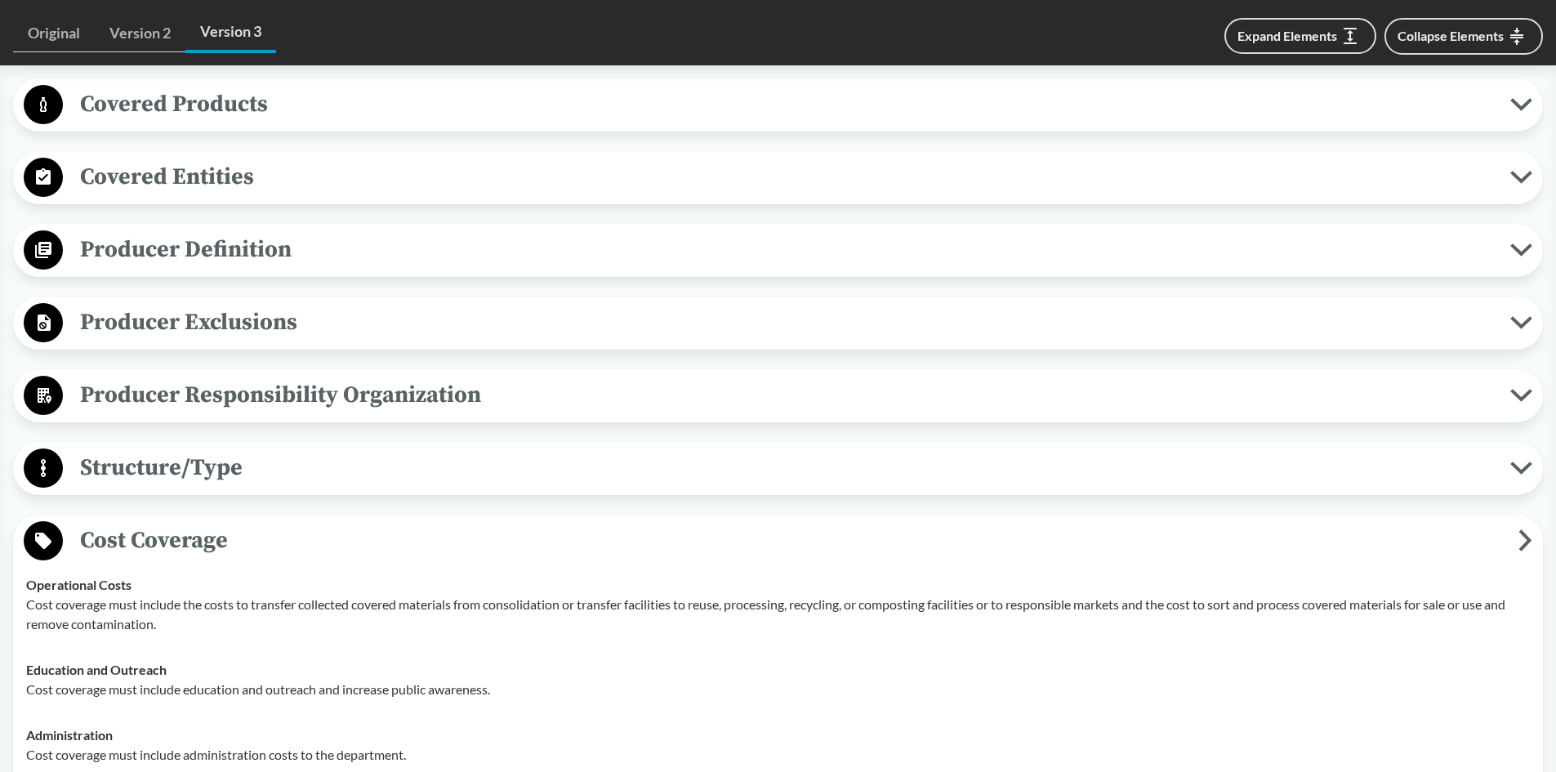
click at [183, 528] on span "Cost Coverage" at bounding box center [790, 540] width 1455 height 37
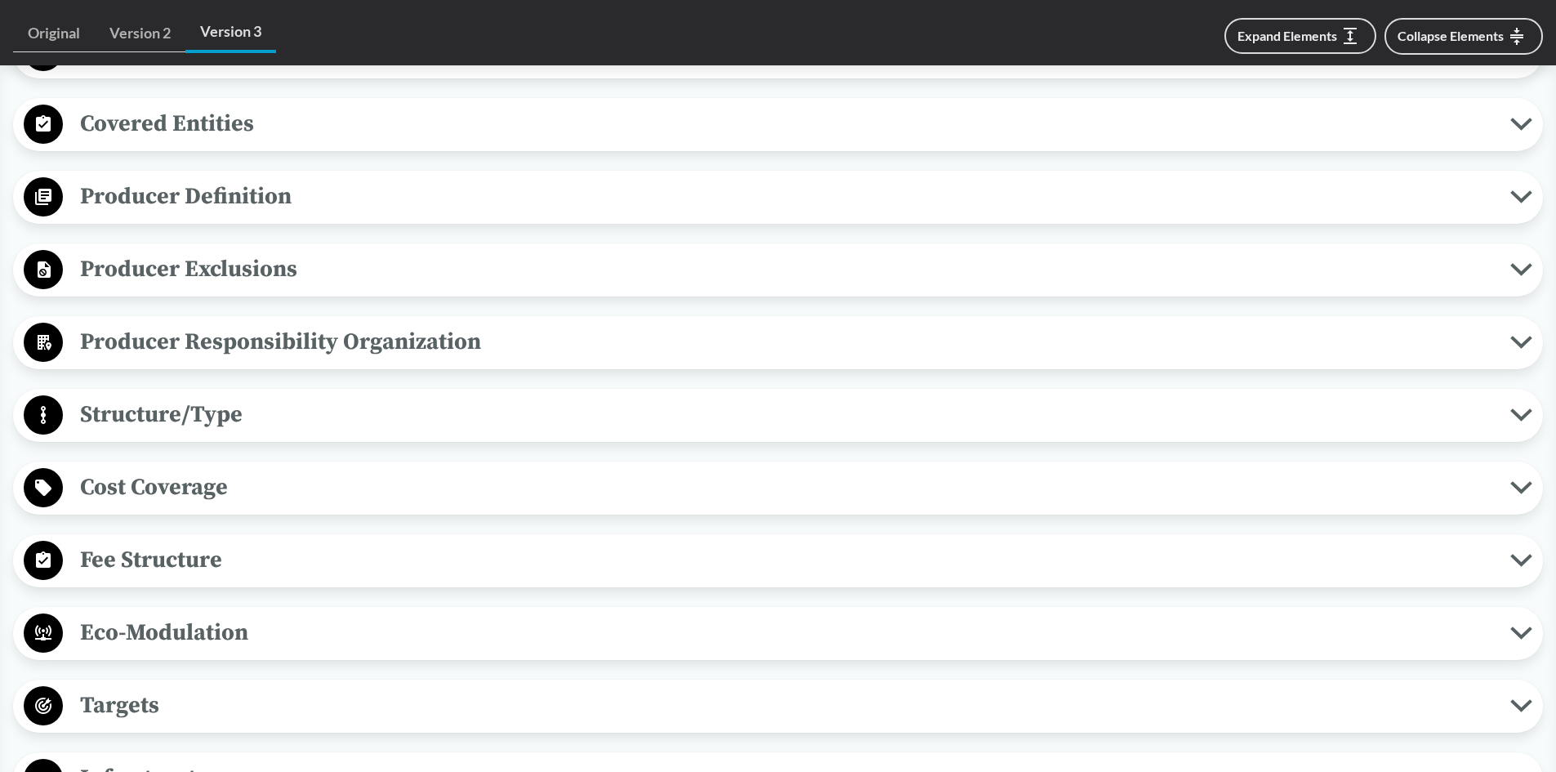
scroll to position [817, 0]
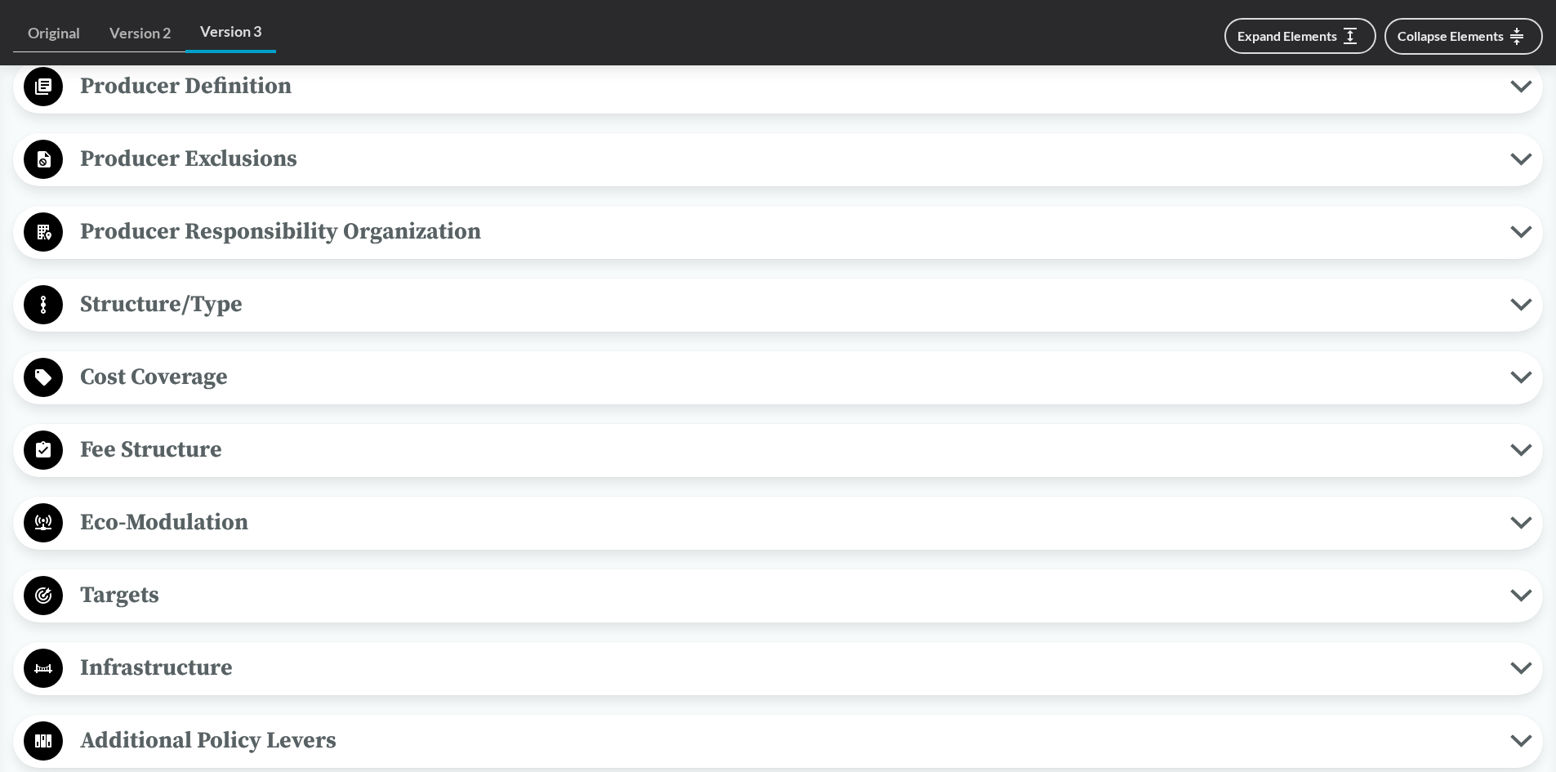
click at [169, 385] on span "Cost Coverage" at bounding box center [786, 376] width 1447 height 37
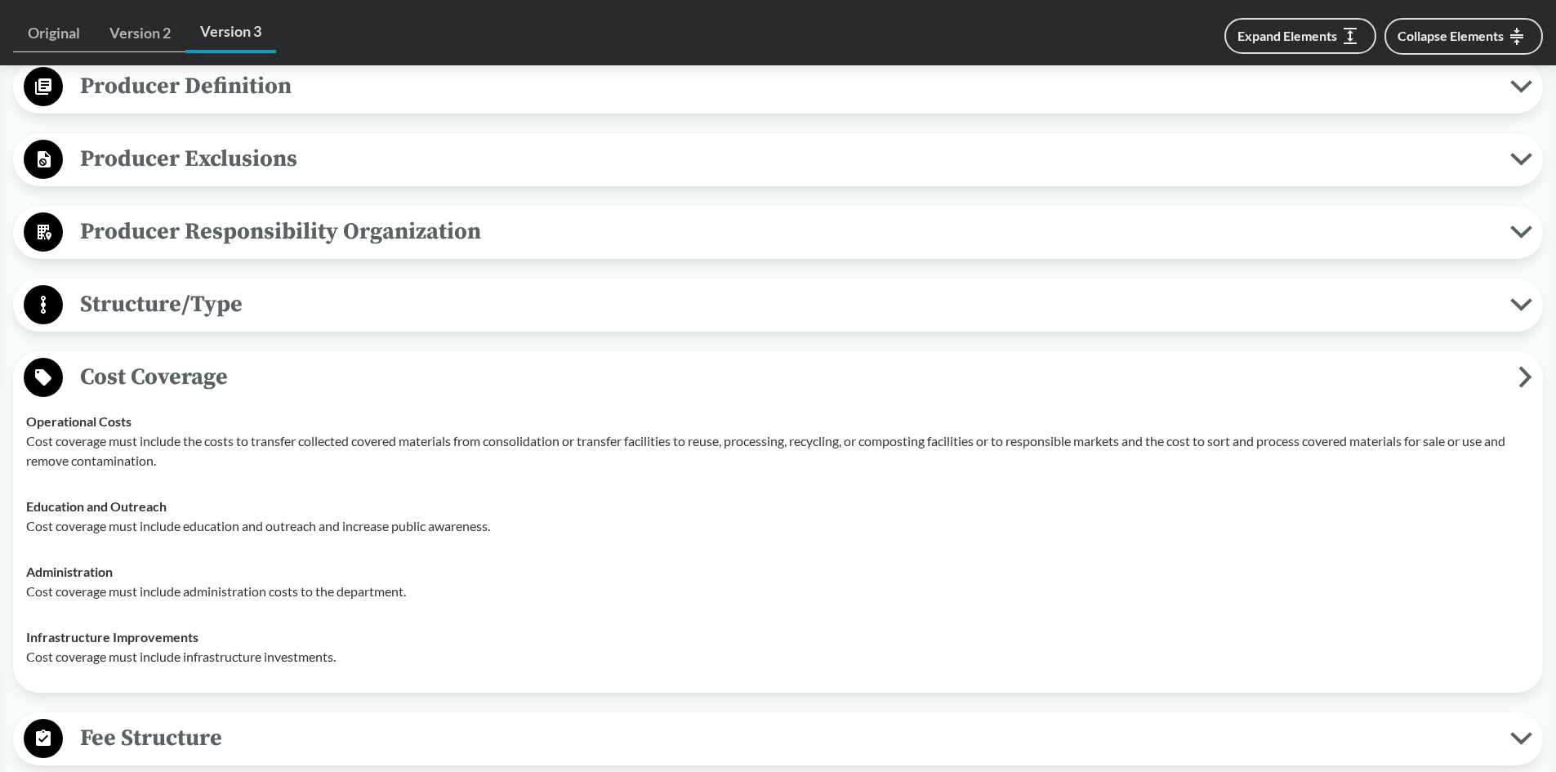
click at [169, 385] on span "Cost Coverage" at bounding box center [790, 376] width 1455 height 37
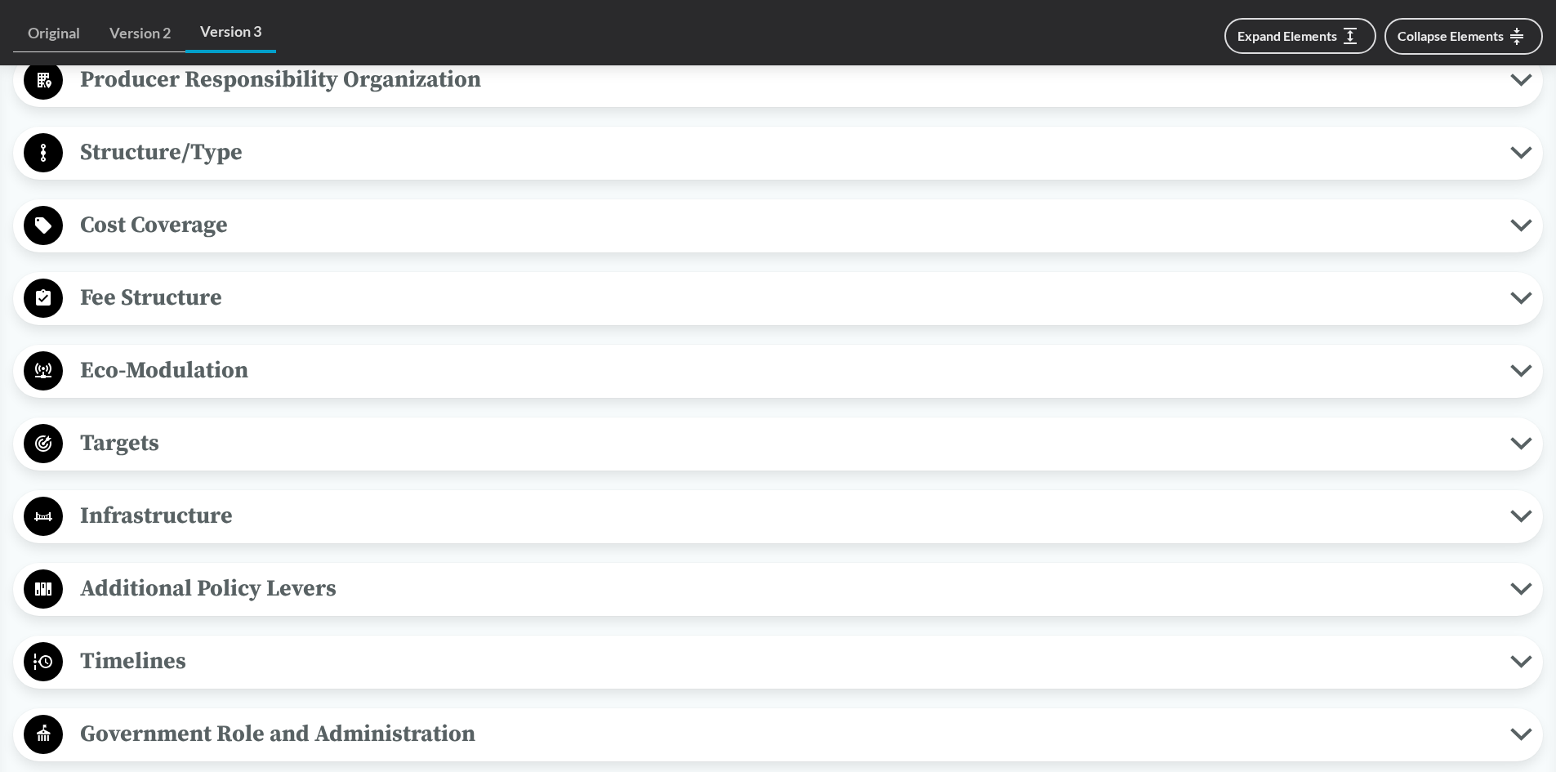
scroll to position [980, 0]
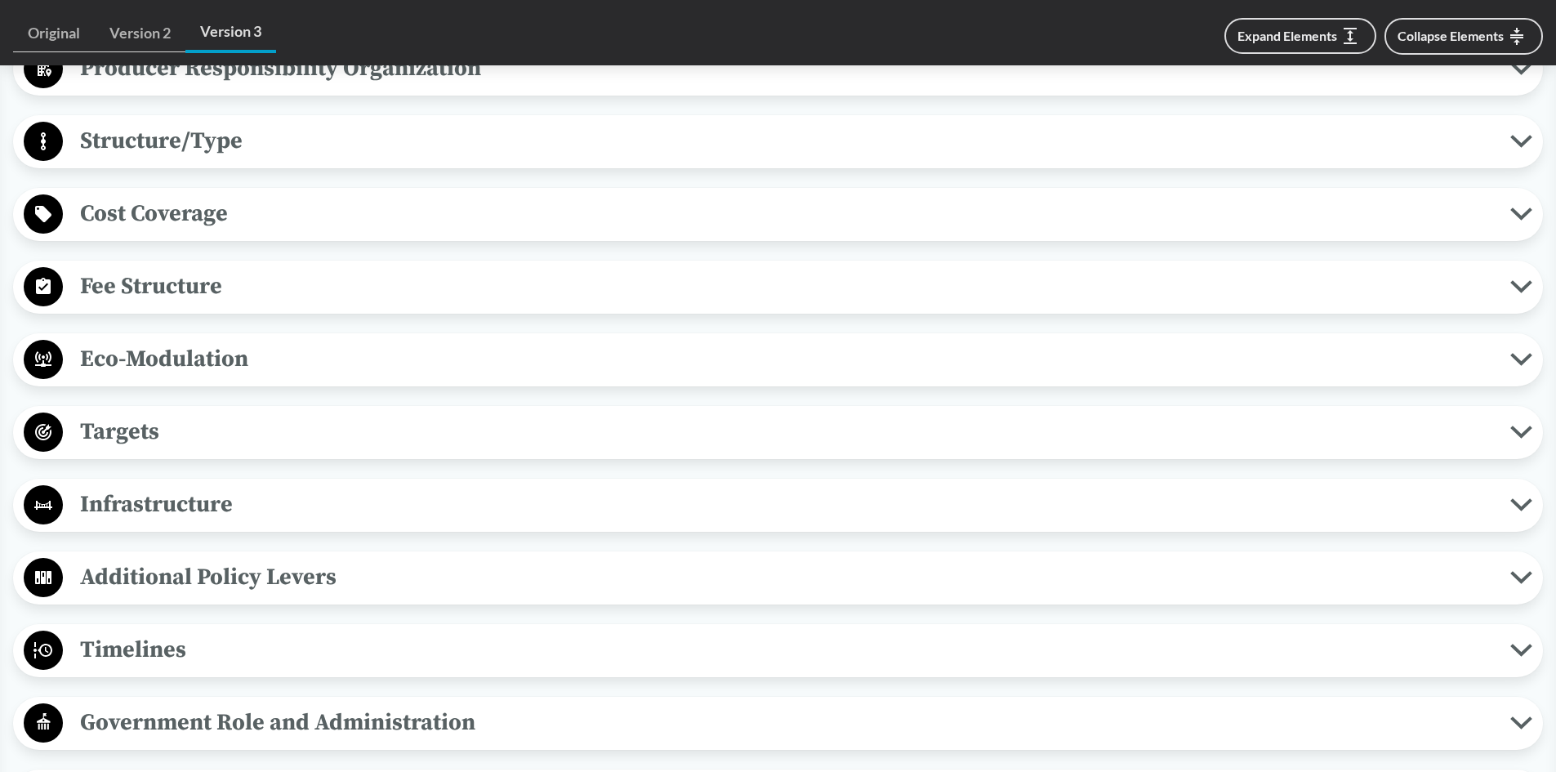
click at [181, 433] on span "Targets" at bounding box center [786, 431] width 1447 height 37
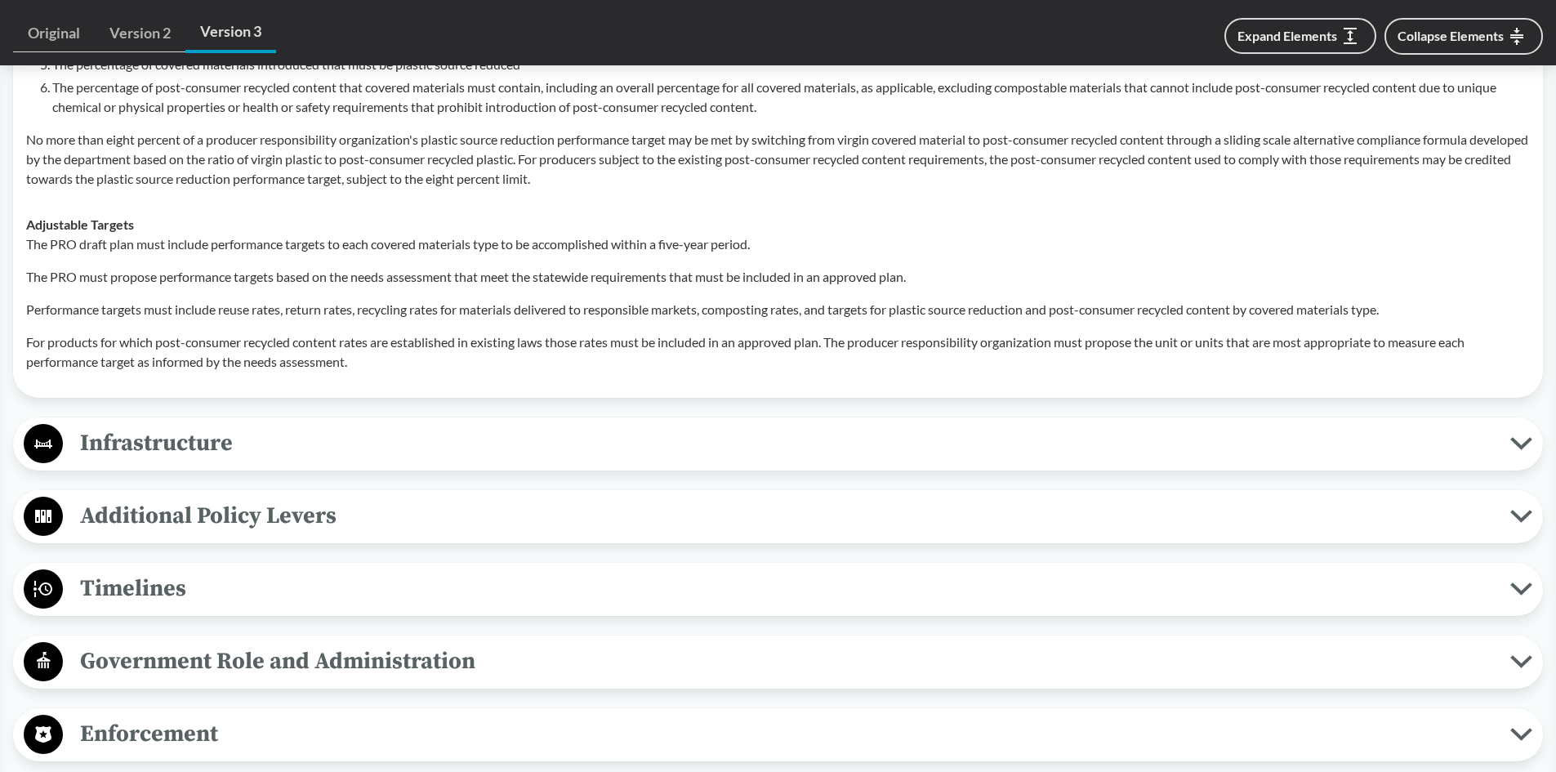
scroll to position [1551, 0]
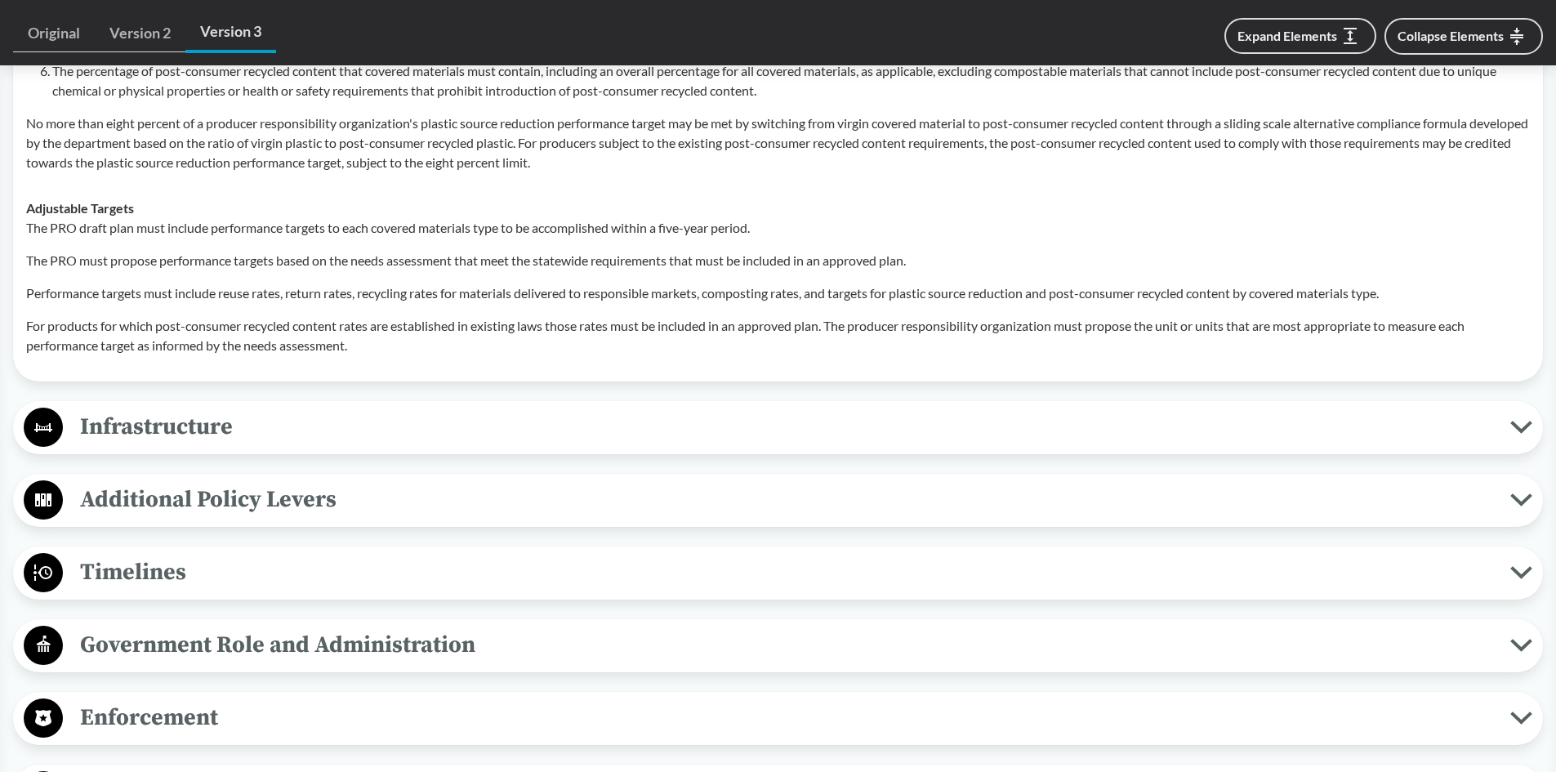
click at [181, 486] on span "Additional Policy Levers" at bounding box center [786, 499] width 1447 height 37
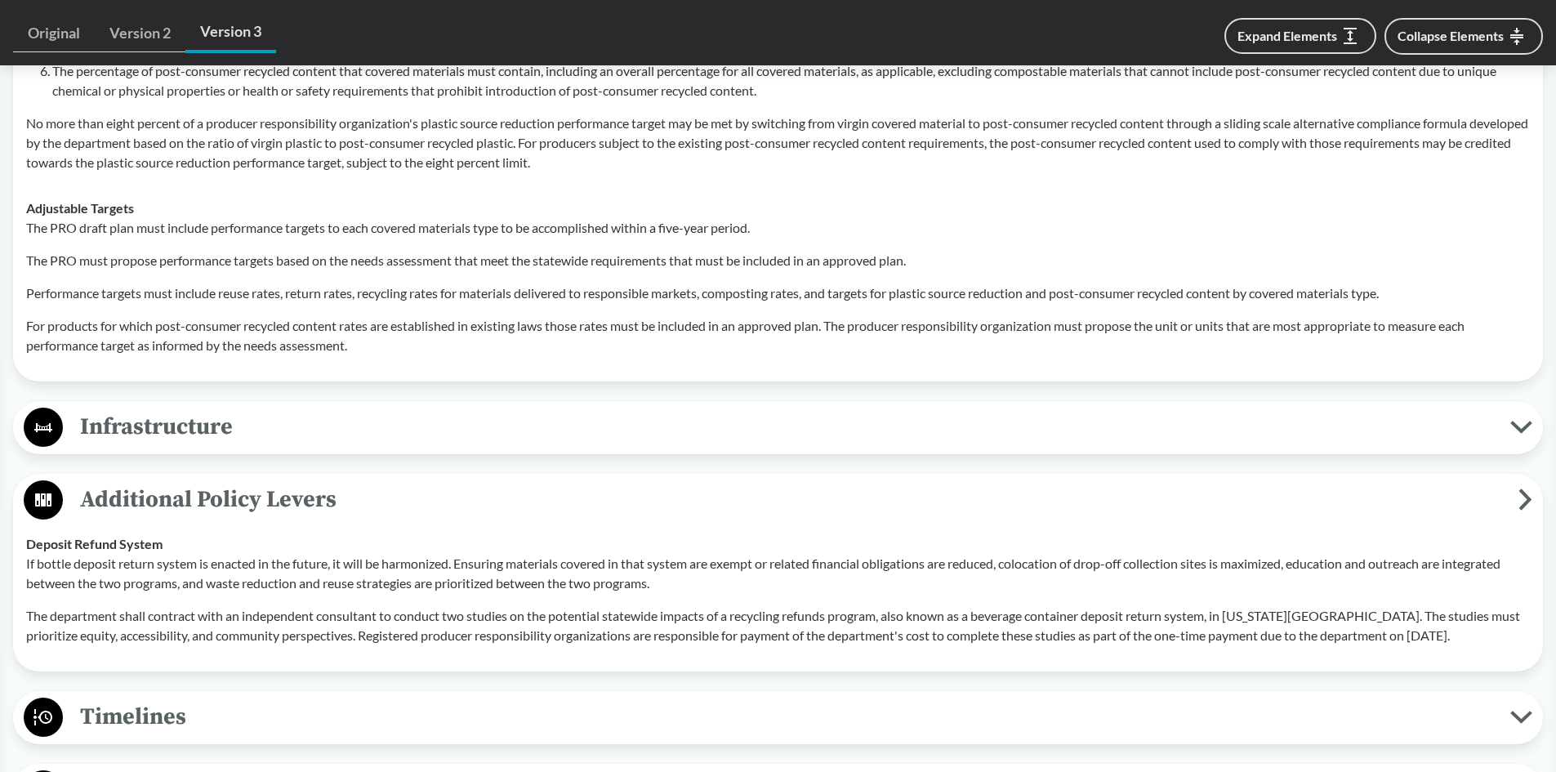
click at [181, 486] on span "Additional Policy Levers" at bounding box center [790, 499] width 1455 height 37
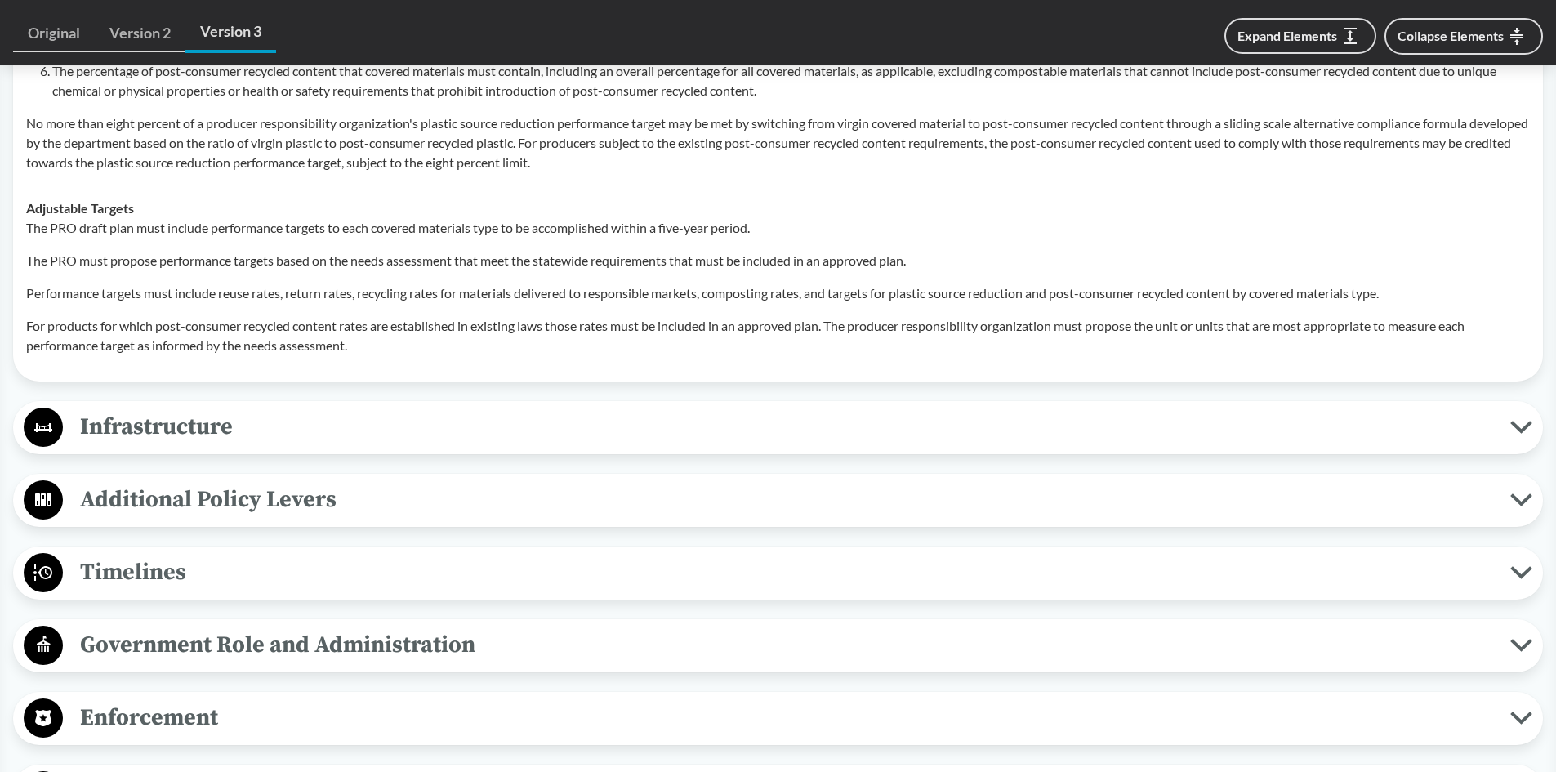
click at [184, 427] on span "Infrastructure" at bounding box center [786, 426] width 1447 height 37
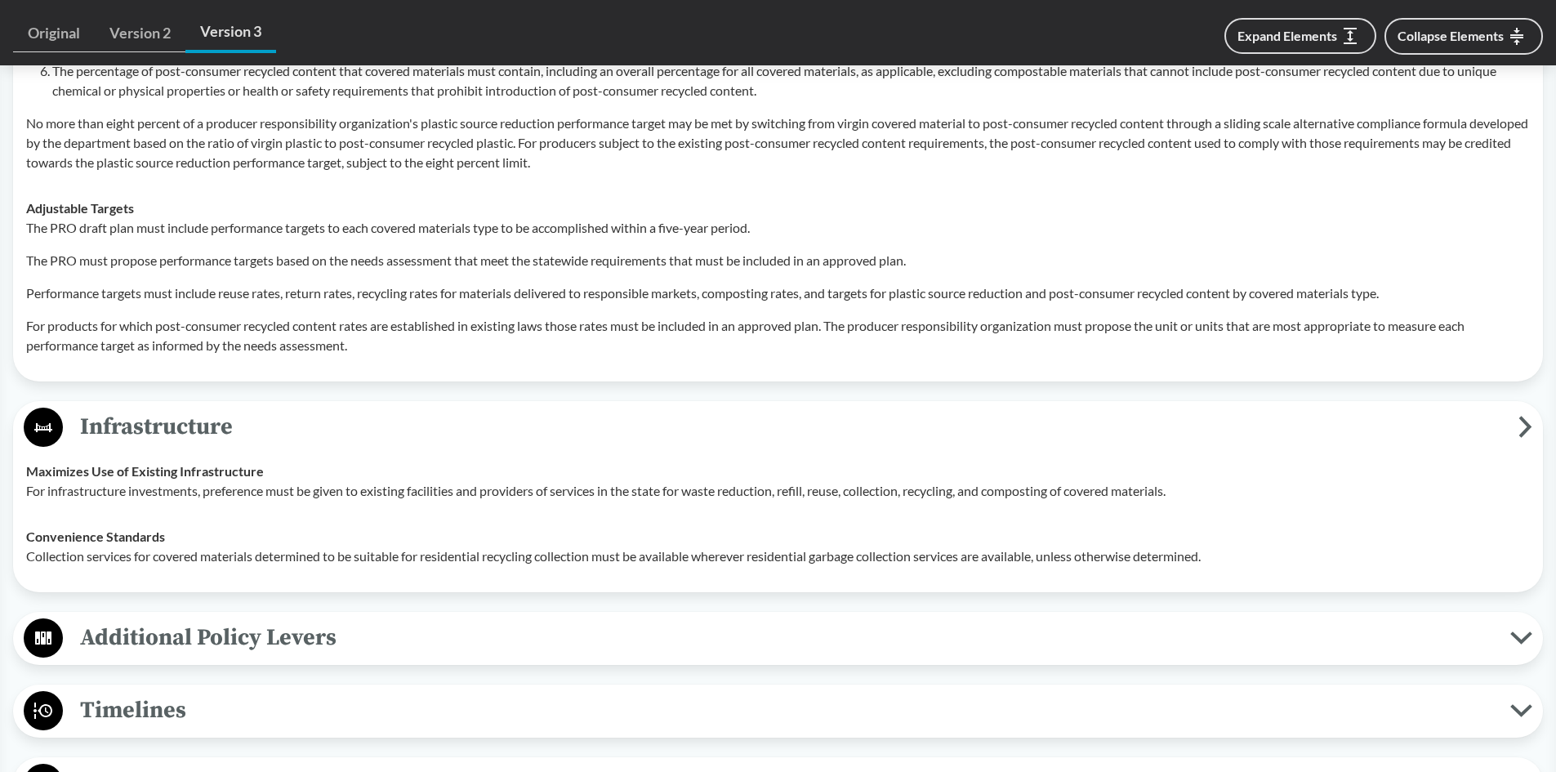
click at [184, 427] on span "Infrastructure" at bounding box center [790, 426] width 1455 height 37
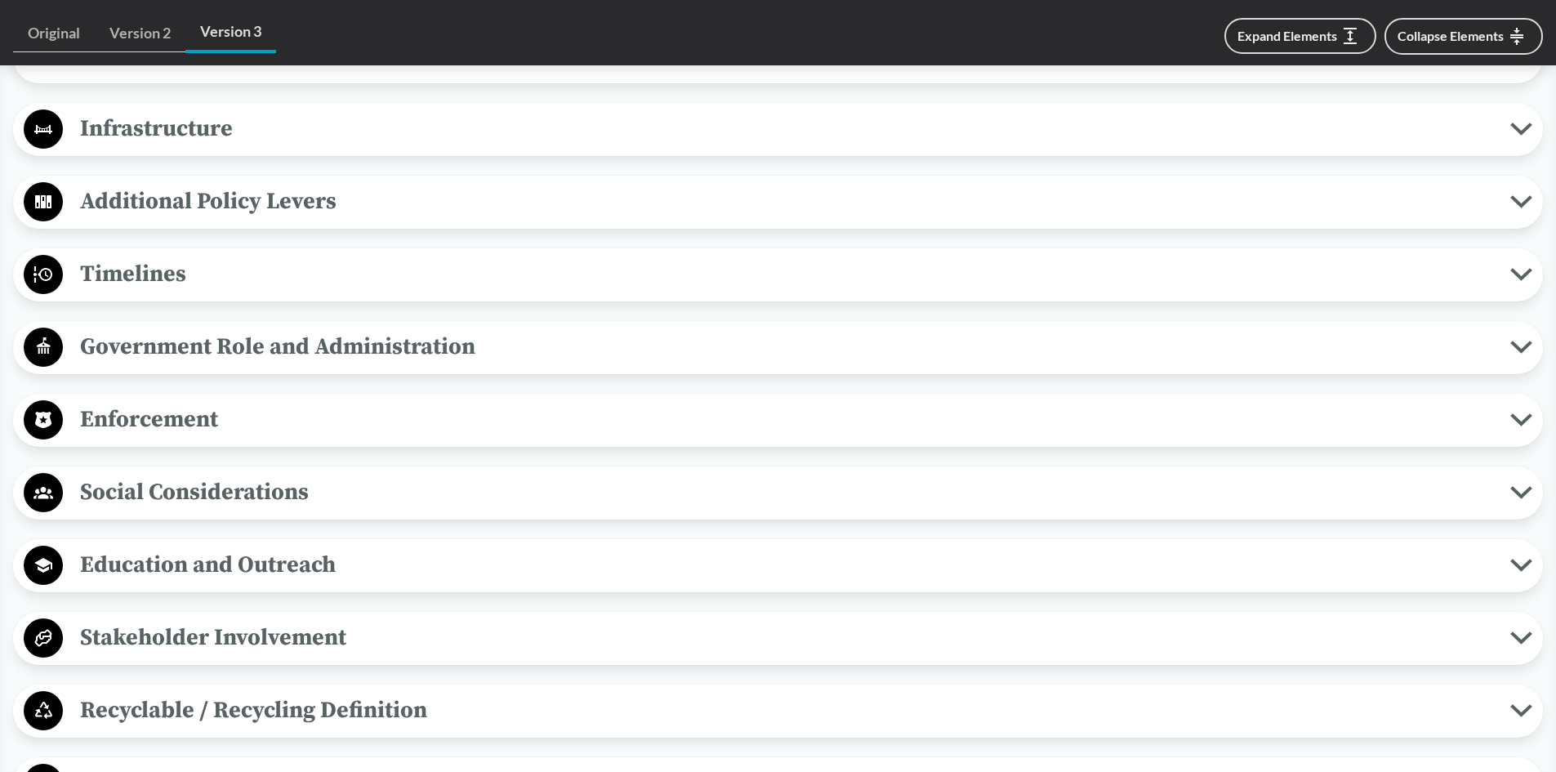
scroll to position [1878, 0]
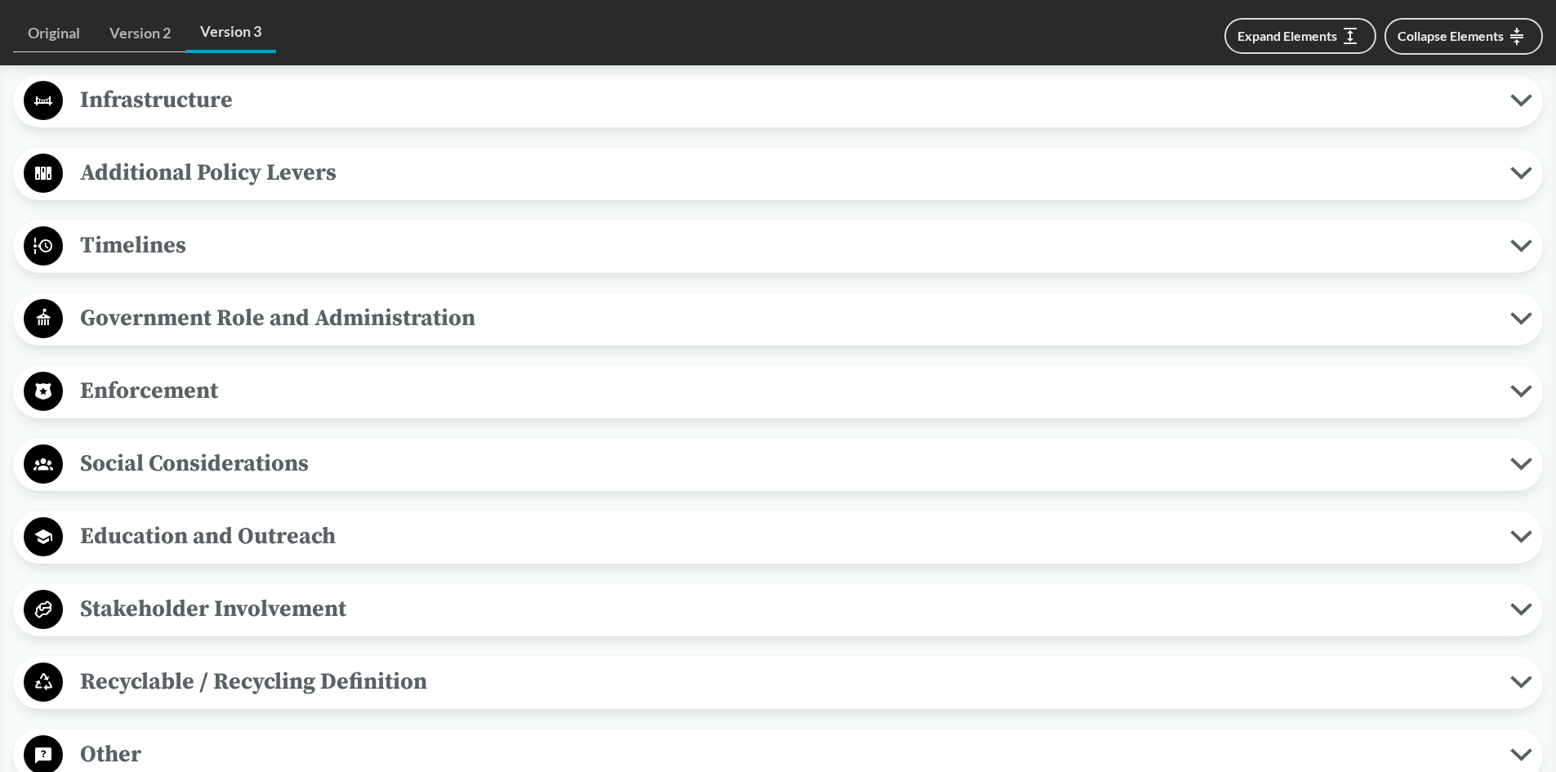
click at [189, 367] on div "Enforcement Reporting Requirements By [DATE], and each [DATE] thereafter, a pro…" at bounding box center [777, 391] width 1529 height 53
click at [189, 381] on span "Enforcement" at bounding box center [786, 390] width 1447 height 37
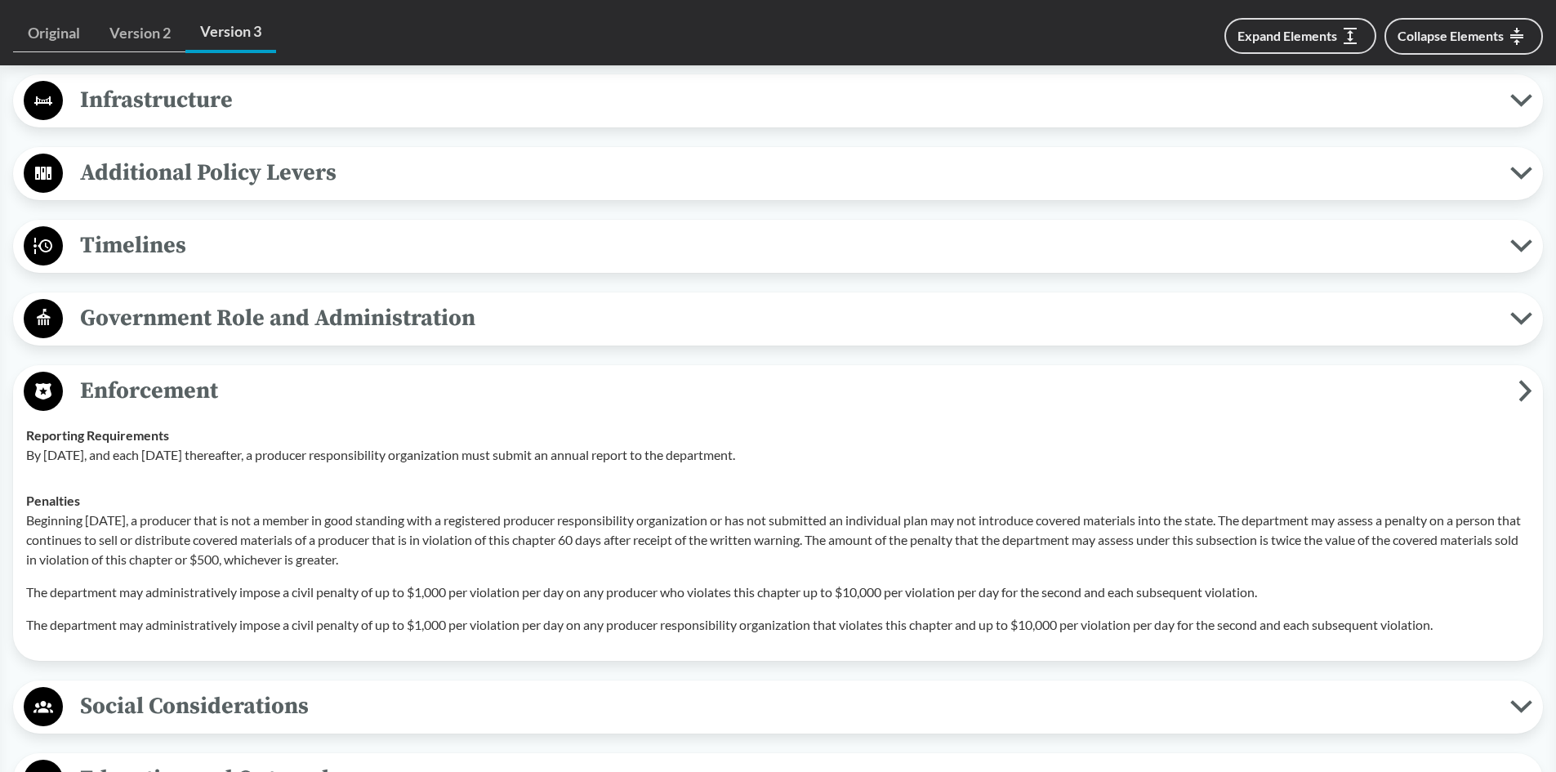
click at [189, 381] on span "Enforcement" at bounding box center [790, 390] width 1455 height 37
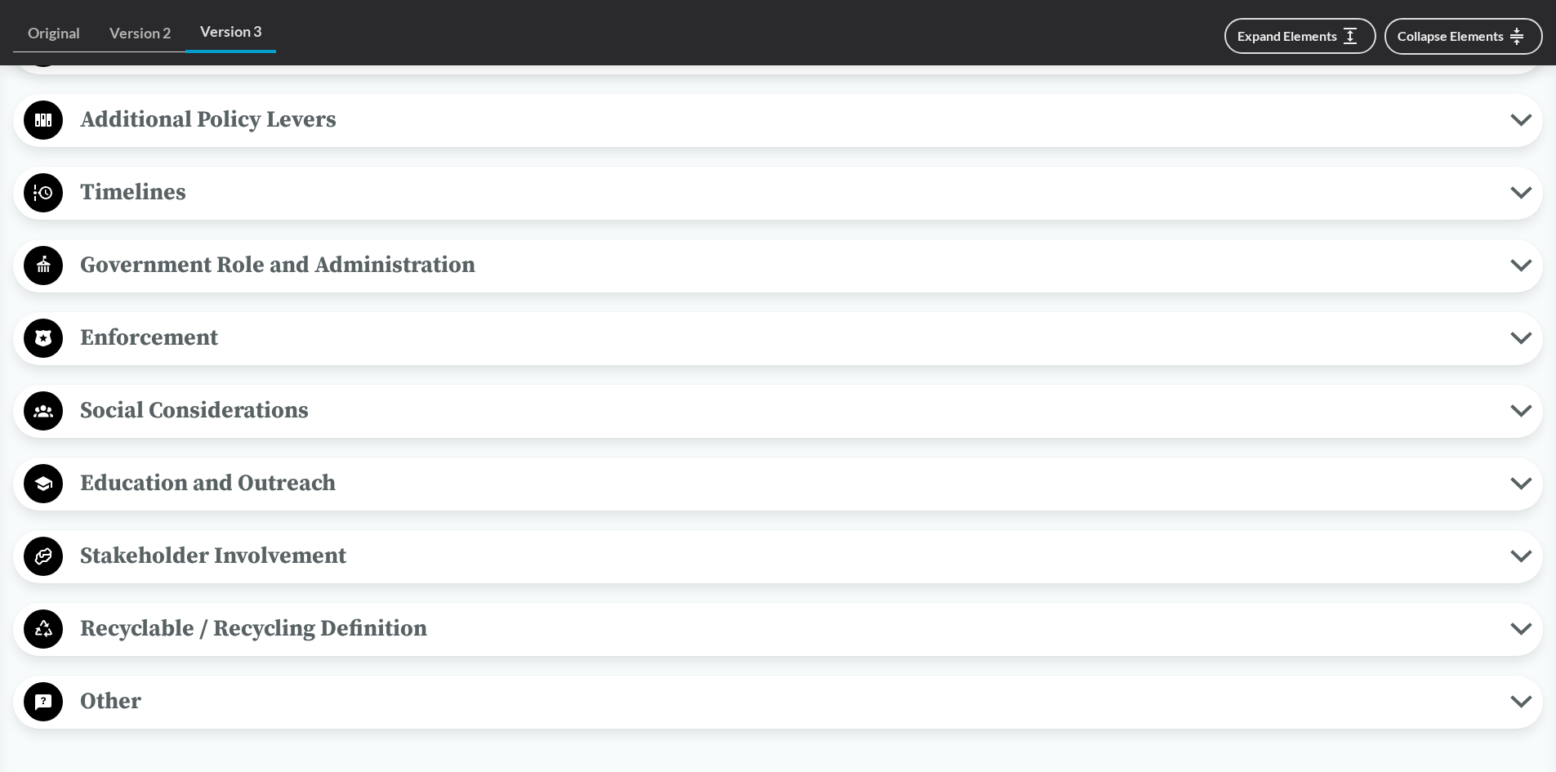
scroll to position [1960, 0]
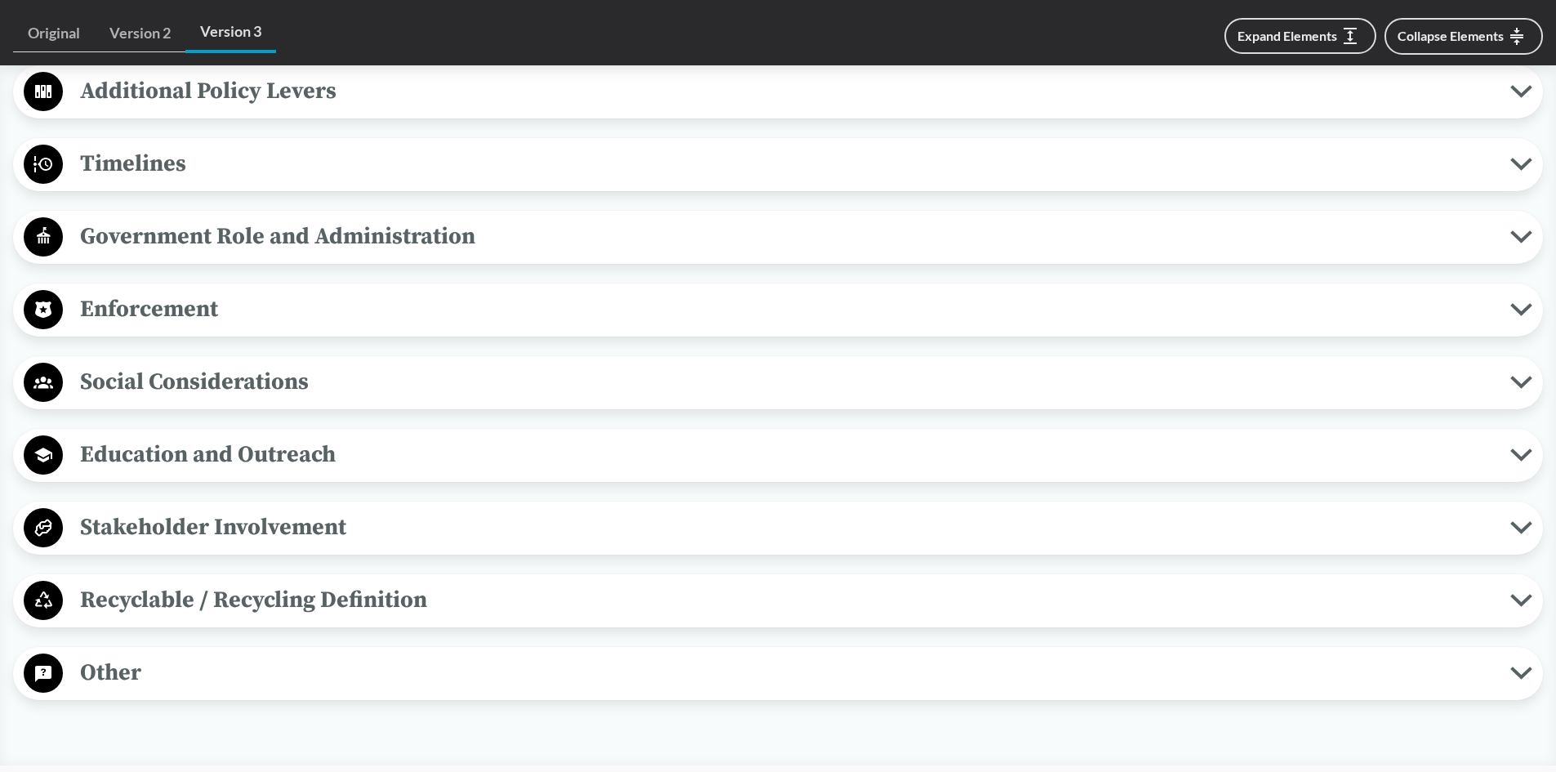
click at [200, 603] on span "Recyclable / Recycling Definition" at bounding box center [786, 599] width 1447 height 37
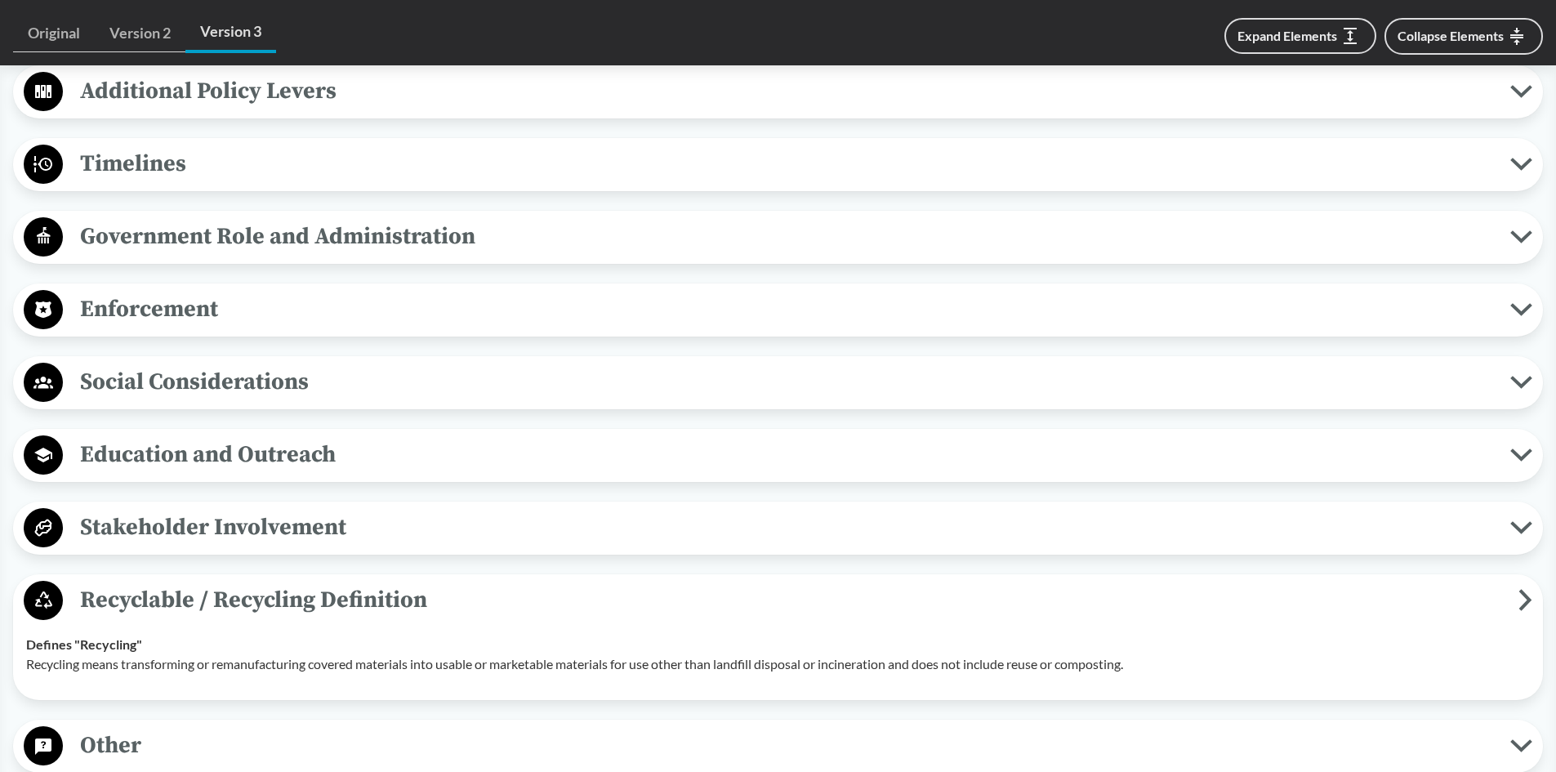
click at [200, 603] on span "Recyclable / Recycling Definition" at bounding box center [790, 599] width 1455 height 37
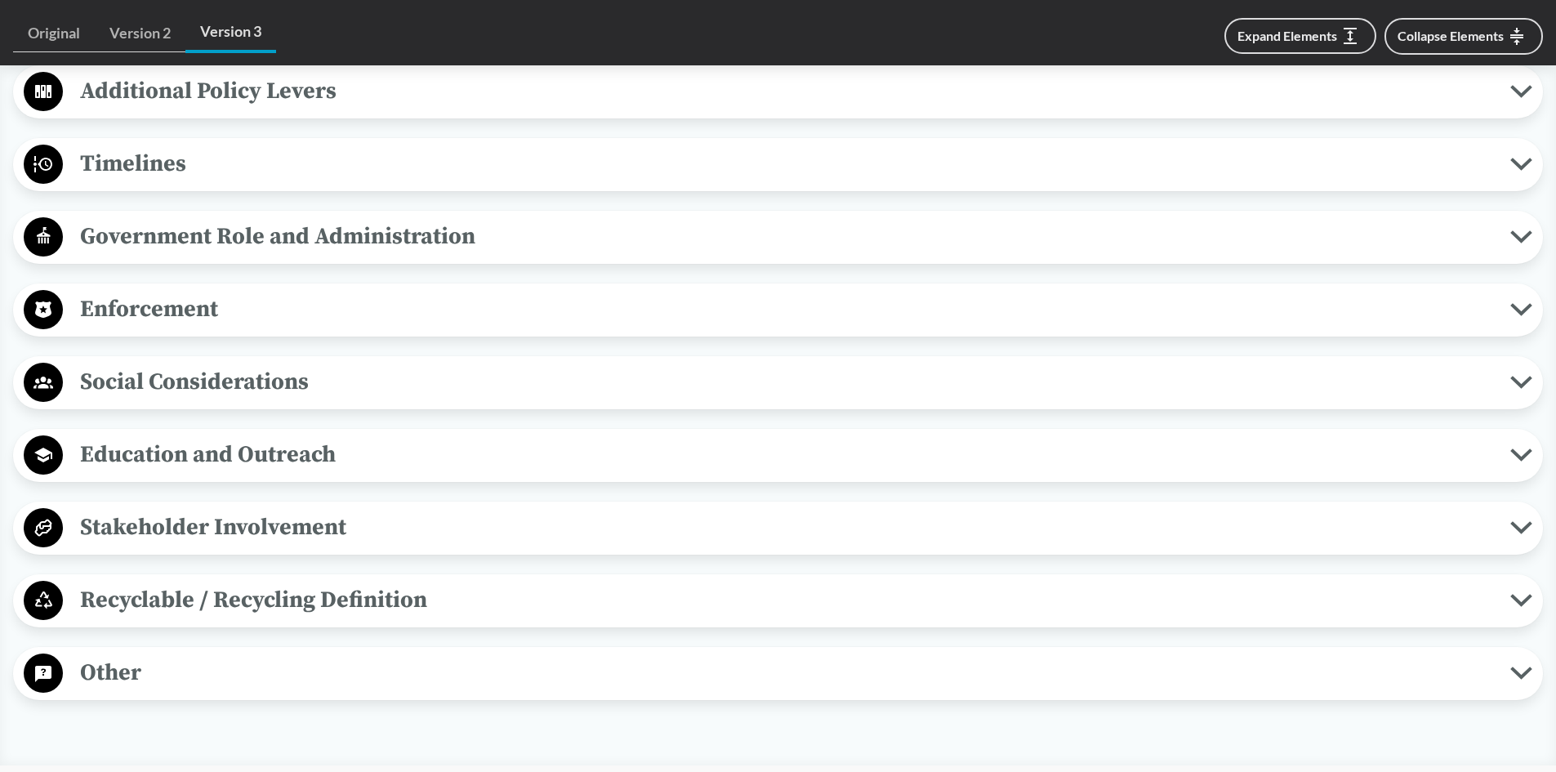
click at [135, 663] on span "Other" at bounding box center [786, 672] width 1447 height 37
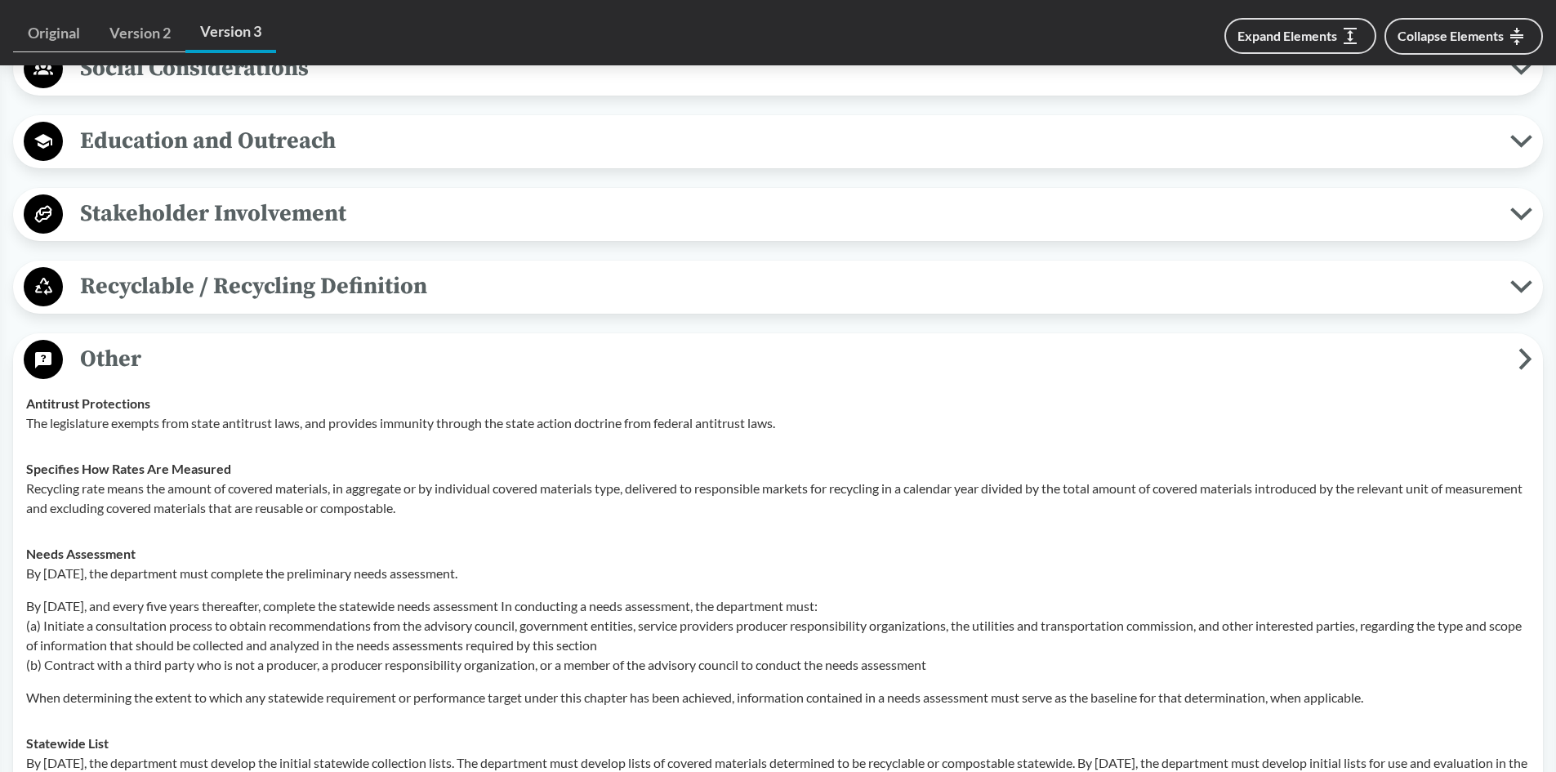
scroll to position [2123, 0]
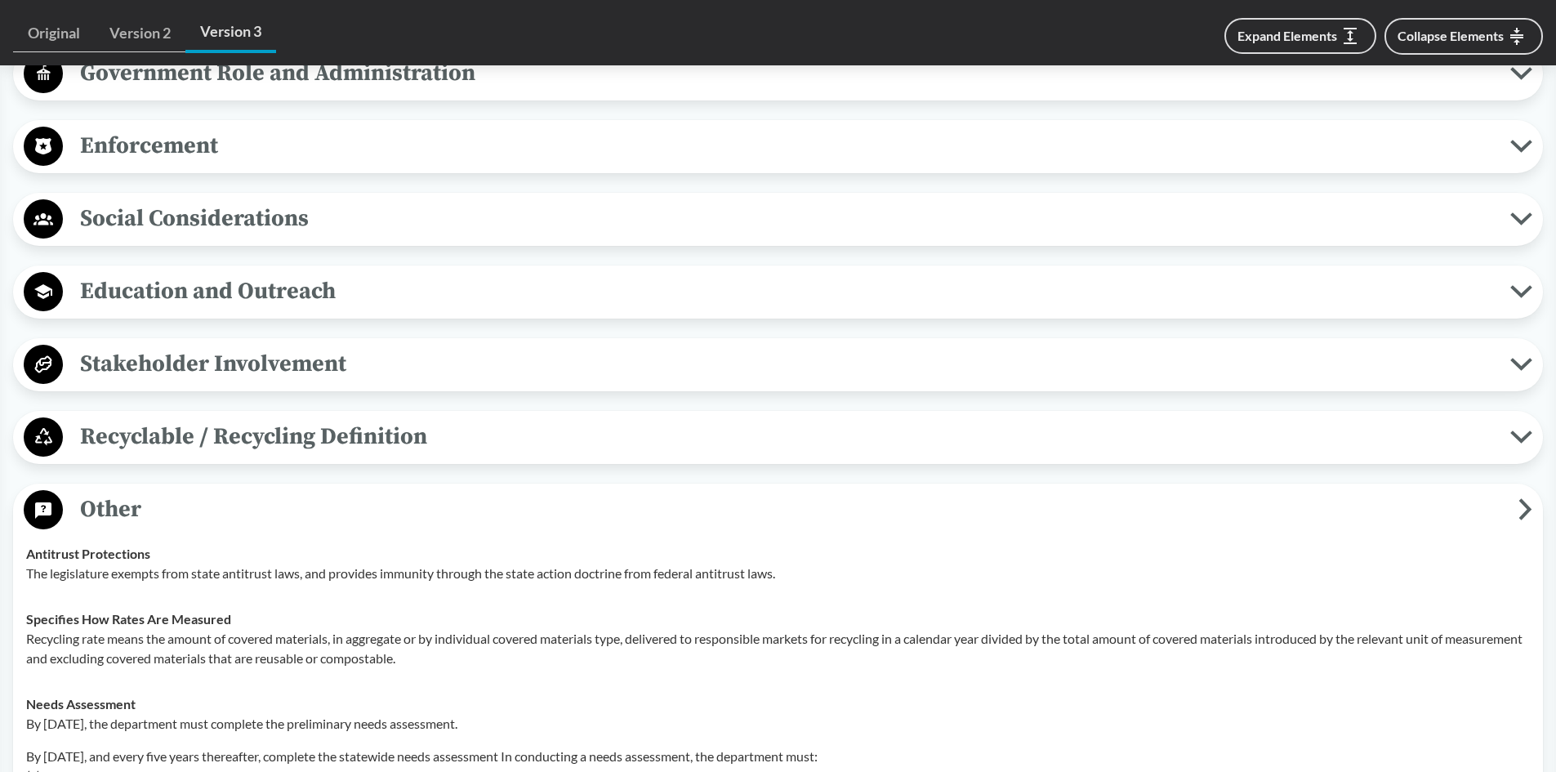
click at [126, 489] on button "Other" at bounding box center [778, 510] width 1518 height 42
